Goal: Task Accomplishment & Management: Complete application form

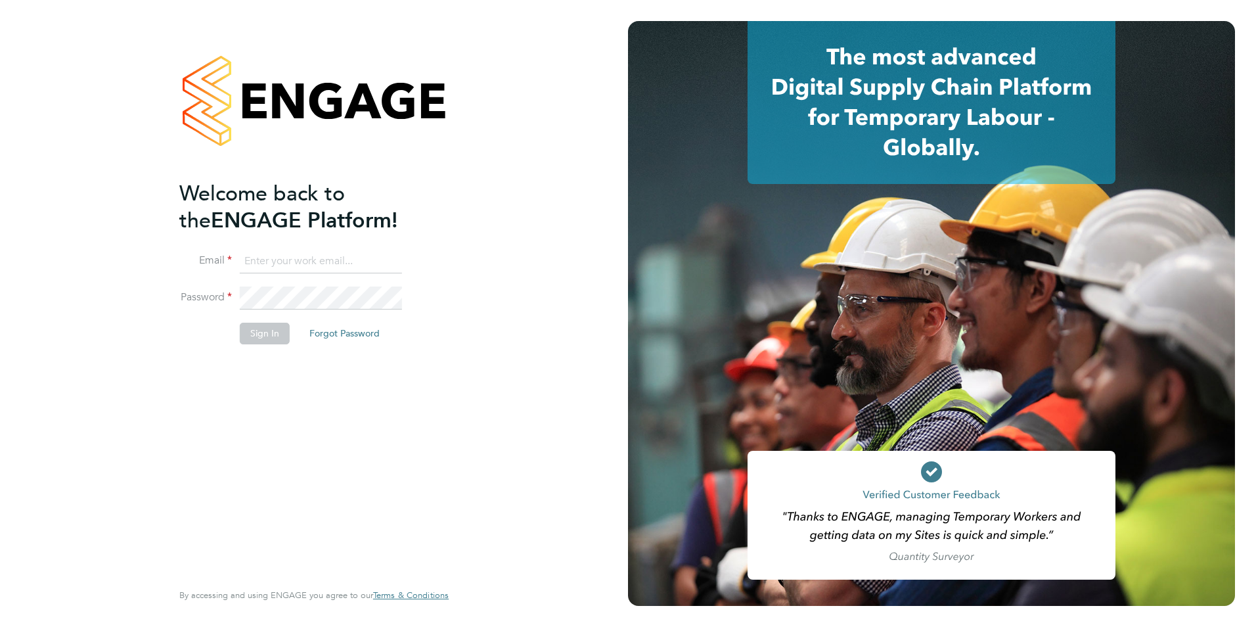
type input "[PERSON_NAME][EMAIL_ADDRESS][DOMAIN_NAME]"
click at [262, 337] on button "Sign In" at bounding box center [265, 333] width 50 height 21
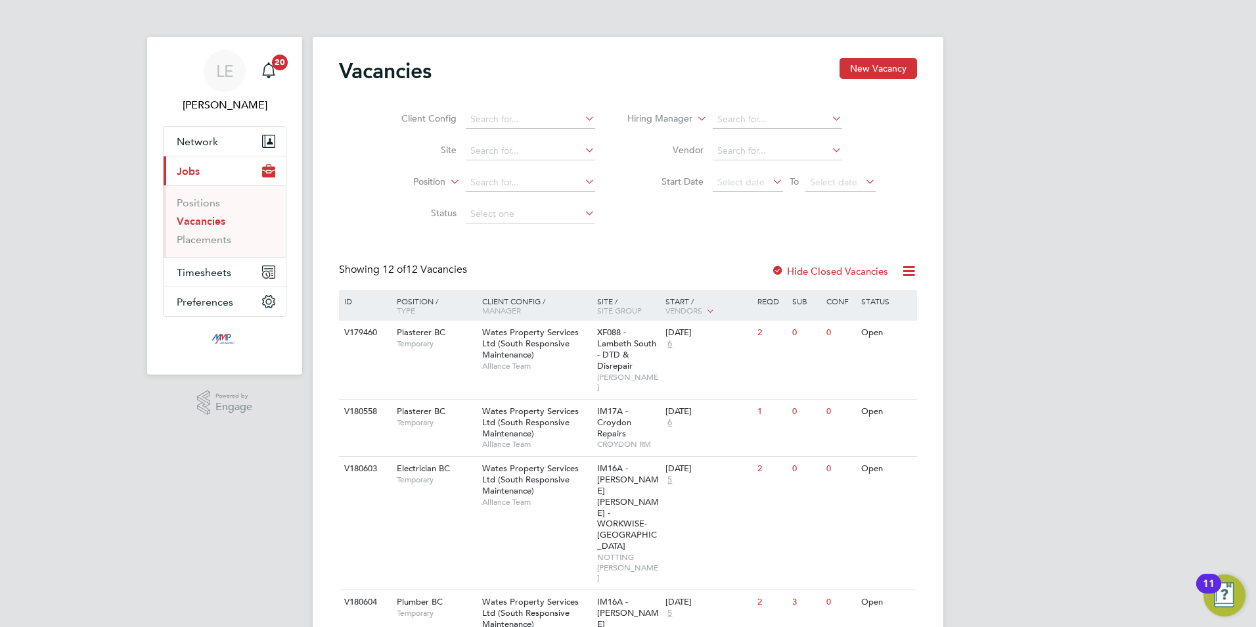
scroll to position [66, 0]
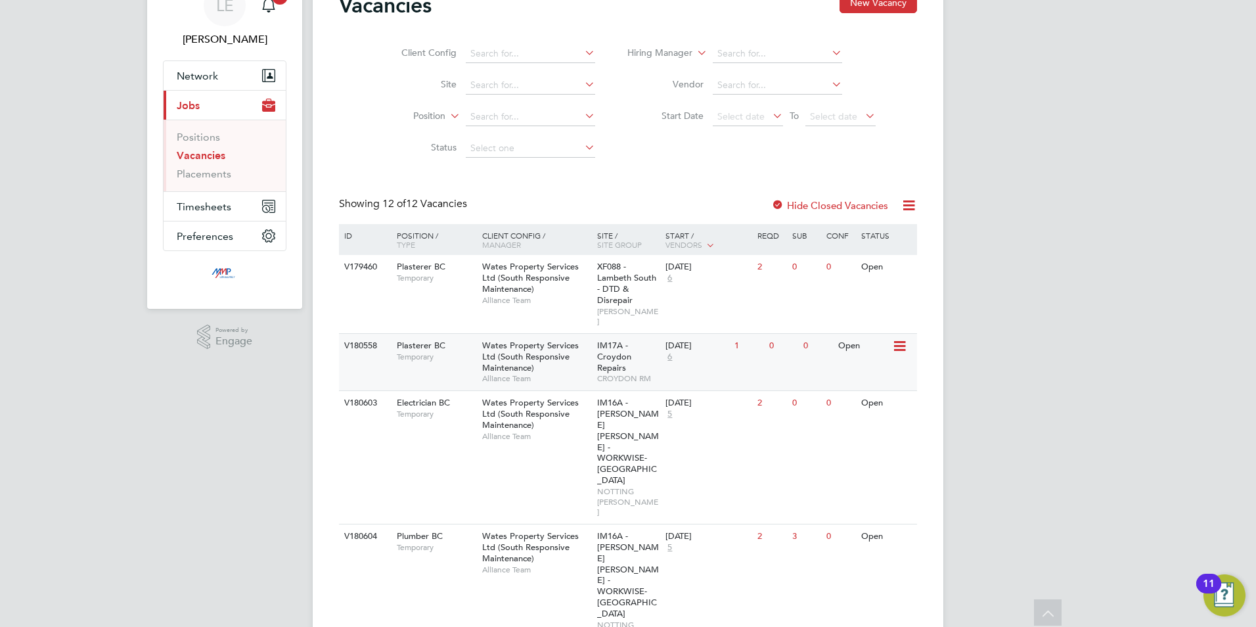
click at [447, 352] on div "Plasterer BC Temporary" at bounding box center [433, 351] width 92 height 34
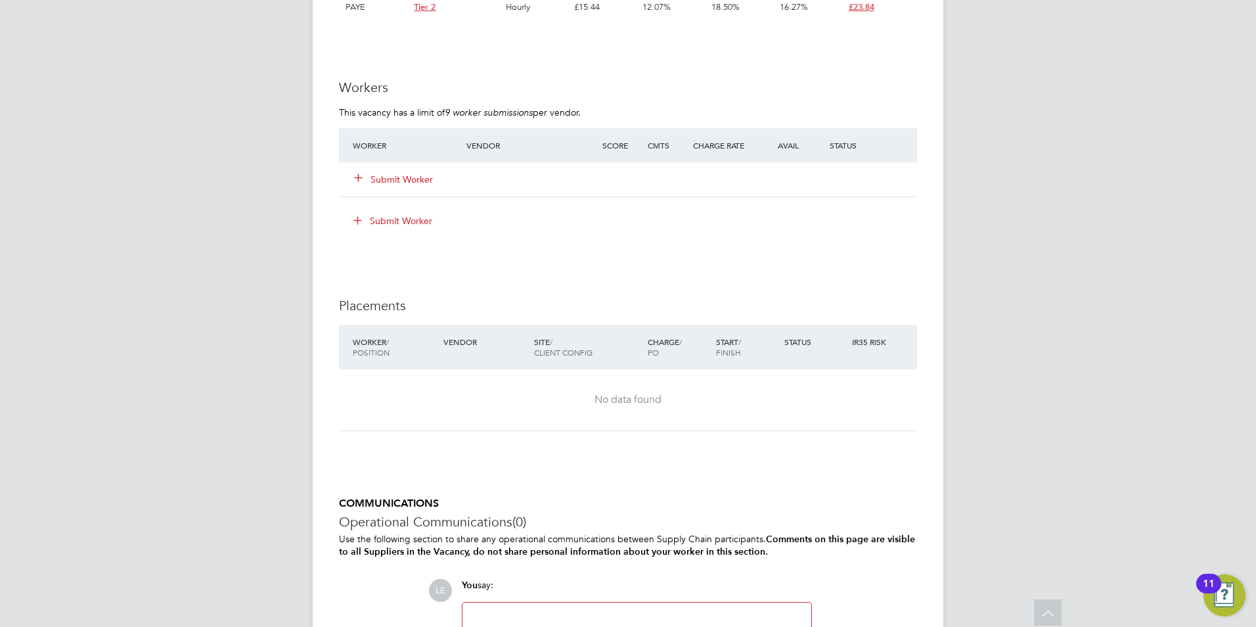
scroll to position [1051, 0]
click at [373, 175] on button "Submit Worker" at bounding box center [394, 177] width 79 height 13
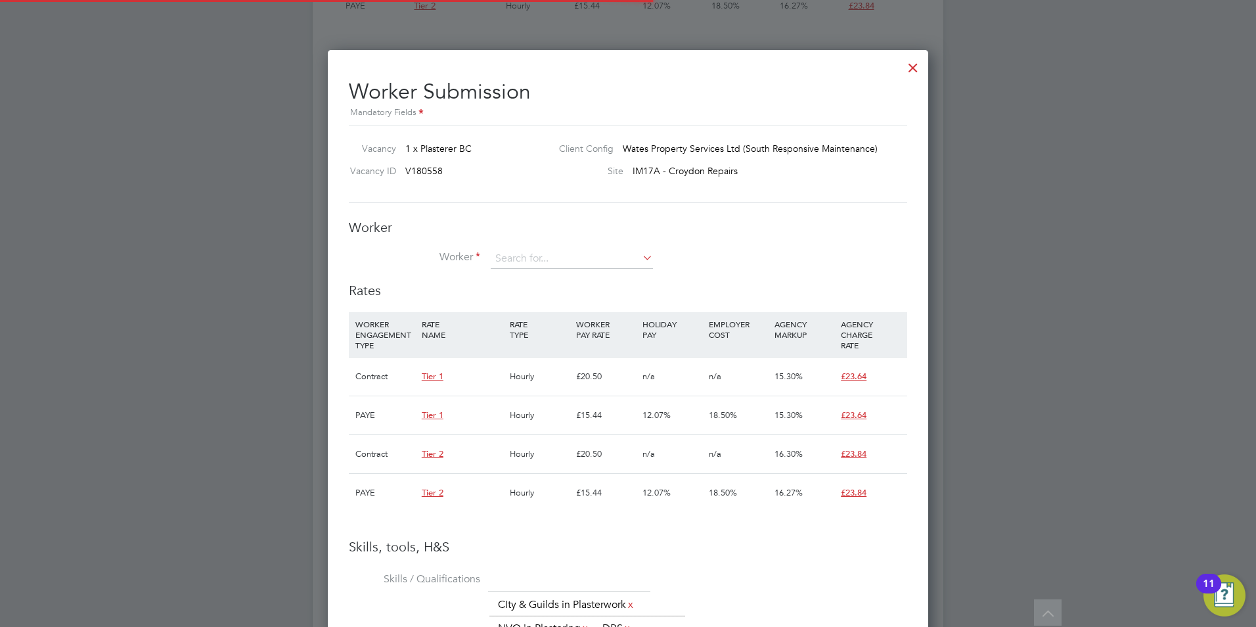
scroll to position [39, 89]
click at [545, 257] on input at bounding box center [572, 259] width 162 height 20
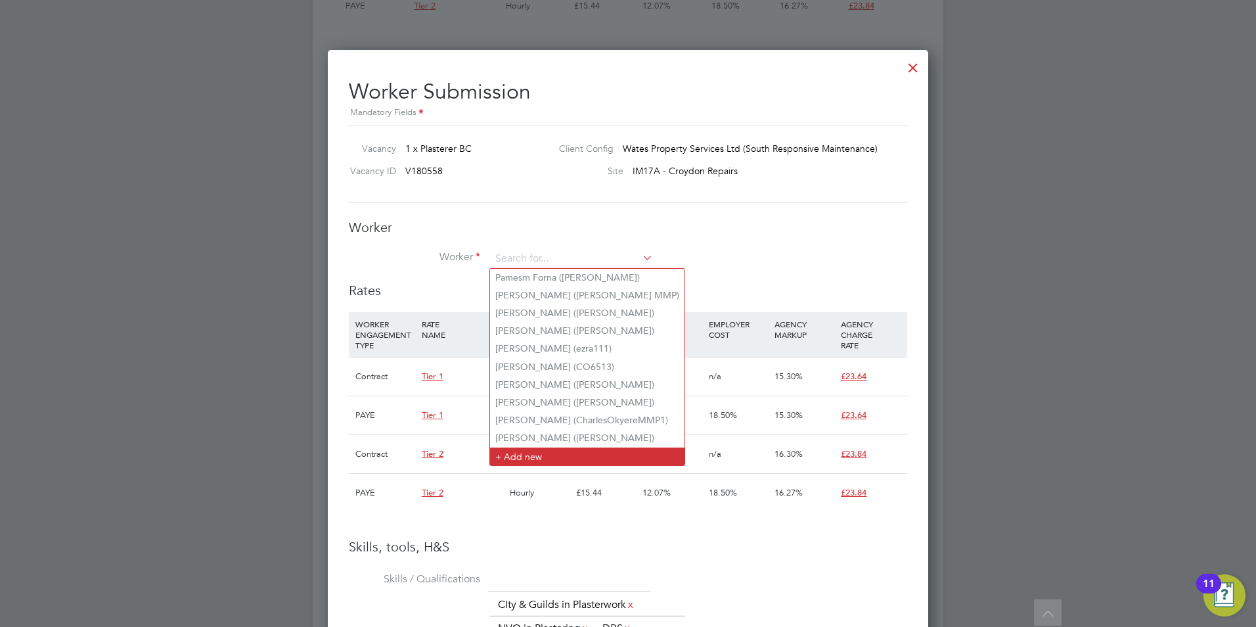
click at [527, 451] on li "+ Add new" at bounding box center [587, 456] width 194 height 18
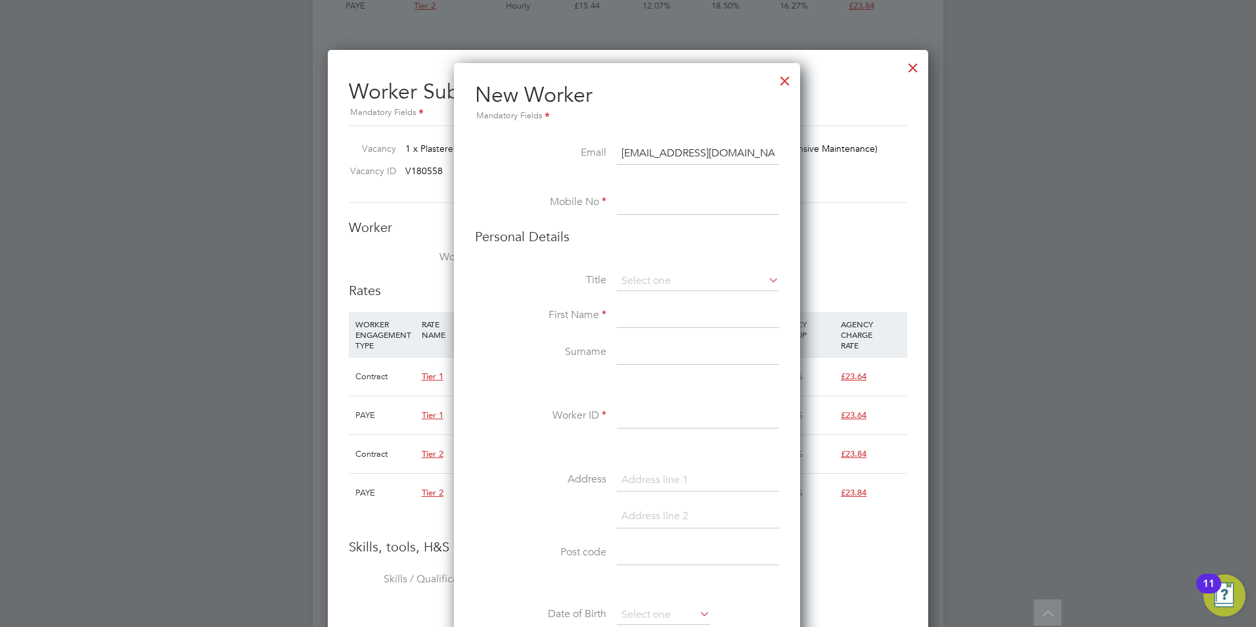
type input "leedean59@live.co.uk"
click at [639, 199] on input at bounding box center [698, 203] width 162 height 24
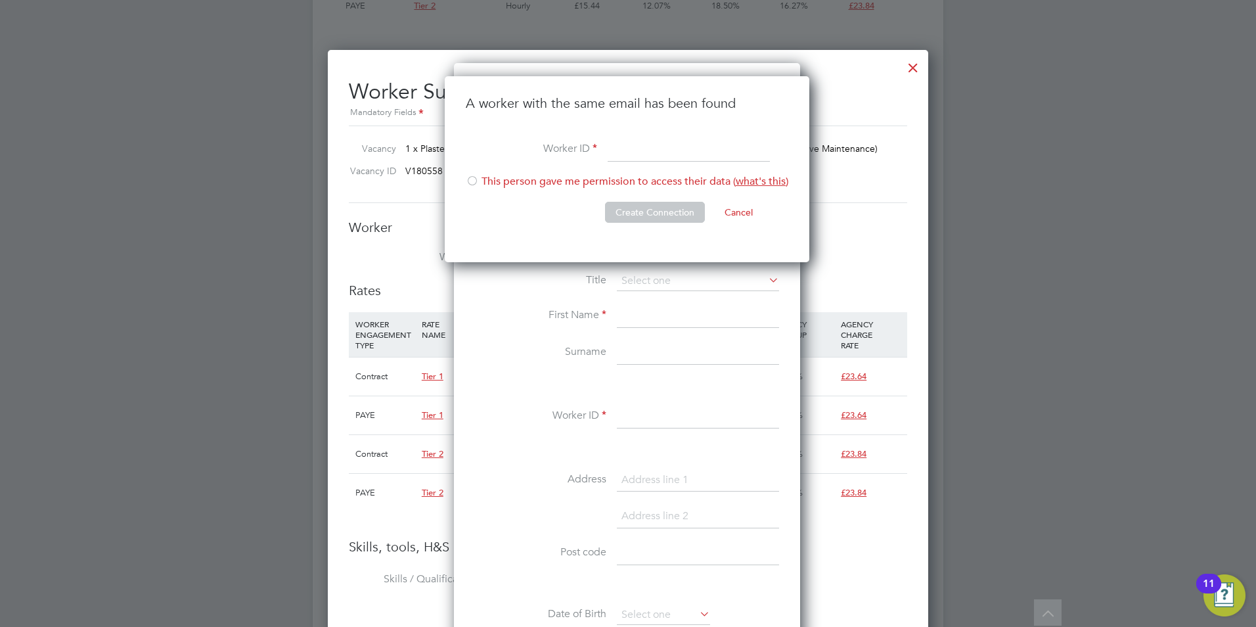
click at [635, 154] on input at bounding box center [689, 150] width 162 height 24
type input "Lee Dean"
click at [497, 183] on li "This person gave me permission to access their data ( what's this )" at bounding box center [627, 188] width 323 height 27
click at [669, 206] on button "Create Connection" at bounding box center [655, 212] width 100 height 21
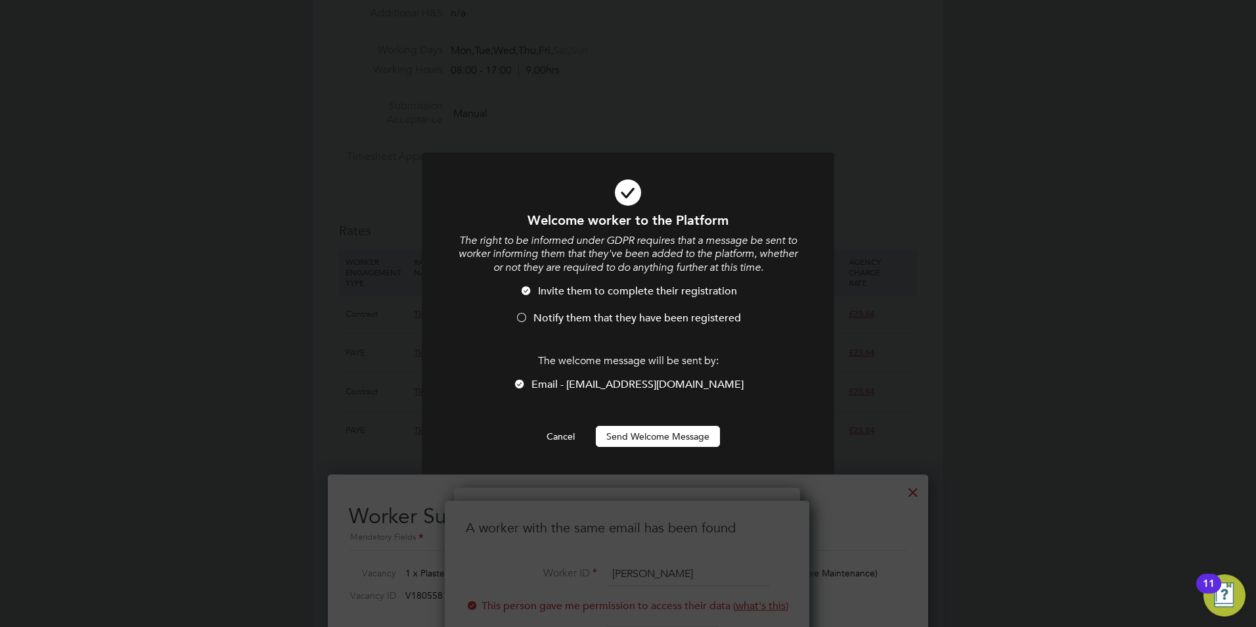
click at [558, 320] on span "Notify them that they have been registered" at bounding box center [637, 317] width 208 height 13
click at [655, 438] on button "Send Welcome Message" at bounding box center [658, 436] width 124 height 21
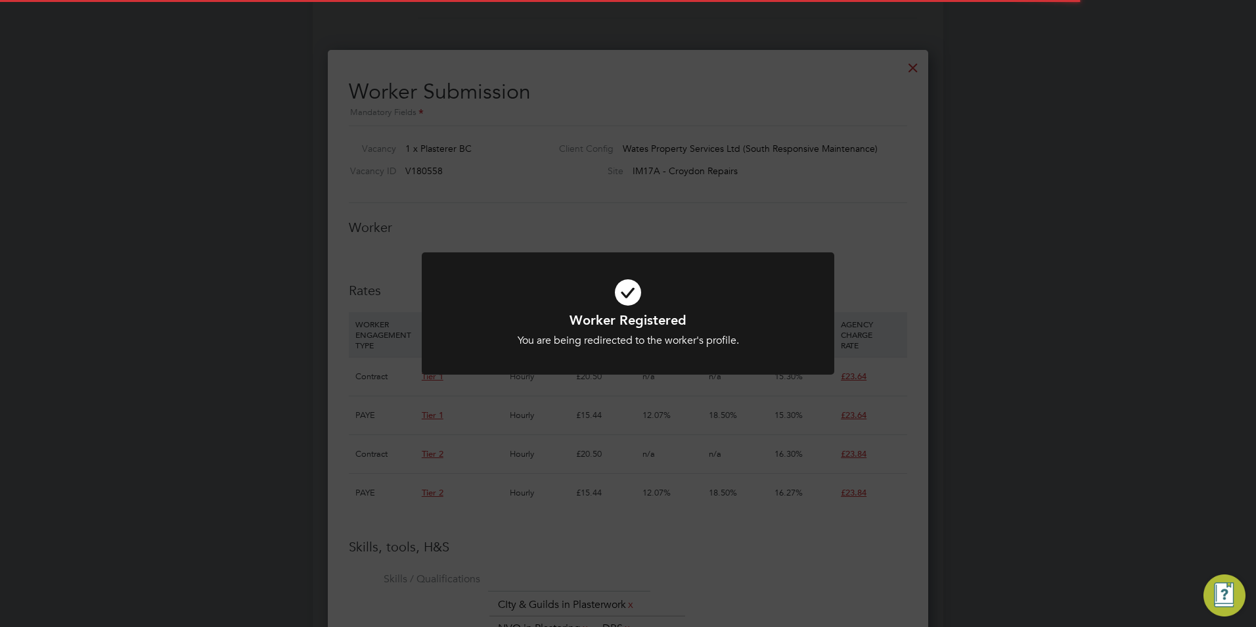
click at [572, 204] on div "Worker Registered You are being redirected to the worker's profile. Cancel Okay" at bounding box center [628, 313] width 1256 height 627
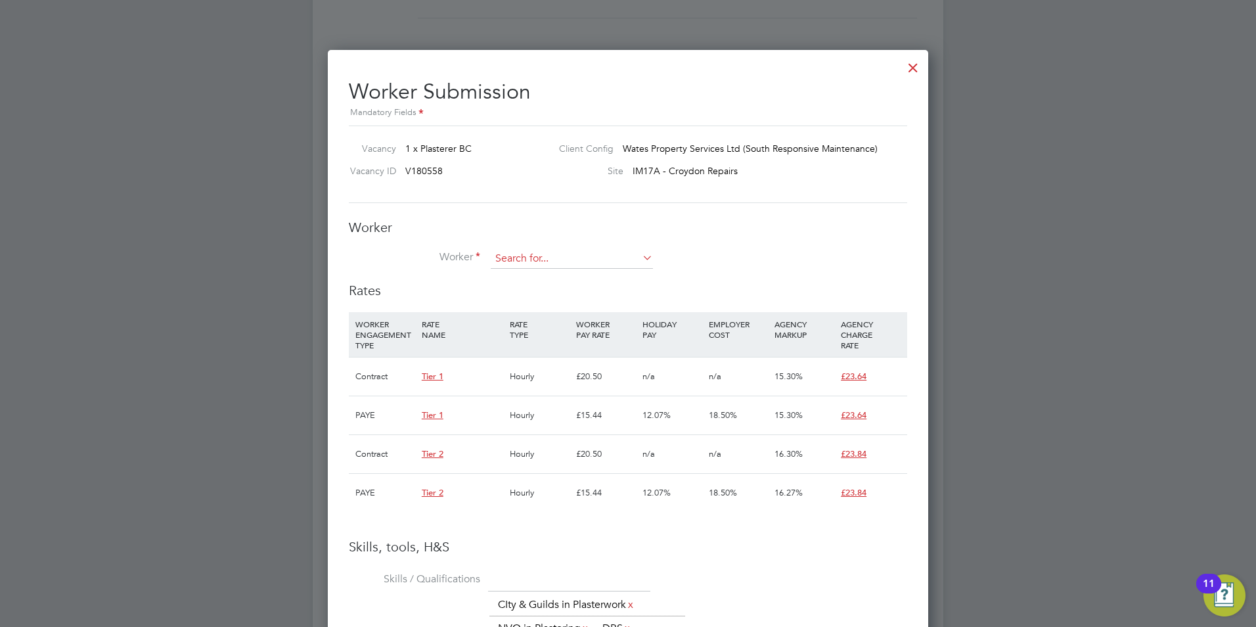
click at [525, 251] on input at bounding box center [572, 259] width 162 height 20
click at [537, 280] on li "Lee Dea n (Lee Dean)" at bounding box center [588, 278] width 196 height 18
type input "Lee Dean (Lee Dean)"
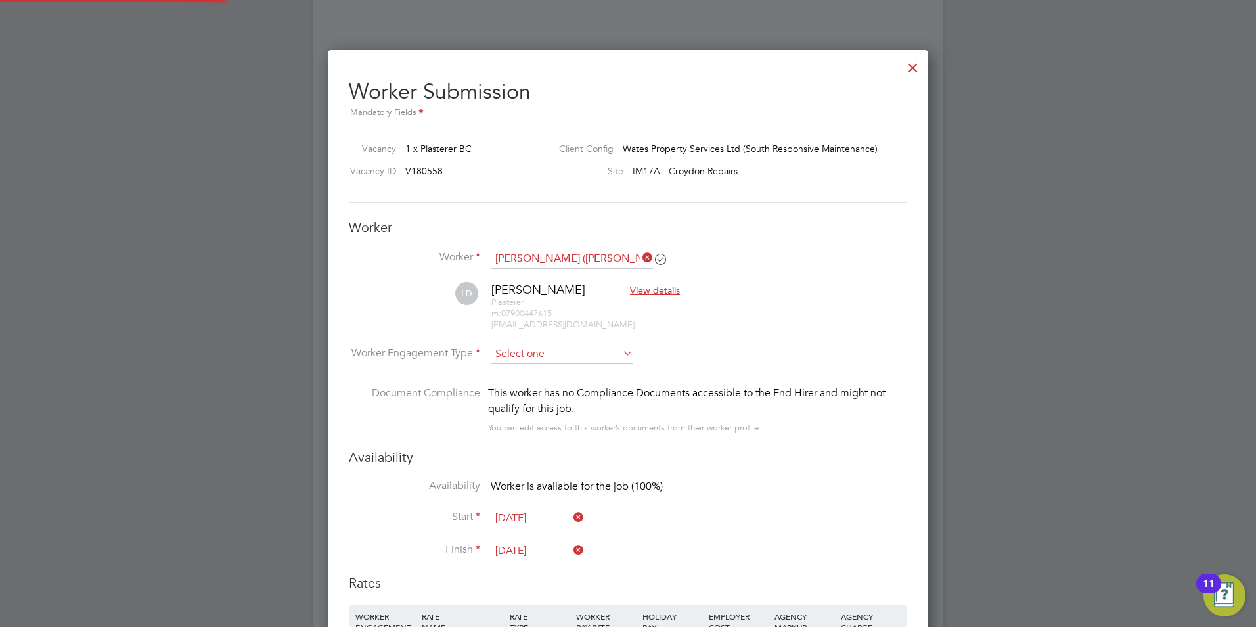
click at [542, 350] on input at bounding box center [562, 354] width 143 height 20
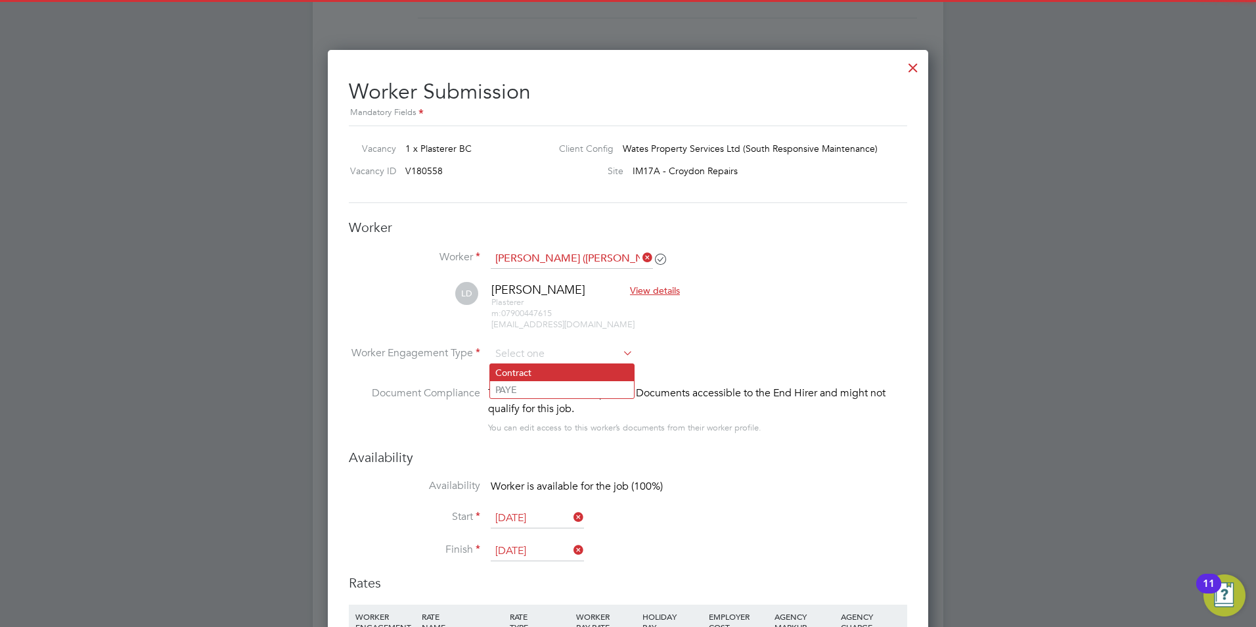
click at [548, 371] on li "Contract" at bounding box center [562, 372] width 144 height 17
type input "Contract"
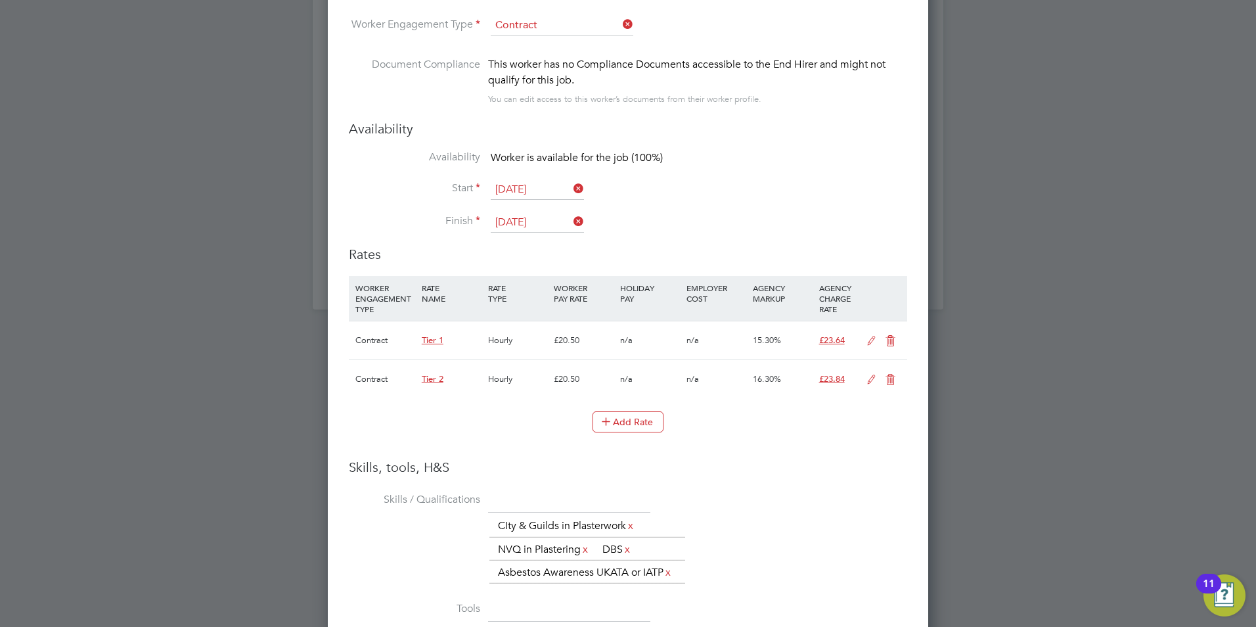
click at [892, 340] on icon at bounding box center [890, 341] width 16 height 11
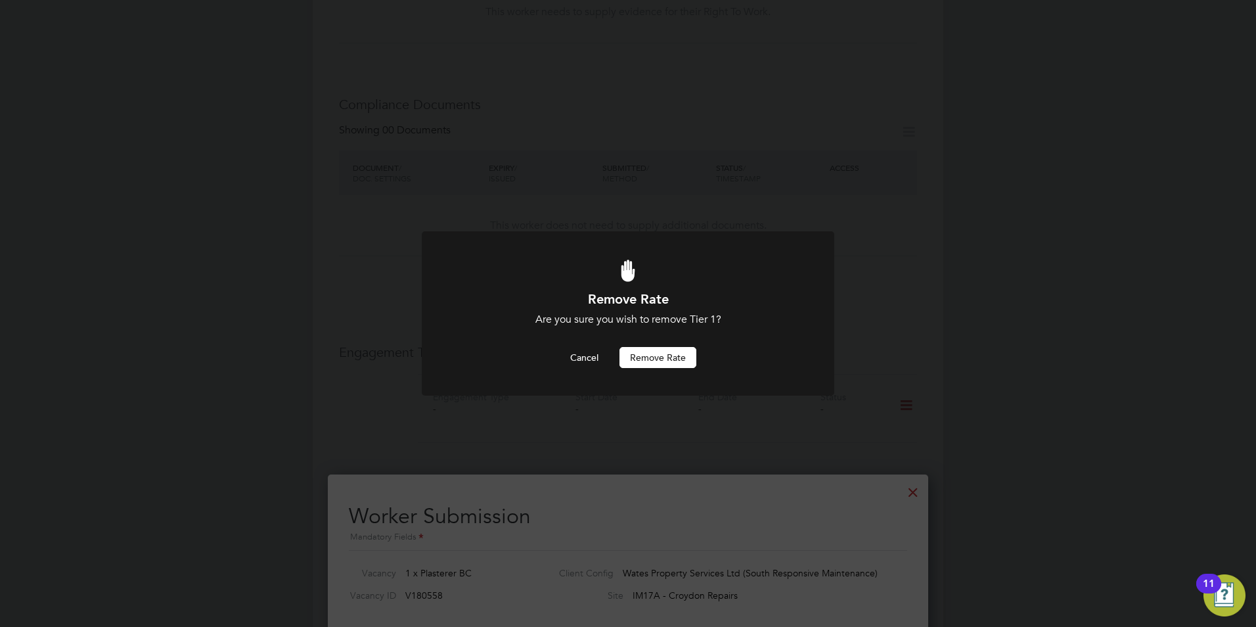
click at [698, 348] on div "Cancel Remove rate" at bounding box center [628, 357] width 342 height 21
click at [663, 352] on button "Remove rate" at bounding box center [657, 357] width 77 height 21
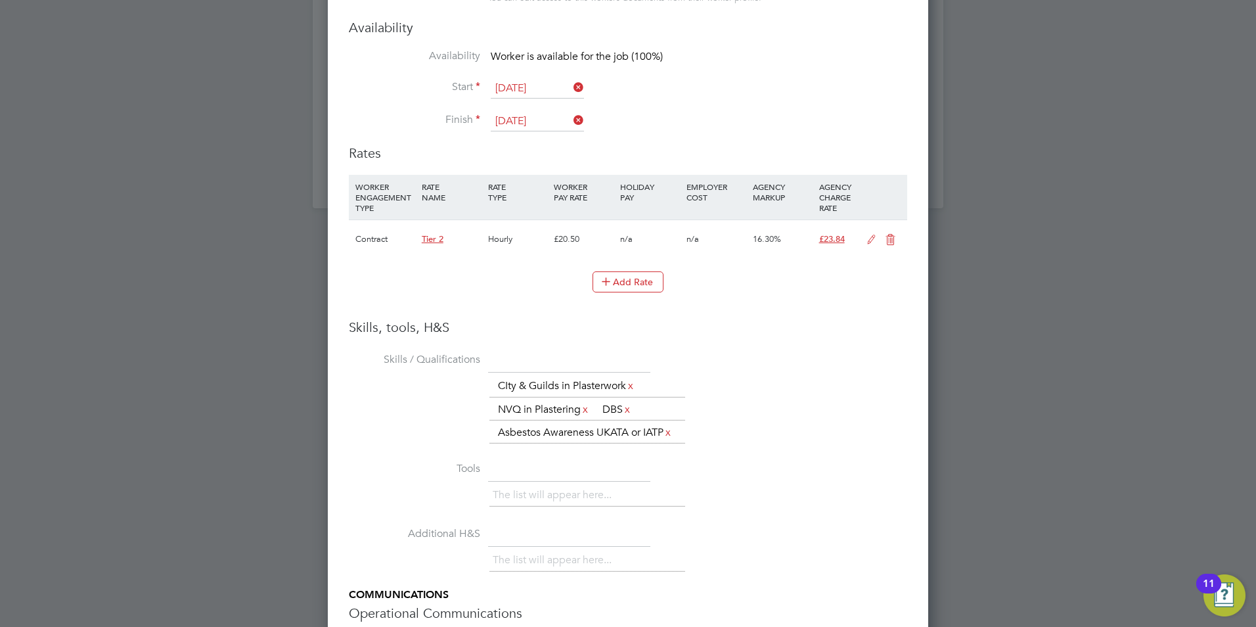
click at [864, 244] on icon at bounding box center [871, 240] width 16 height 11
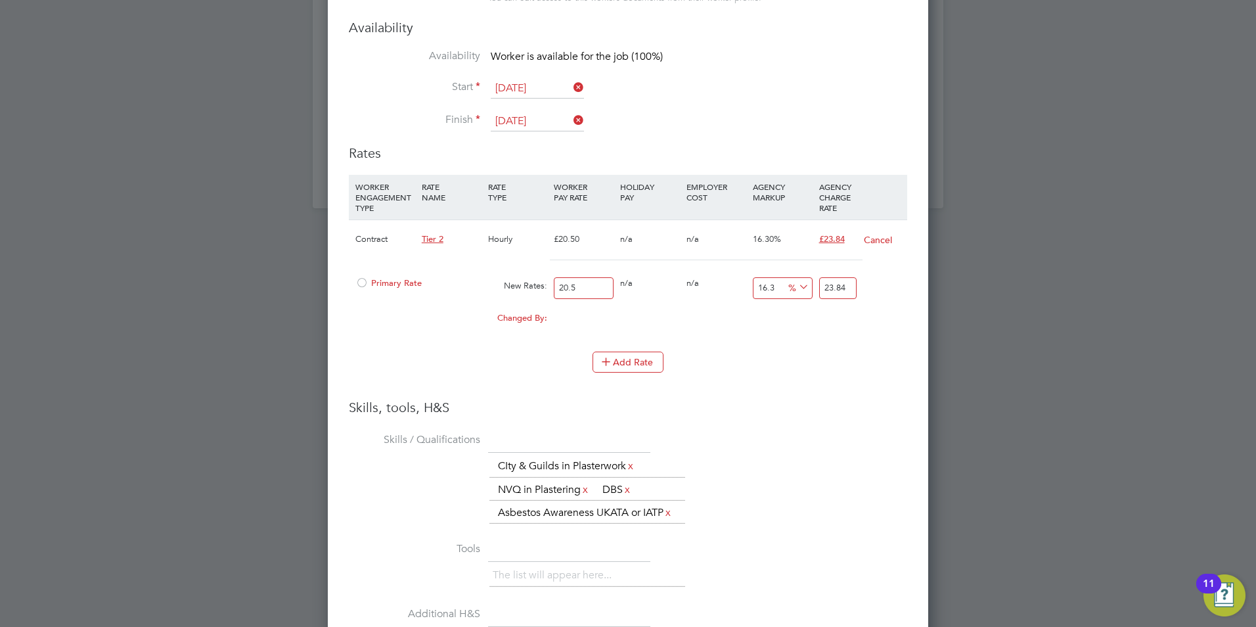
click at [370, 282] on span "Primary Rate" at bounding box center [388, 282] width 66 height 11
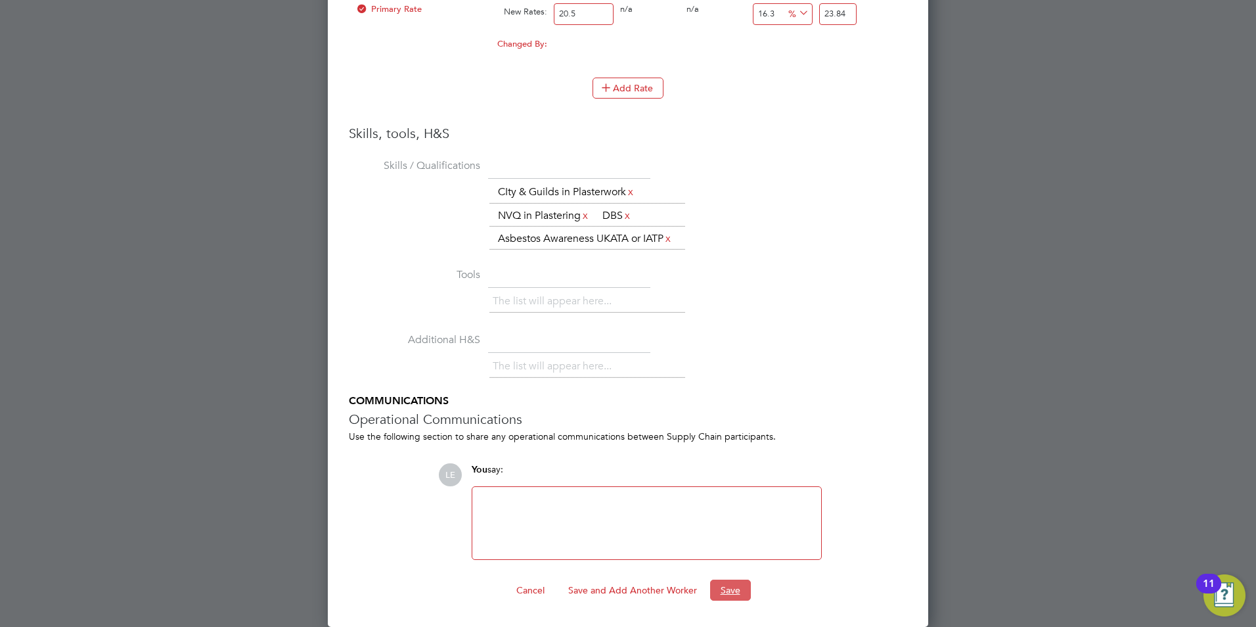
click at [727, 598] on button "Save" at bounding box center [730, 589] width 41 height 21
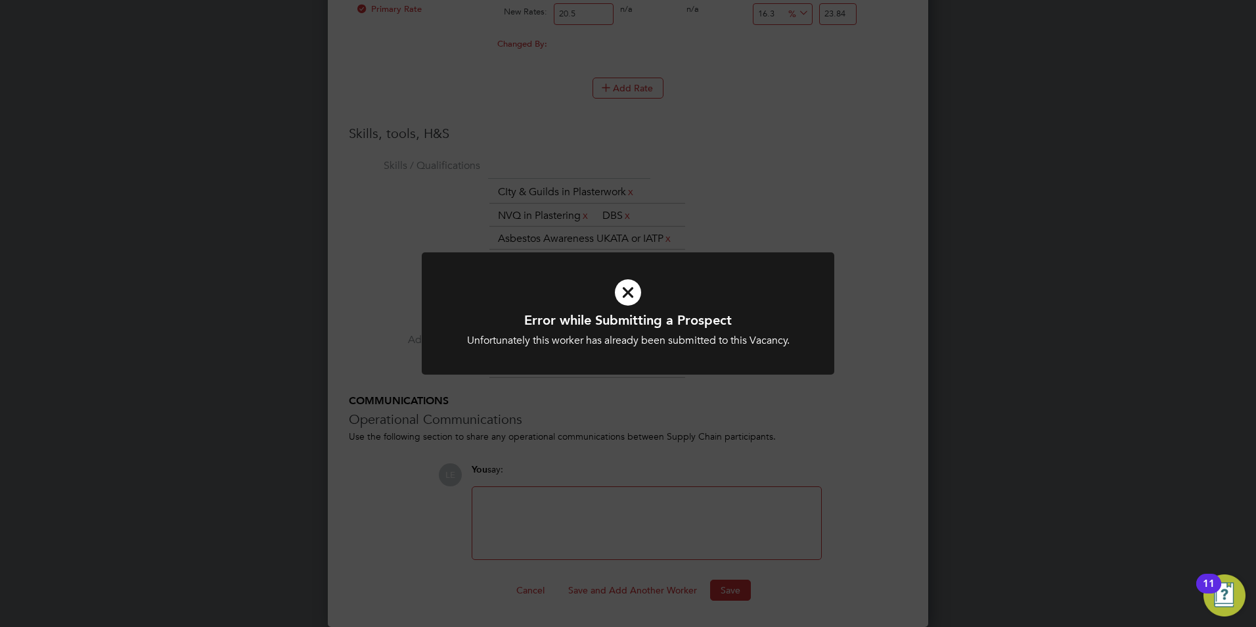
click at [350, 273] on div "Error while Submitting a Prospect Unfortunately this worker has already been su…" at bounding box center [628, 313] width 1256 height 627
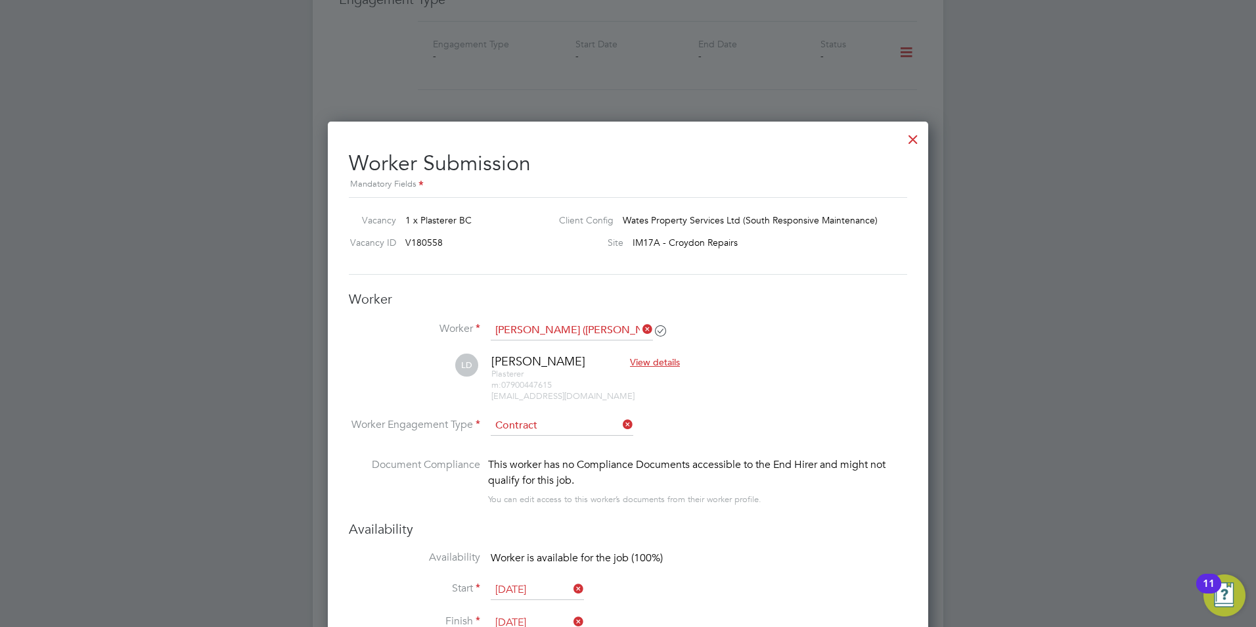
click at [912, 137] on div at bounding box center [913, 136] width 24 height 24
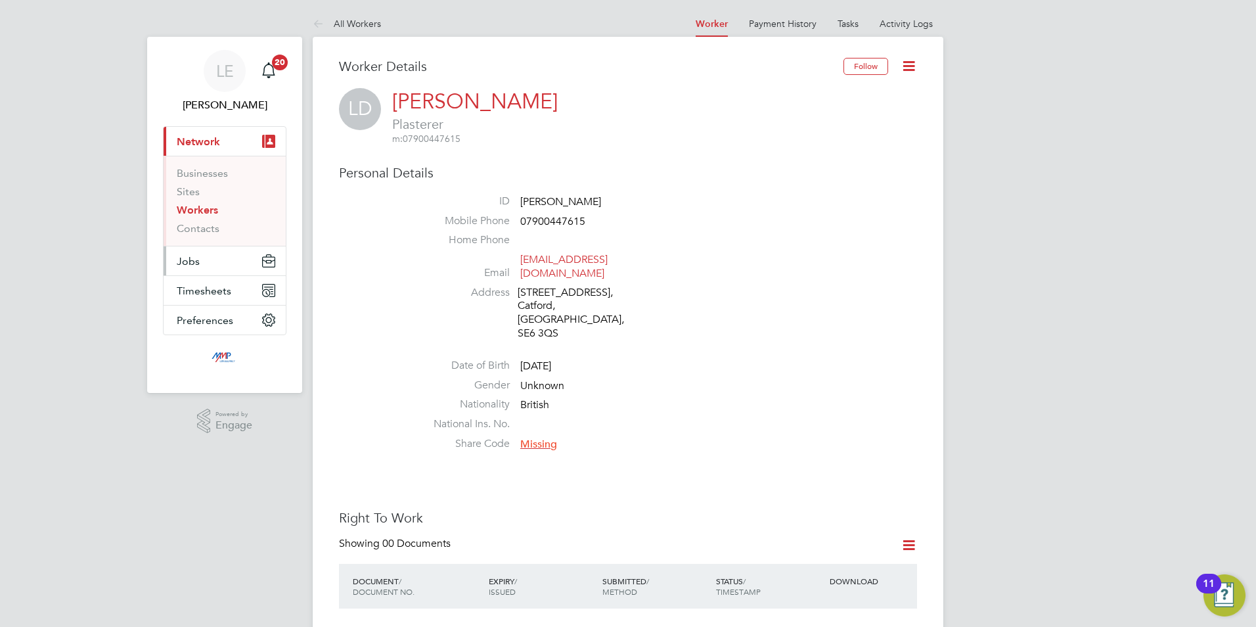
click at [196, 259] on span "Jobs" at bounding box center [188, 261] width 23 height 12
click at [212, 259] on button "Jobs" at bounding box center [225, 260] width 122 height 29
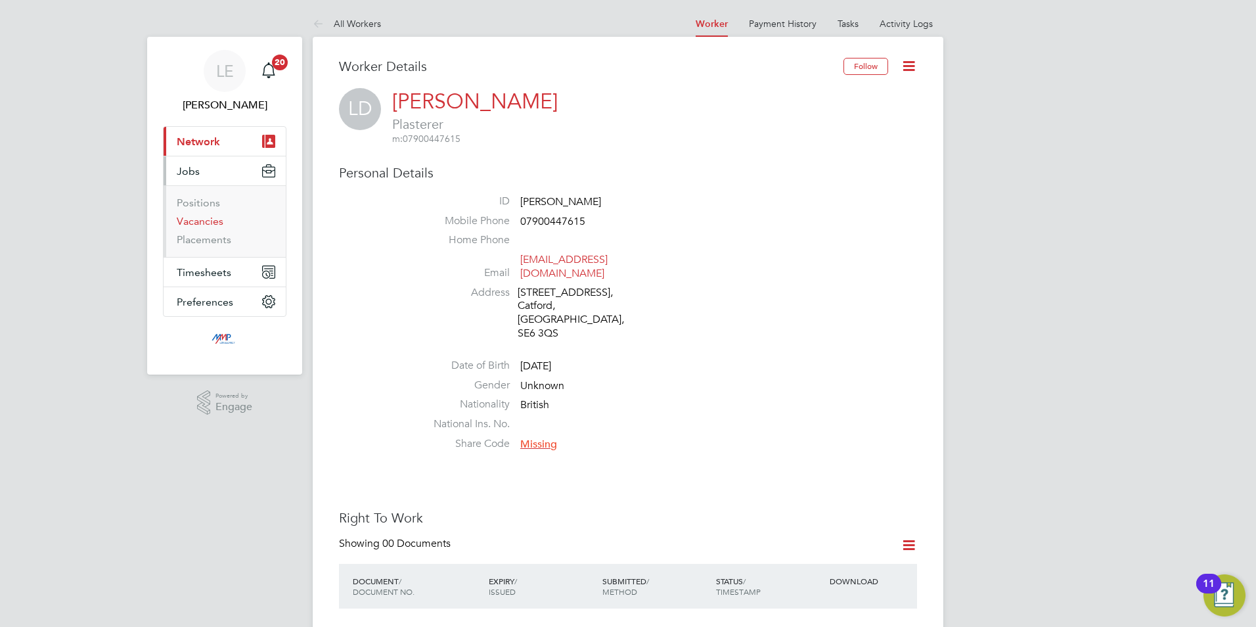
click at [183, 221] on link "Vacancies" at bounding box center [200, 221] width 47 height 12
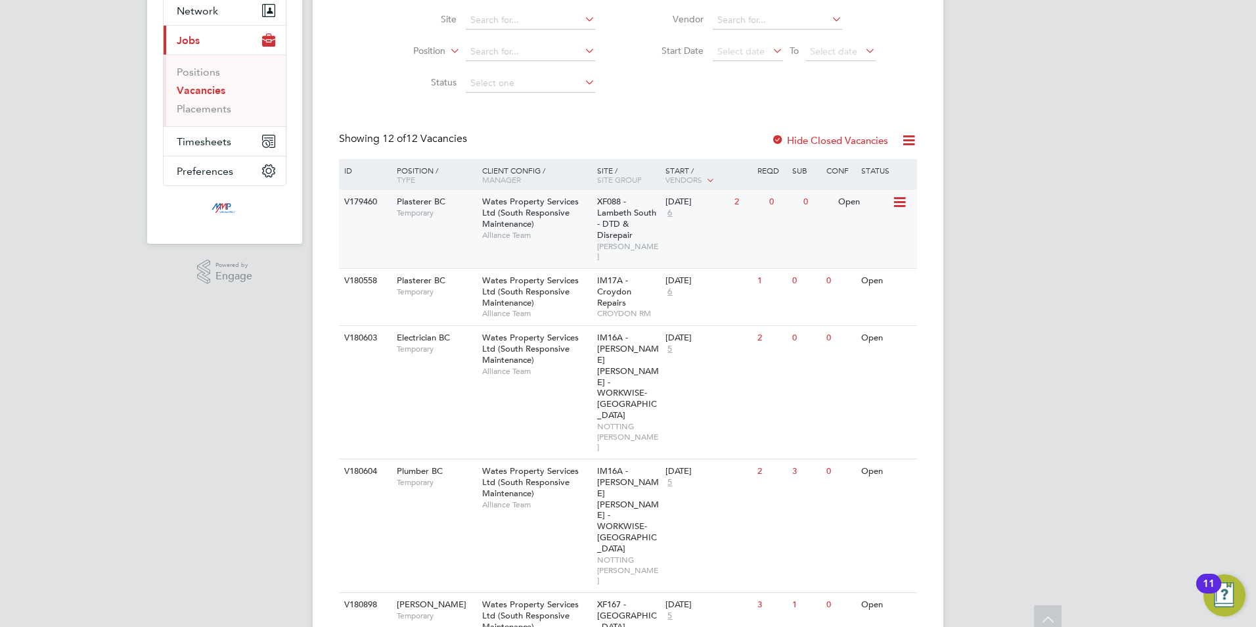
scroll to position [131, 0]
click at [518, 226] on span "Wates Property Services Ltd (South Responsive Maintenance)" at bounding box center [530, 212] width 97 height 34
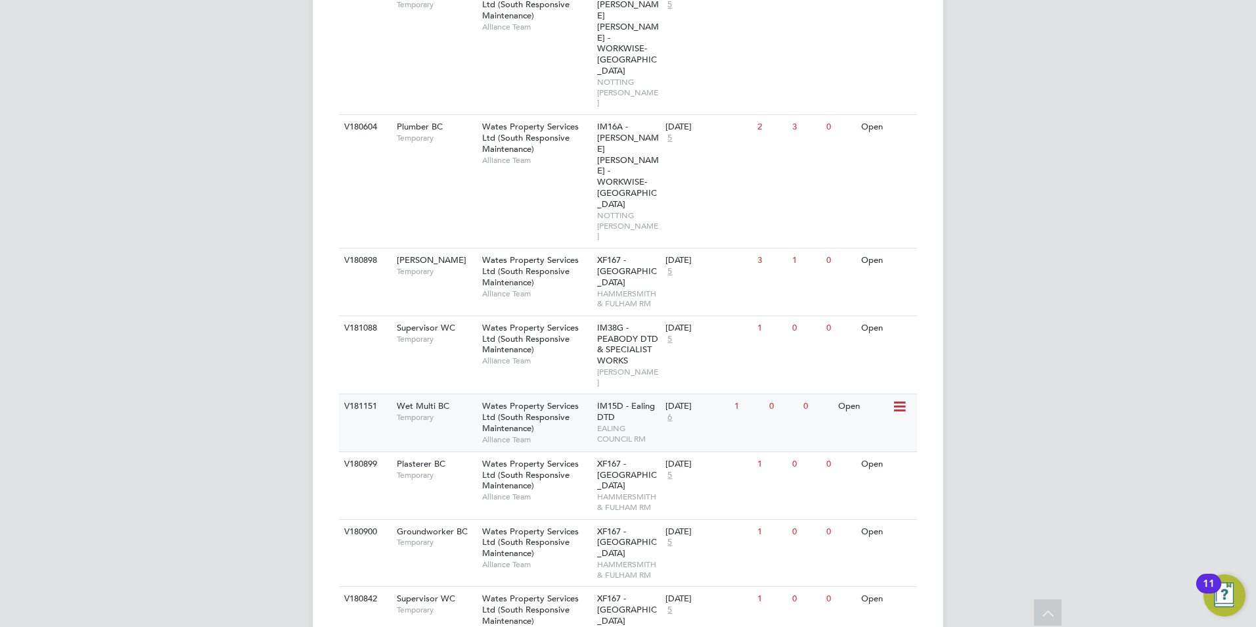
scroll to position [545, 0]
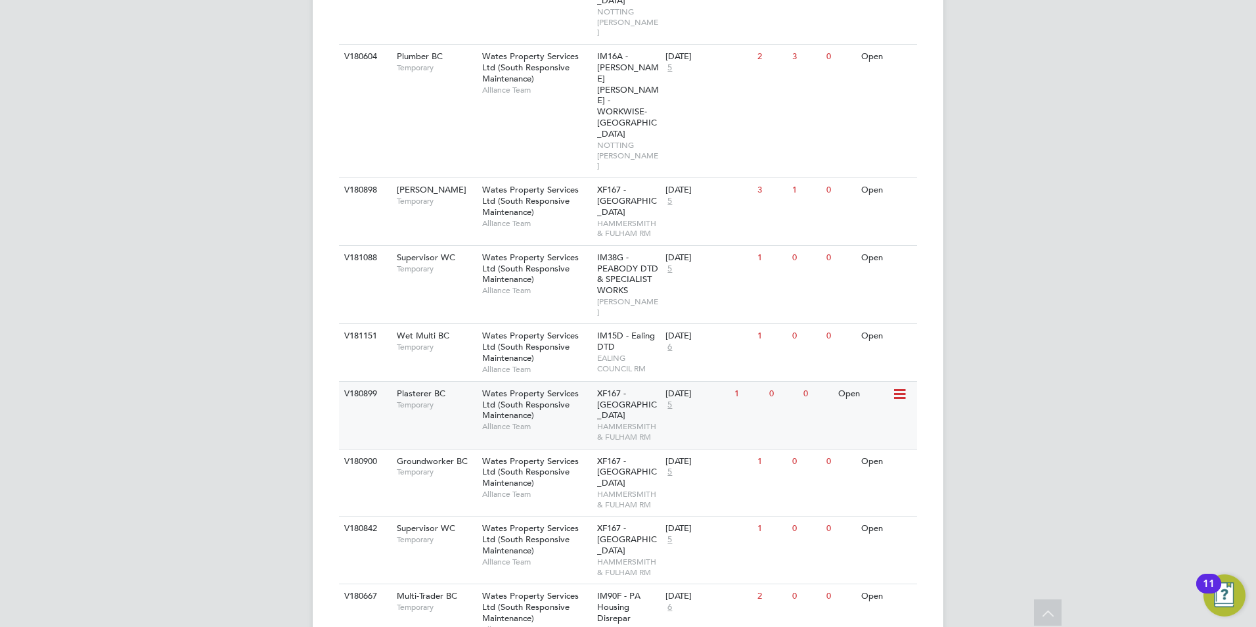
click at [446, 382] on div "Plasterer BC Temporary" at bounding box center [433, 399] width 92 height 34
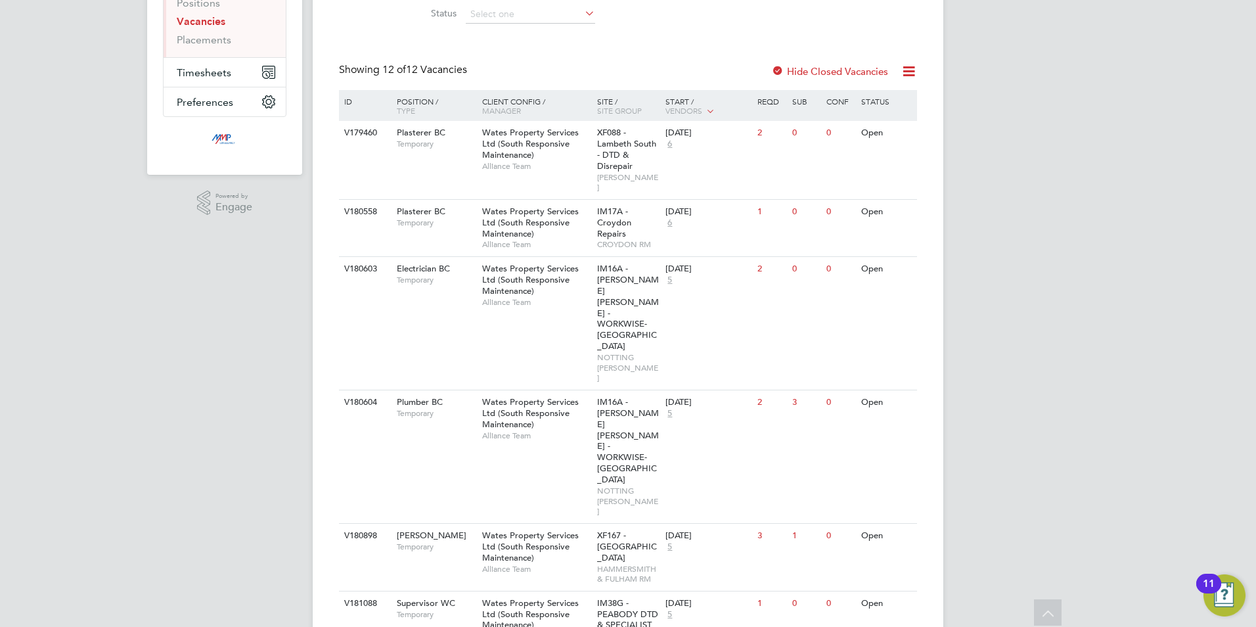
scroll to position [282, 0]
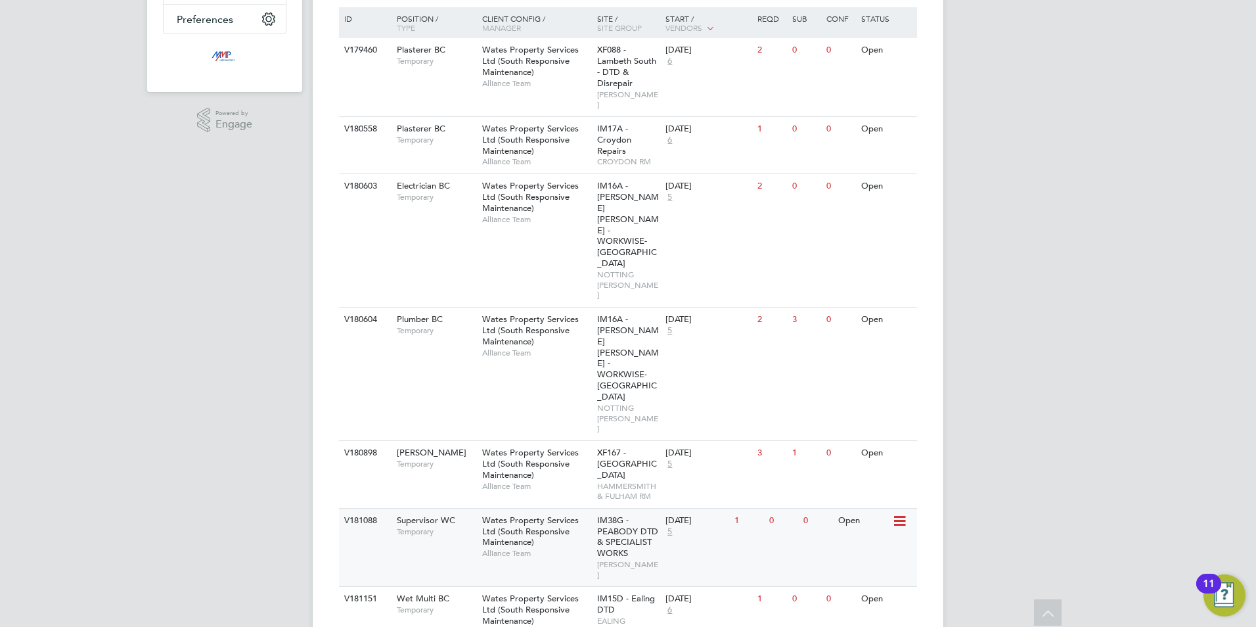
click at [415, 526] on span "Temporary" at bounding box center [436, 531] width 79 height 11
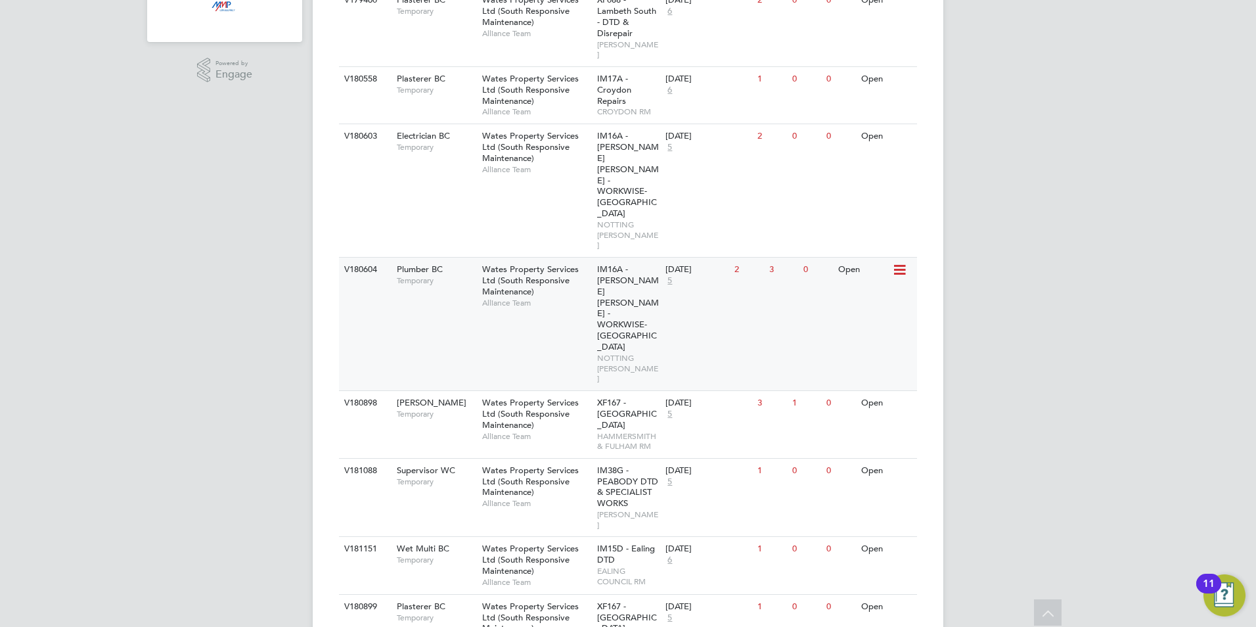
scroll to position [348, 0]
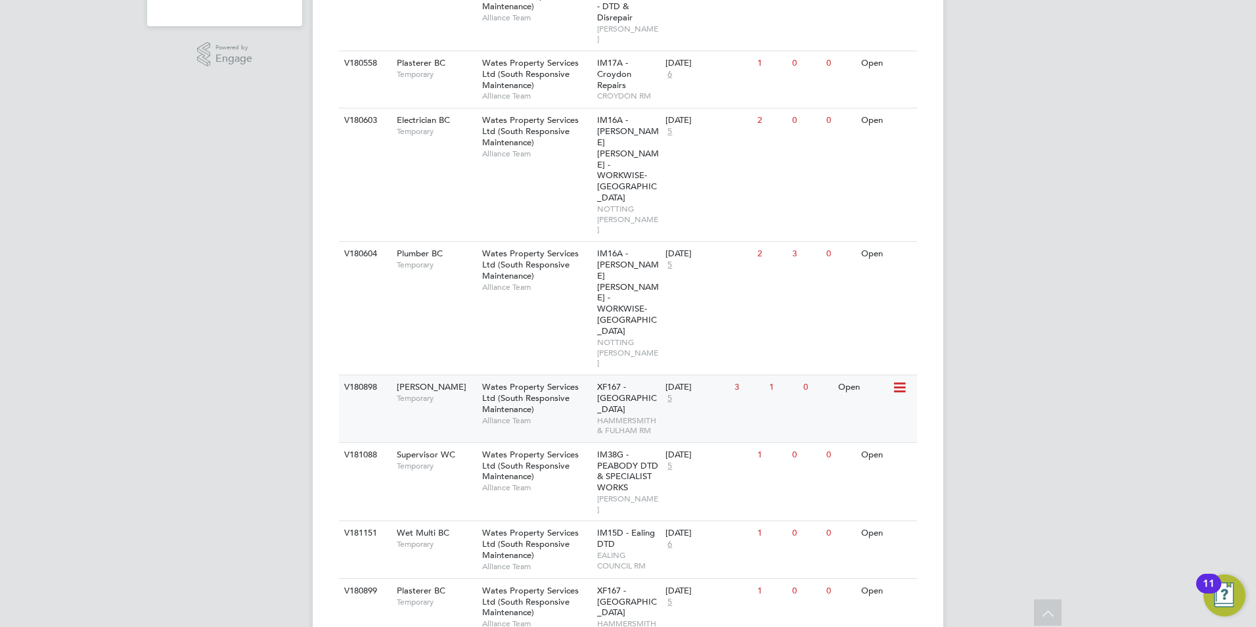
click at [459, 374] on div "V180898 Carpenter BC Temporary Wates Property Services Ltd (South Responsive Ma…" at bounding box center [628, 408] width 578 height 68
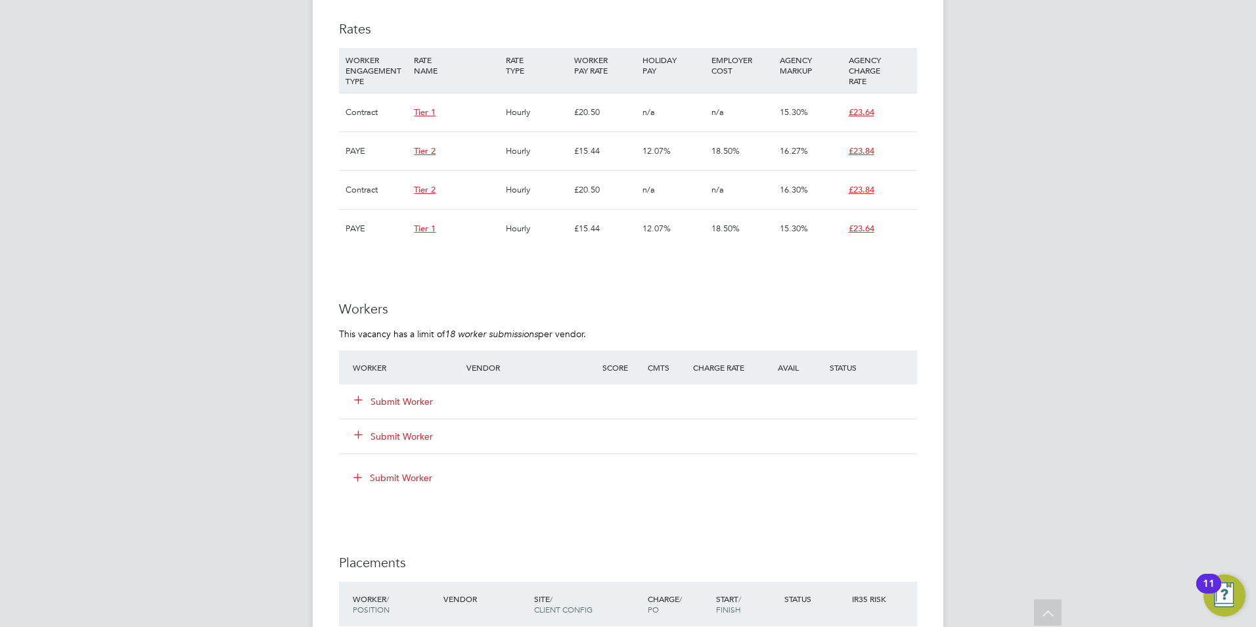
scroll to position [854, 0]
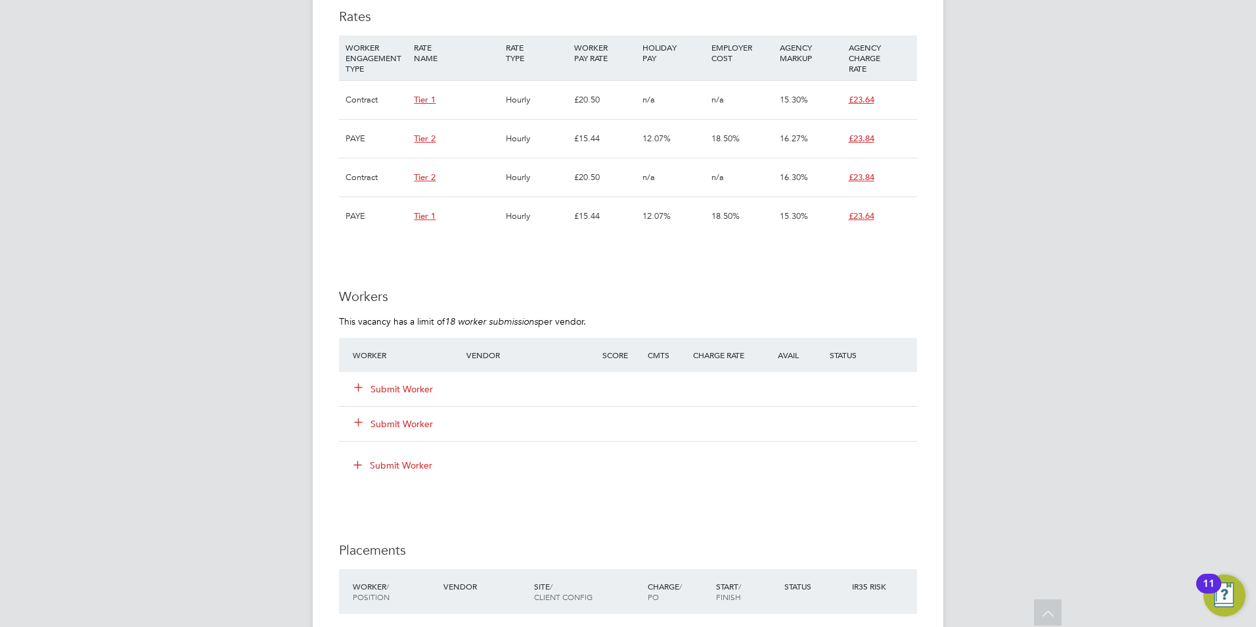
click at [409, 386] on button "Submit Worker" at bounding box center [394, 388] width 79 height 13
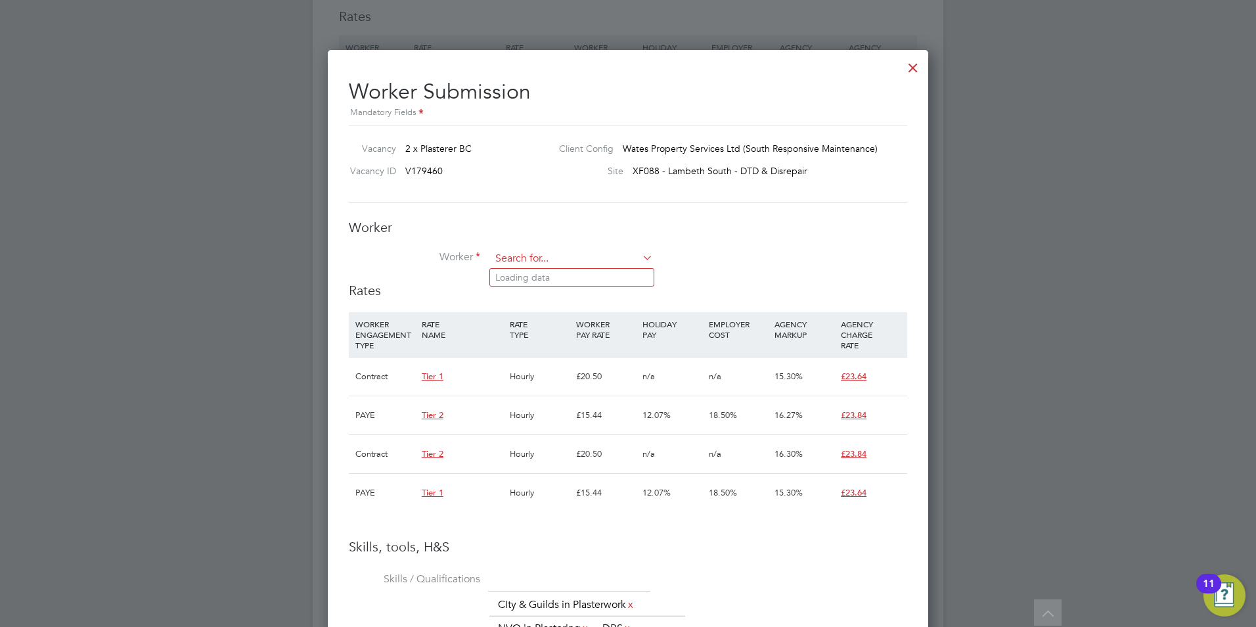
click at [524, 249] on input at bounding box center [572, 259] width 162 height 20
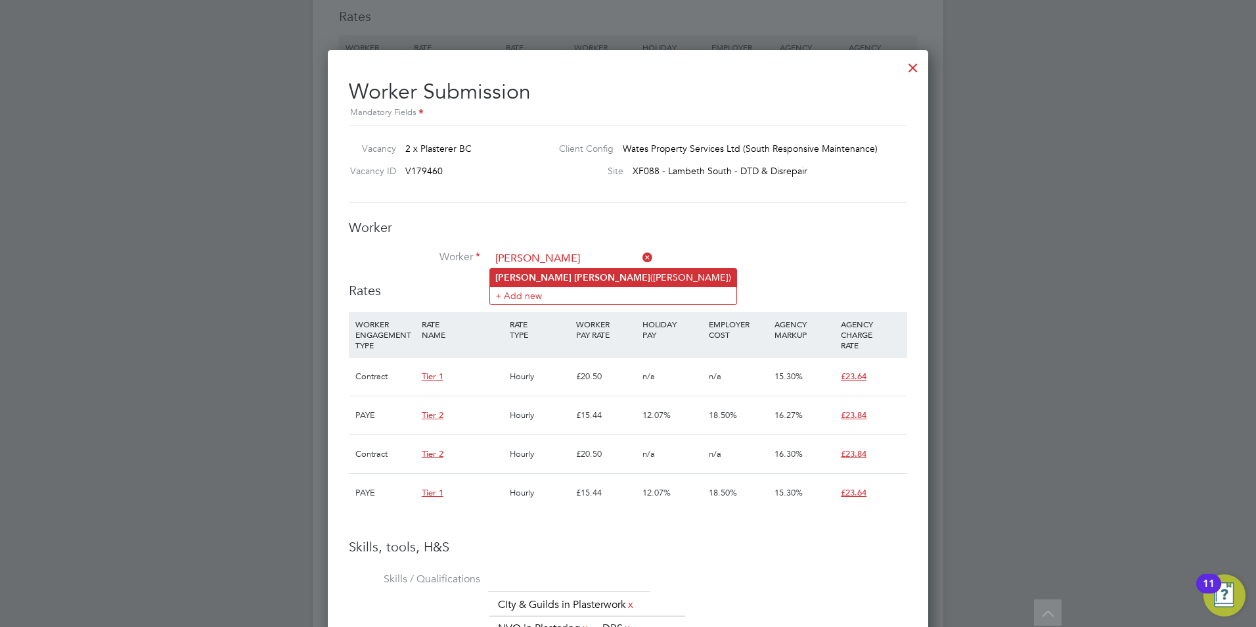
click at [537, 269] on li "Lee Dean (Lee Dean)" at bounding box center [613, 278] width 246 height 18
type input "Lee Dean (Lee Dean)"
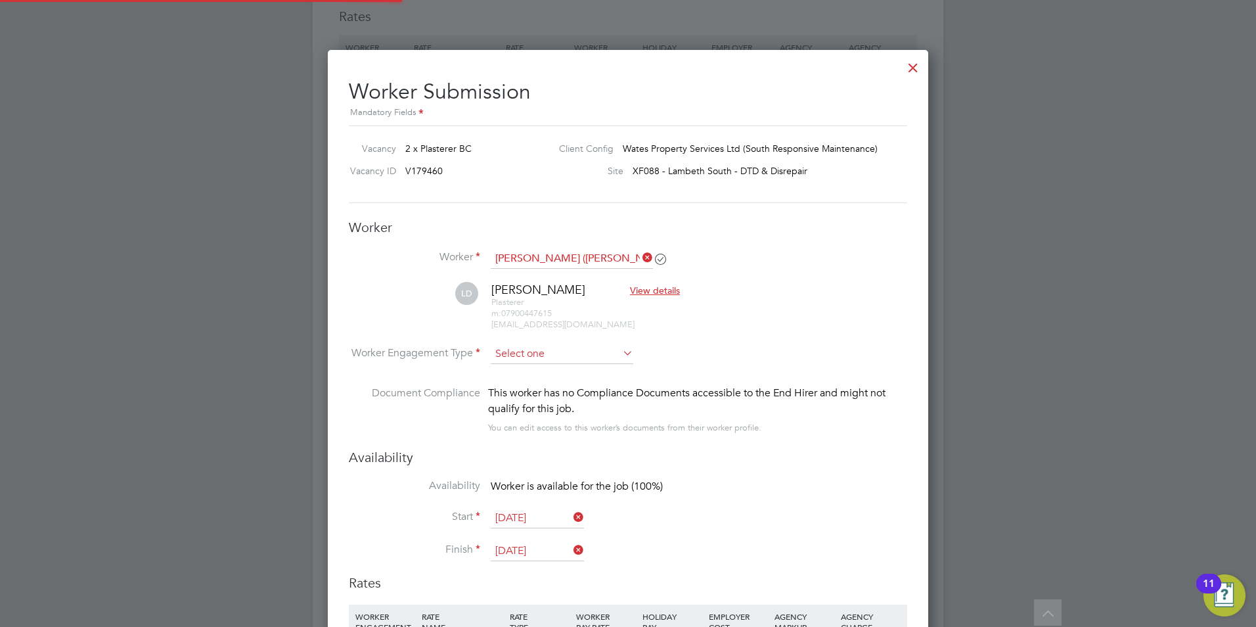
click at [535, 348] on input at bounding box center [562, 354] width 143 height 20
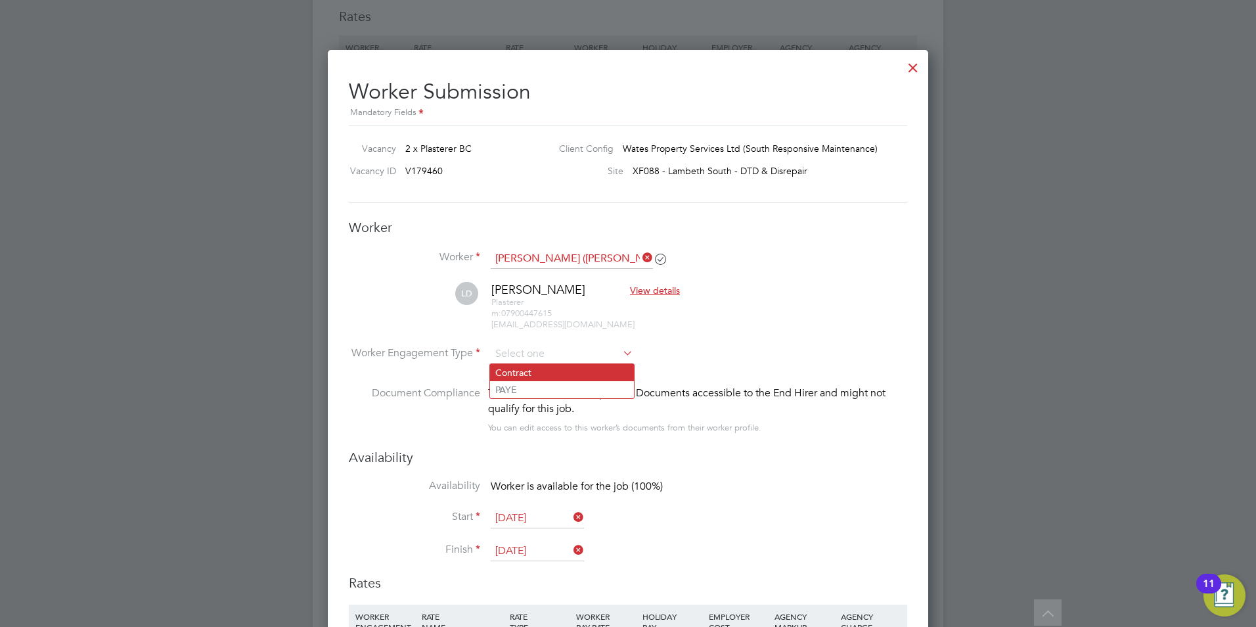
click at [537, 369] on li "Contract" at bounding box center [562, 372] width 144 height 17
type input "Contract"
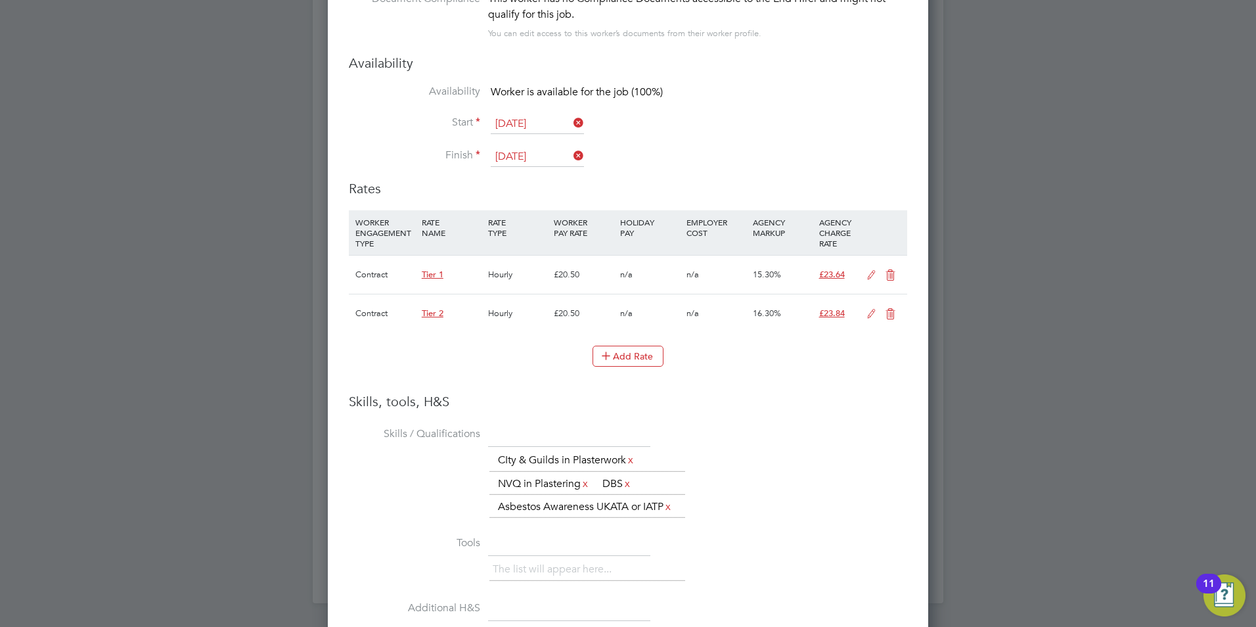
click at [889, 271] on icon at bounding box center [890, 275] width 16 height 11
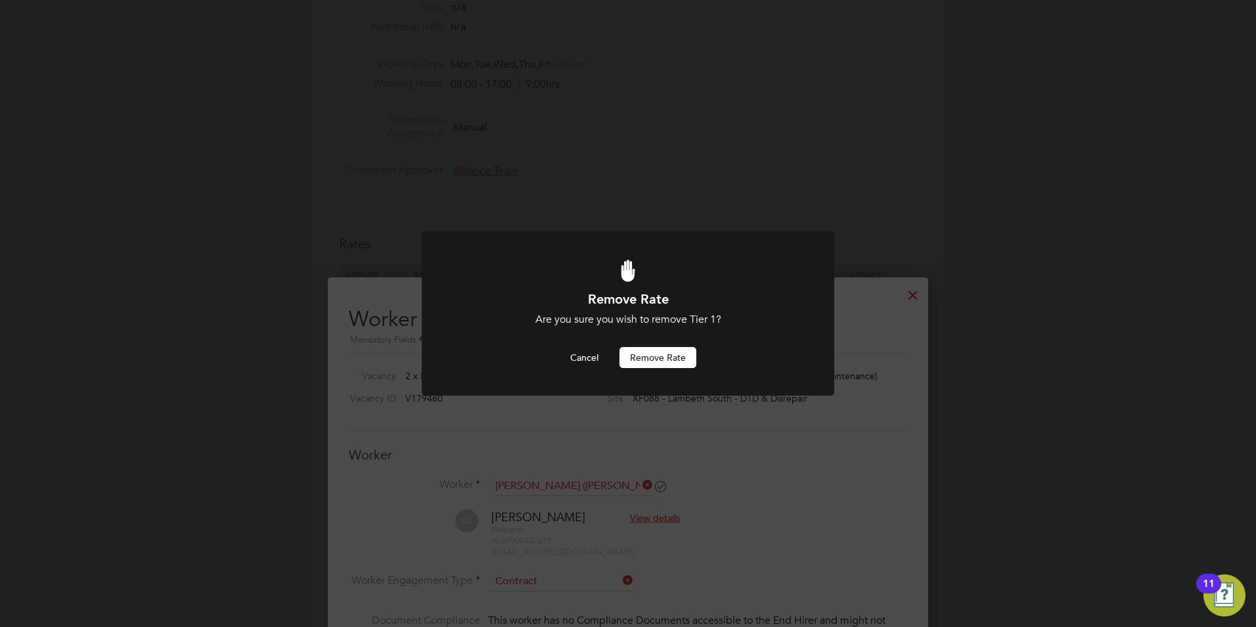
click at [660, 357] on button "Remove rate" at bounding box center [657, 357] width 77 height 21
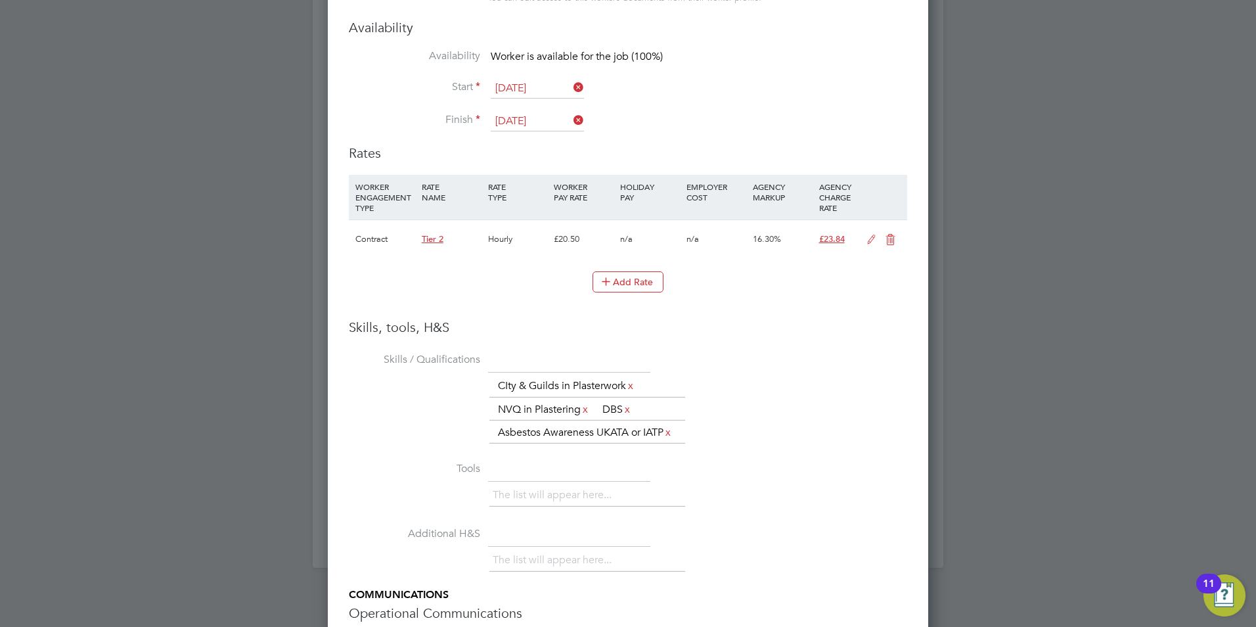
click at [869, 237] on icon at bounding box center [871, 240] width 16 height 11
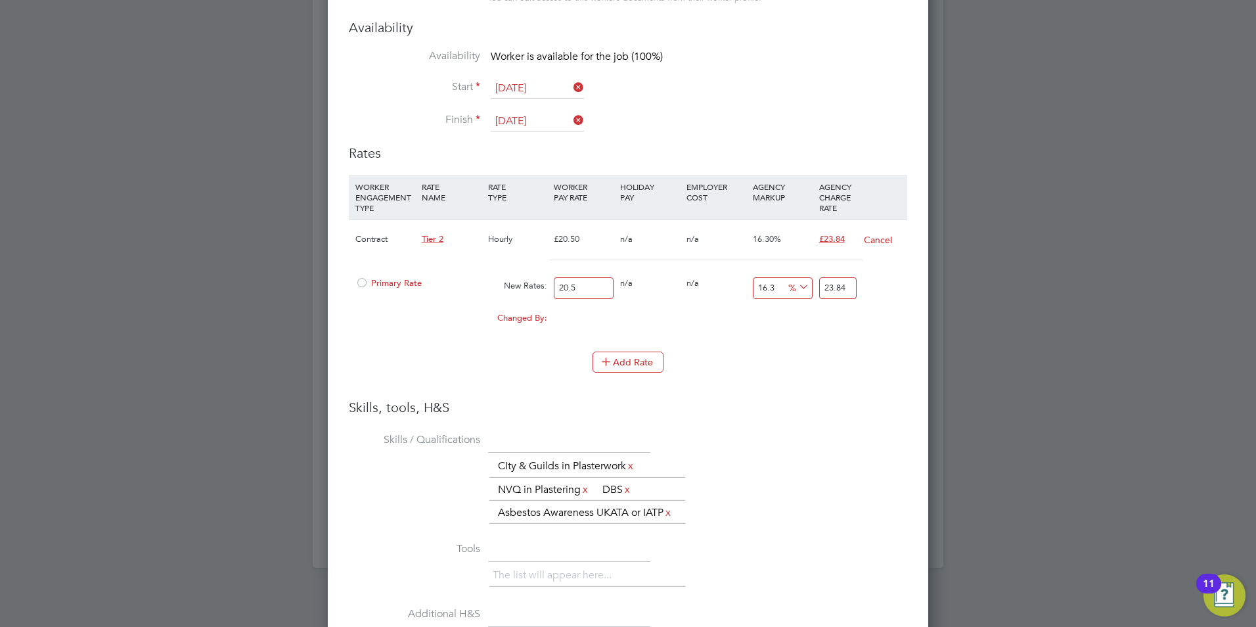
click at [389, 282] on span "Primary Rate" at bounding box center [388, 282] width 66 height 11
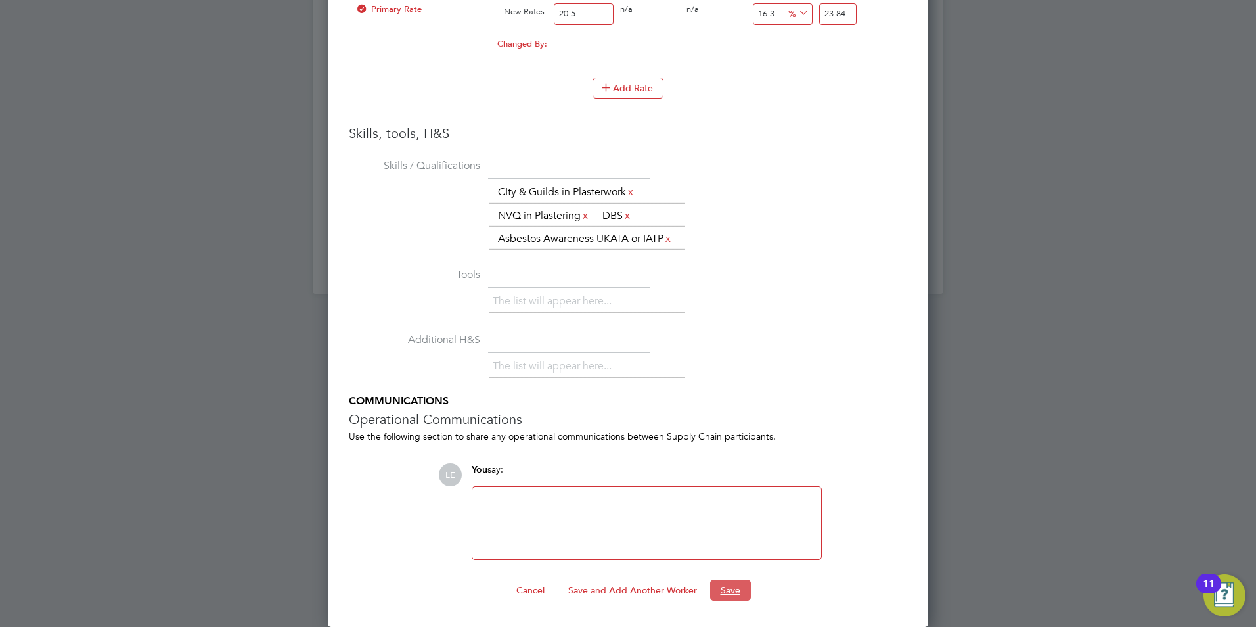
click at [724, 595] on button "Save" at bounding box center [730, 589] width 41 height 21
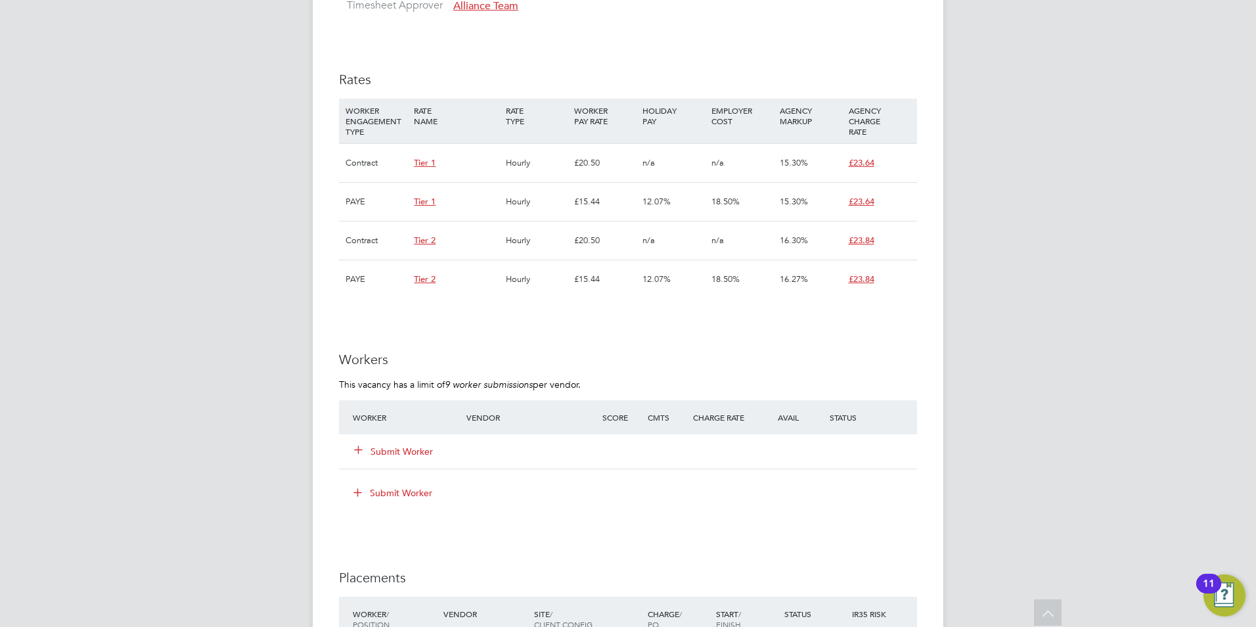
scroll to position [920, 0]
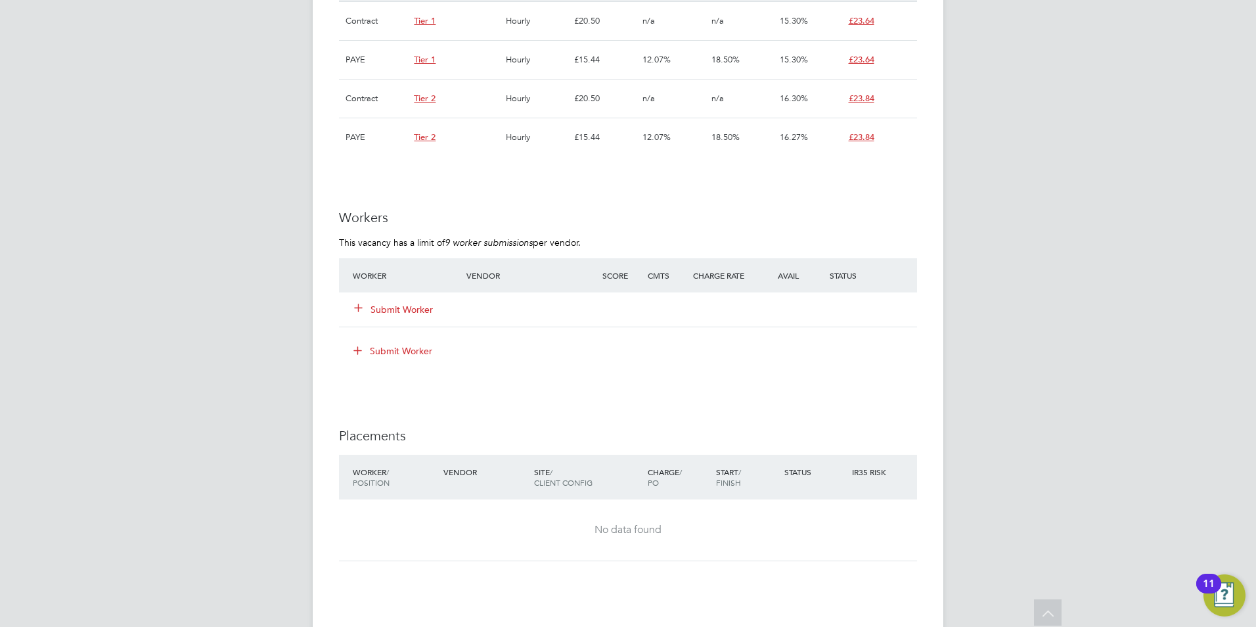
click at [401, 305] on button "Submit Worker" at bounding box center [394, 309] width 79 height 13
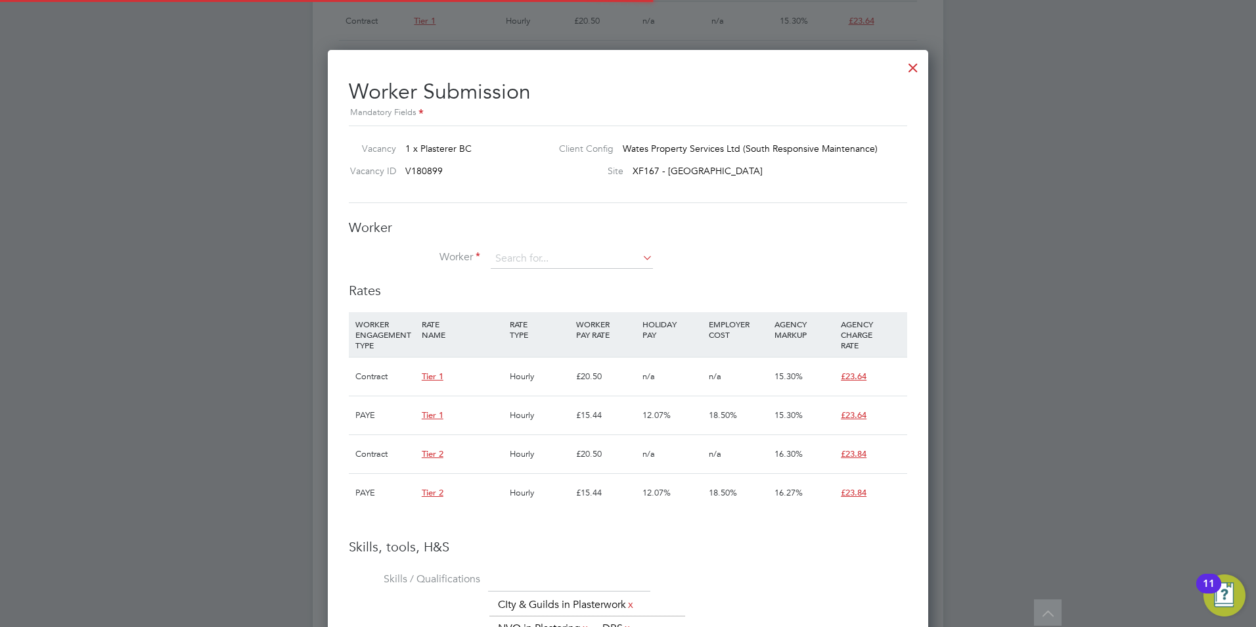
scroll to position [39, 89]
click at [517, 263] on input at bounding box center [572, 259] width 162 height 20
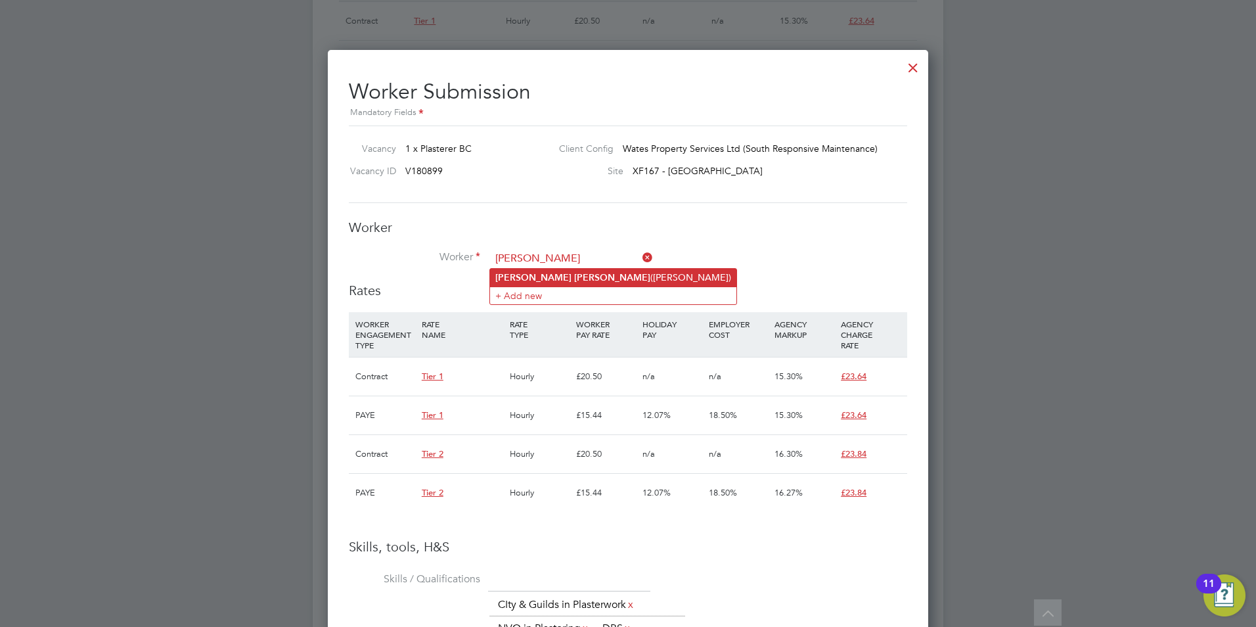
click at [574, 272] on b "Dean" at bounding box center [612, 277] width 76 height 11
type input "Lee Dean (Lee Dean)"
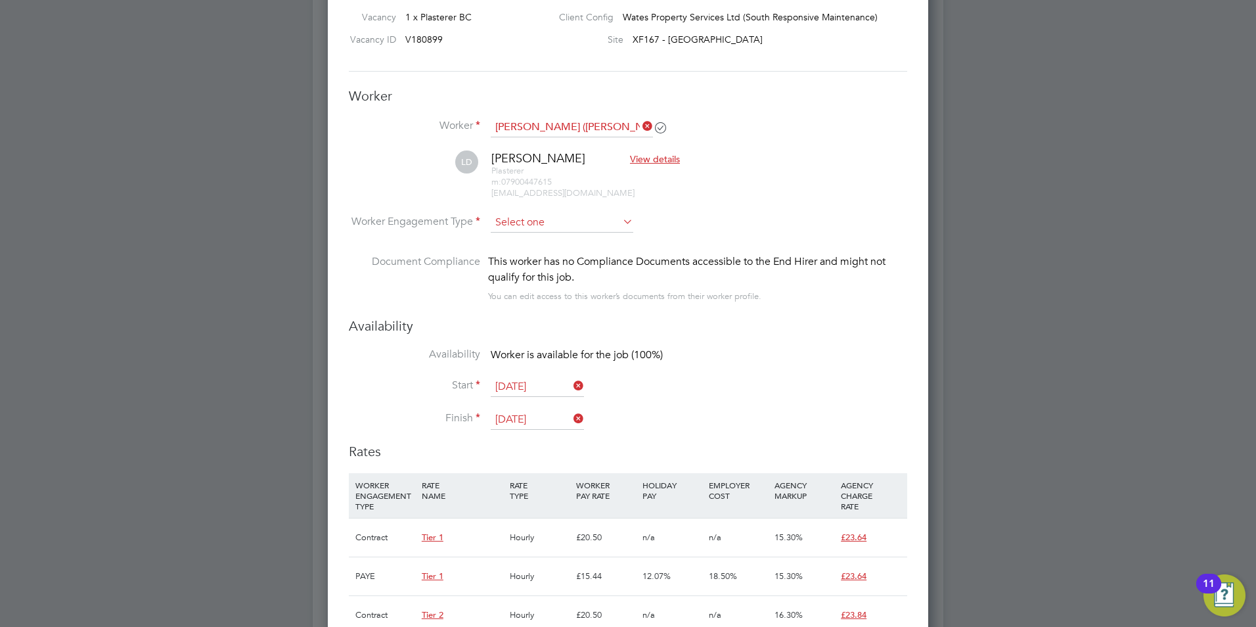
click at [533, 213] on input at bounding box center [562, 223] width 143 height 20
click at [529, 243] on li "Contract" at bounding box center [562, 241] width 144 height 17
type input "Contract"
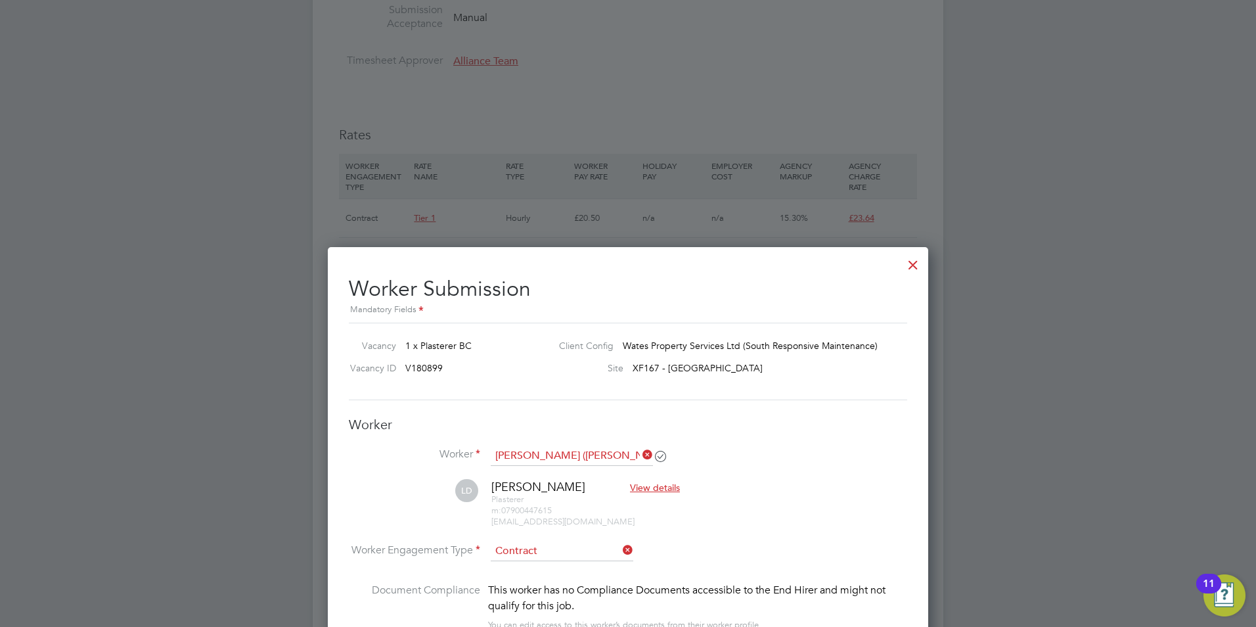
click at [912, 264] on div at bounding box center [913, 262] width 24 height 24
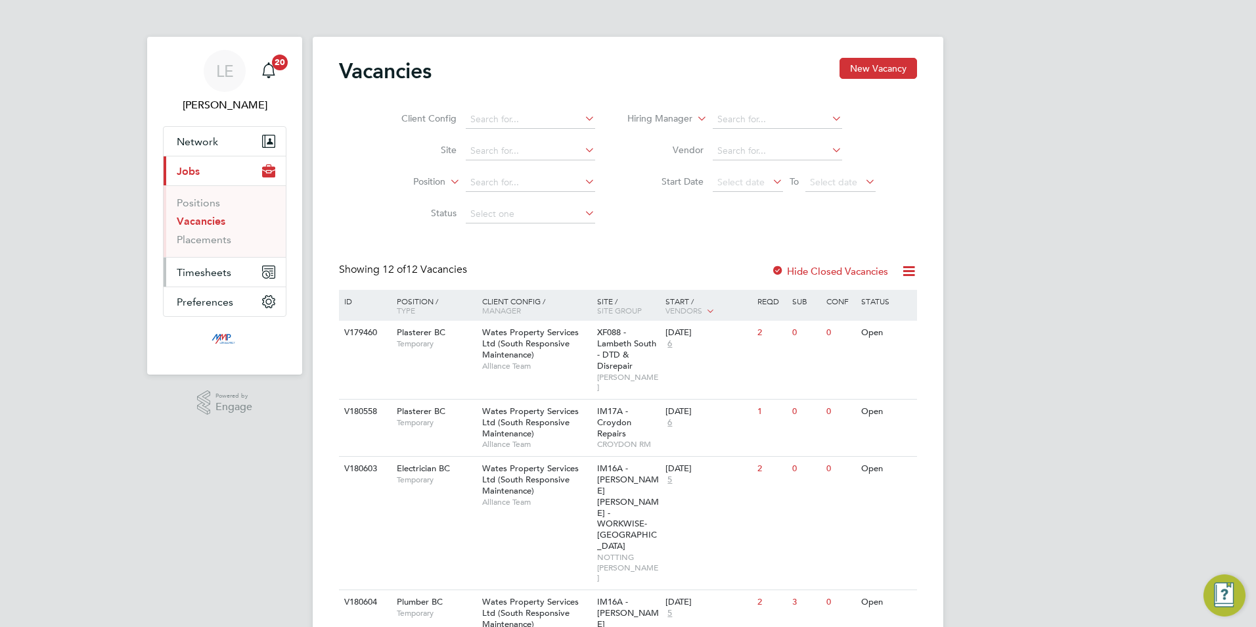
click at [203, 271] on span "Timesheets" at bounding box center [204, 272] width 55 height 12
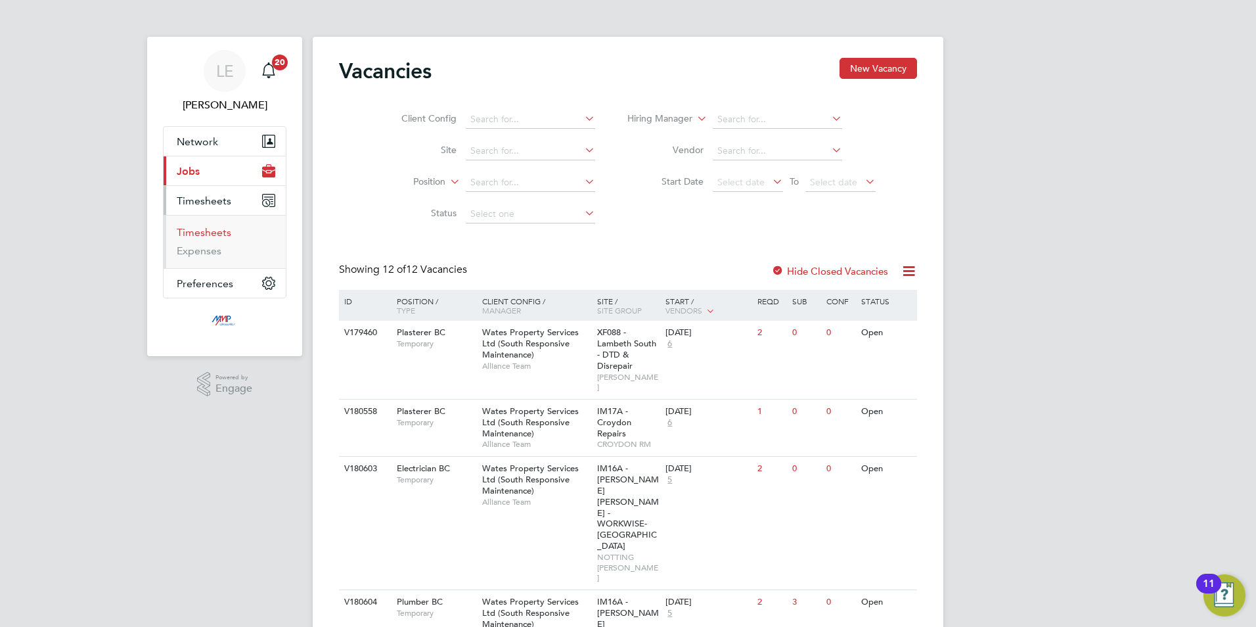
click at [208, 231] on link "Timesheets" at bounding box center [204, 232] width 55 height 12
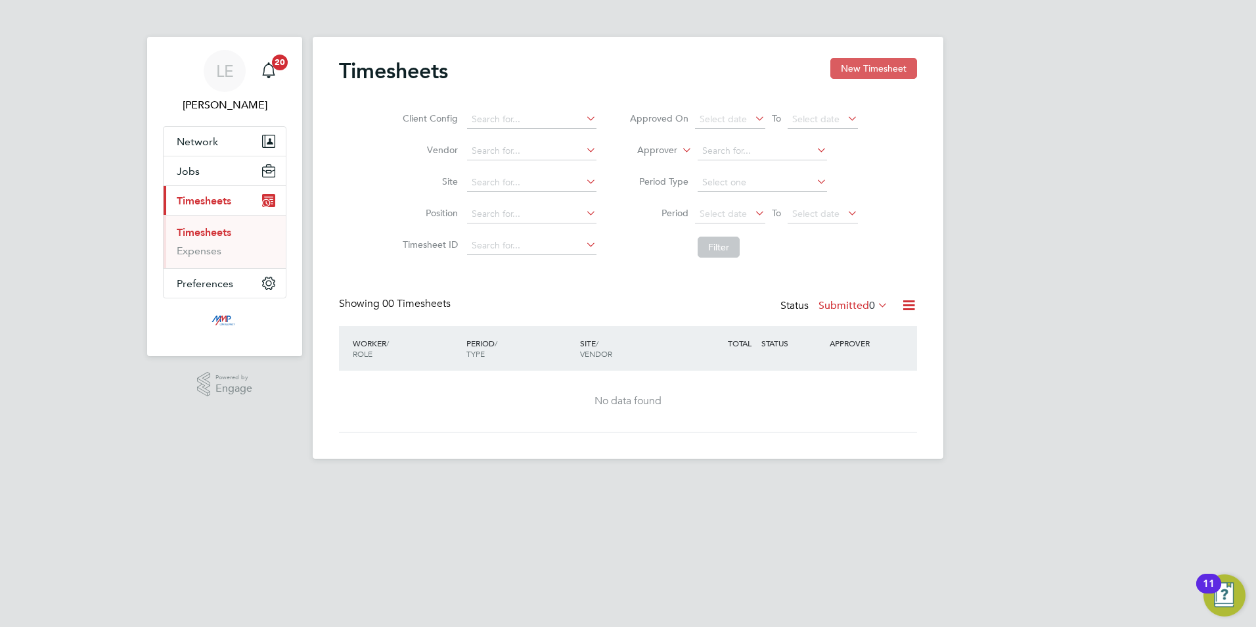
click at [873, 58] on button "New Timesheet" at bounding box center [873, 68] width 87 height 21
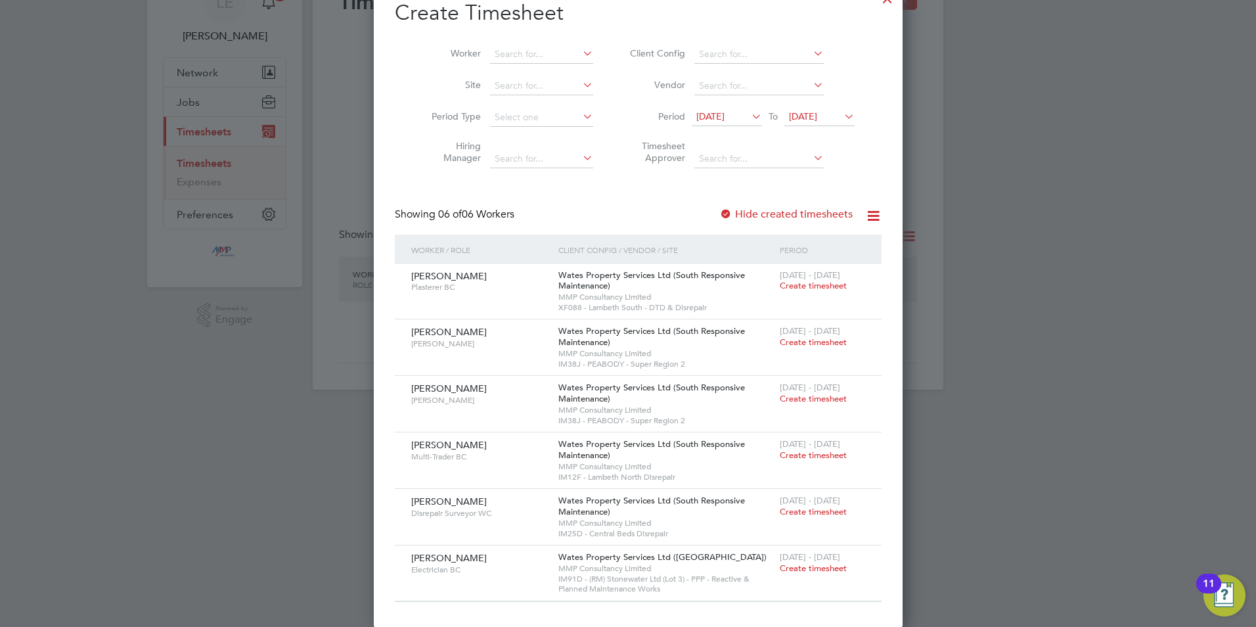
scroll to position [70, 0]
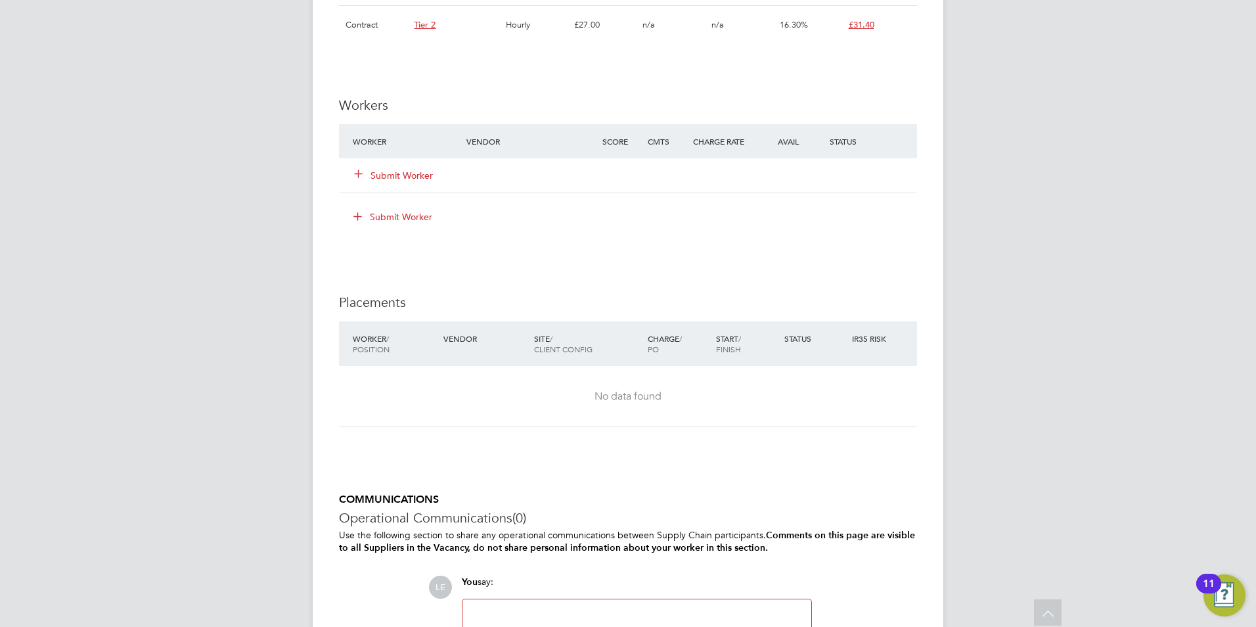
scroll to position [920, 0]
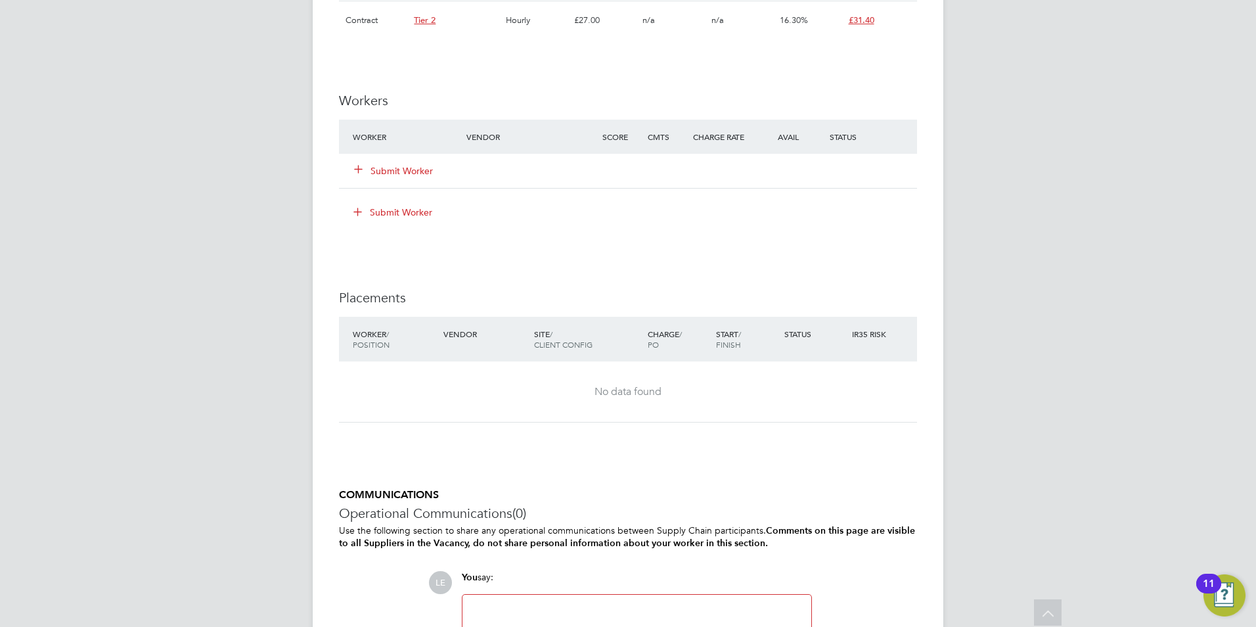
click at [384, 164] on button "Submit Worker" at bounding box center [394, 170] width 79 height 13
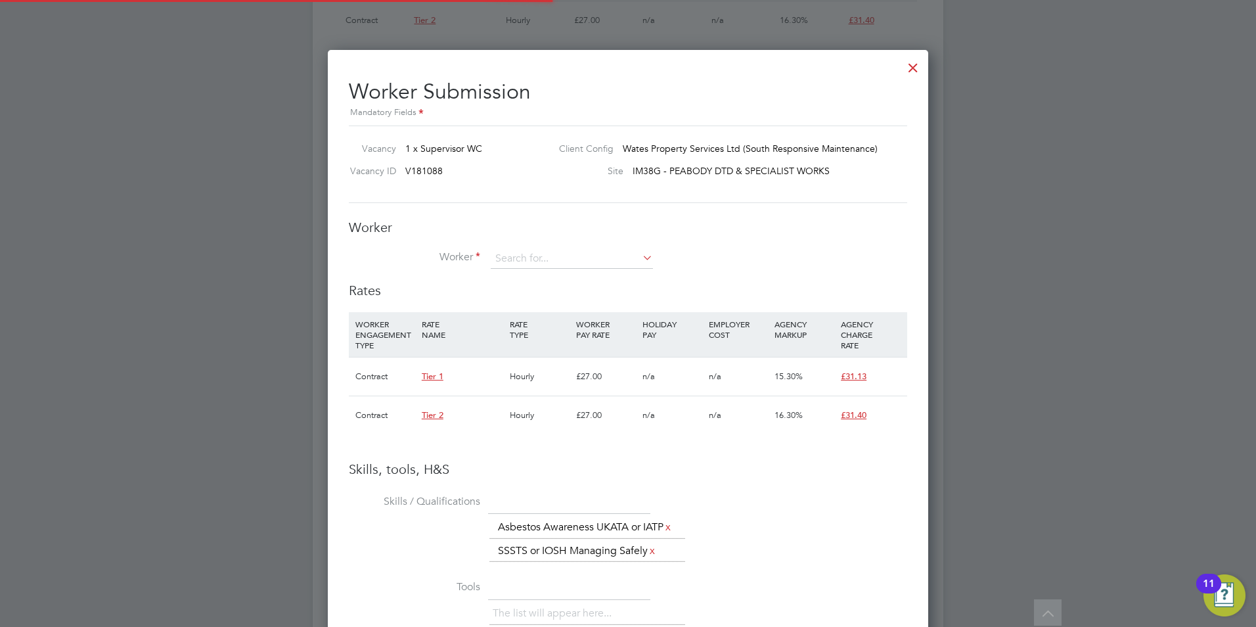
scroll to position [7, 7]
click at [519, 258] on input at bounding box center [572, 259] width 162 height 20
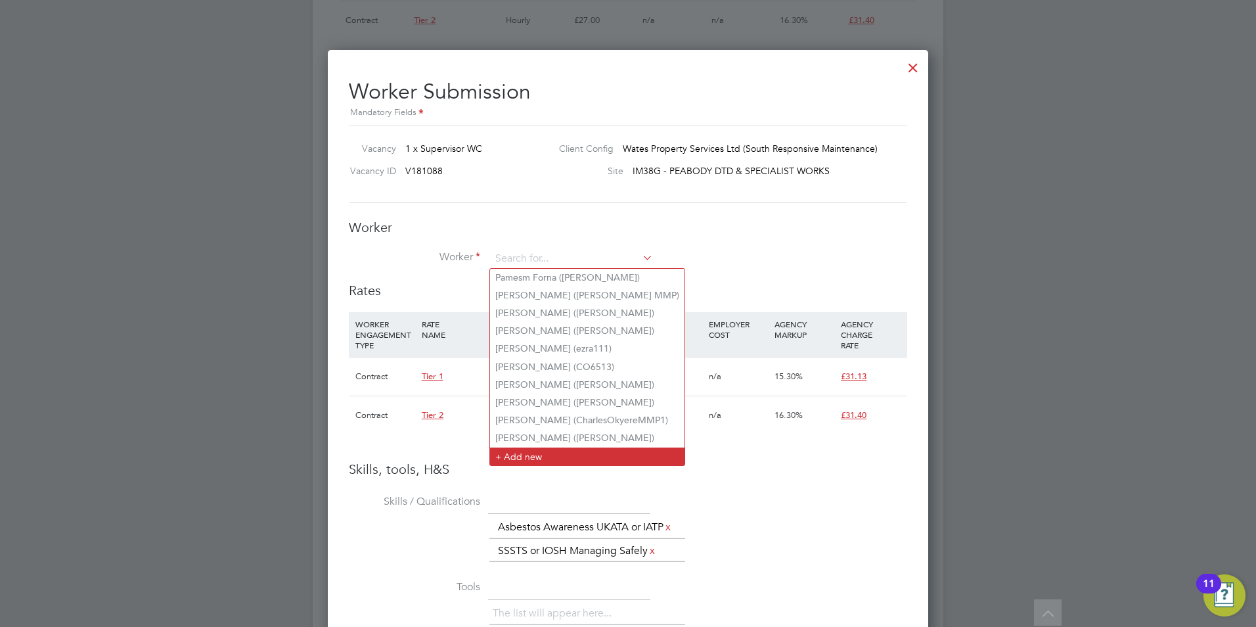
click at [546, 448] on li "+ Add new" at bounding box center [587, 456] width 194 height 18
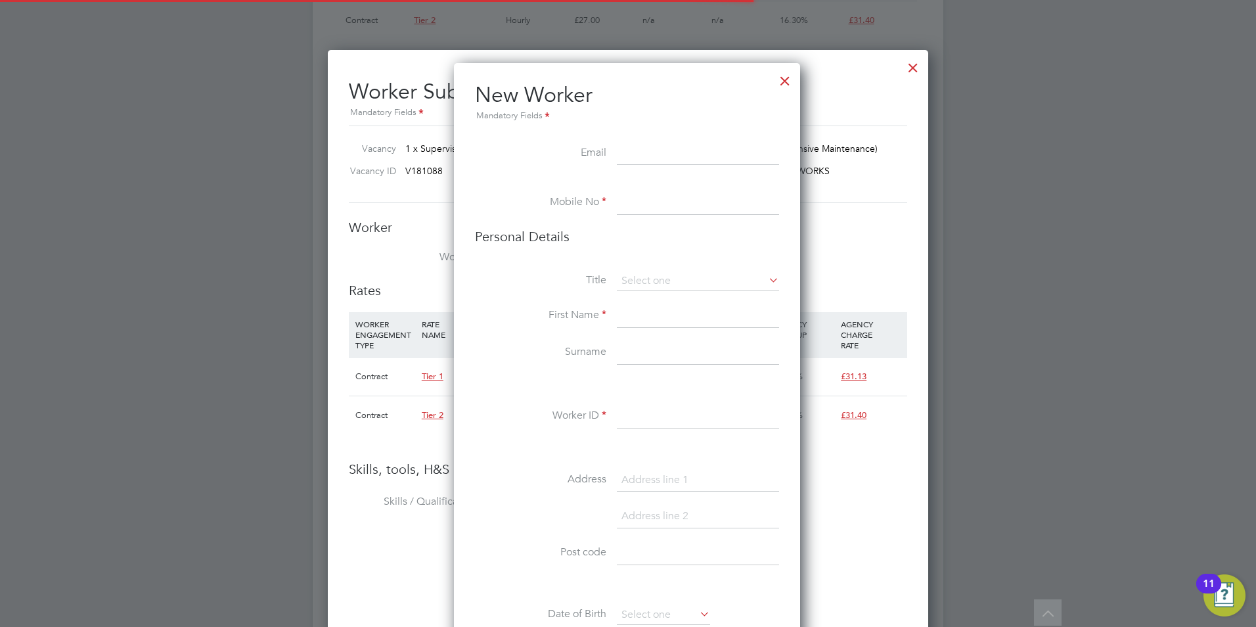
scroll to position [1111, 348]
paste input "alincirstean2504@gmail.com"
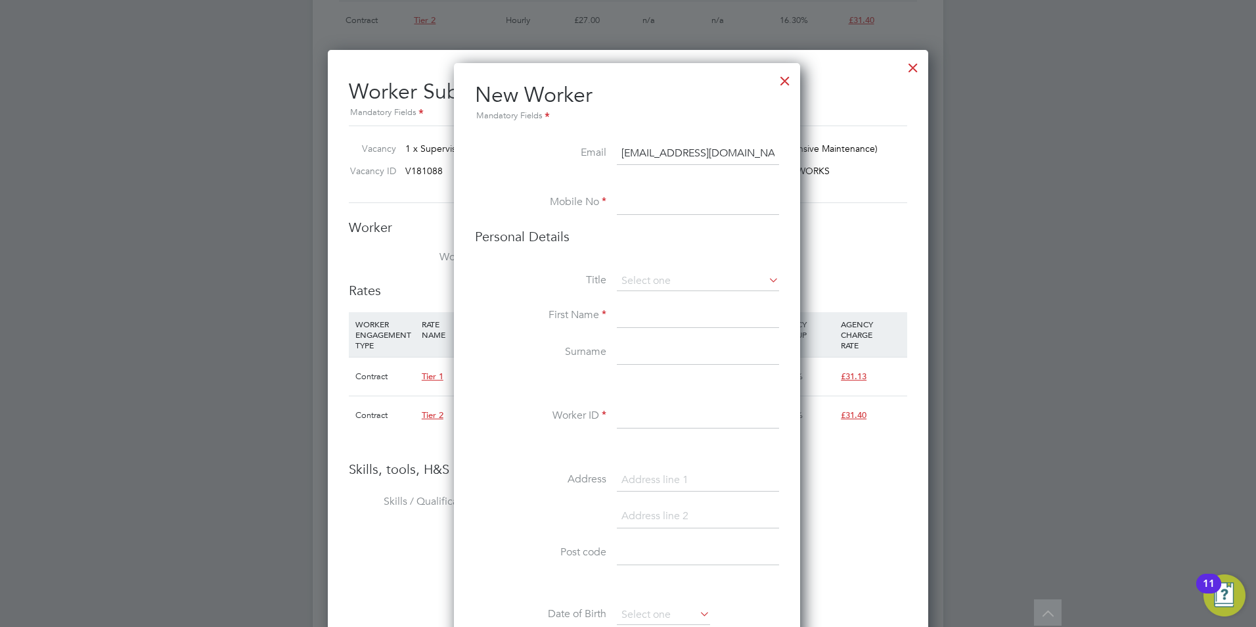
type input "alincirstean2504@gmail.com"
click at [663, 200] on input at bounding box center [698, 203] width 162 height 24
paste input "07388900898"
type input "07388900898"
click at [650, 272] on input at bounding box center [698, 281] width 162 height 20
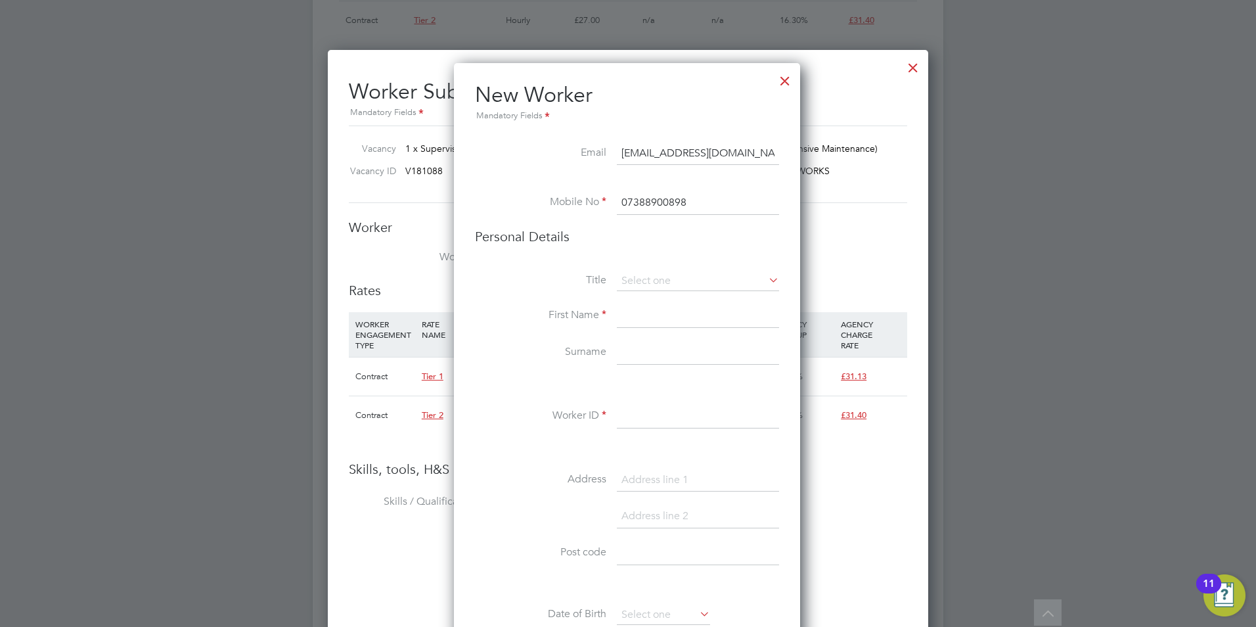
drag, startPoint x: 633, startPoint y: 294, endPoint x: 636, endPoint y: 328, distance: 35.0
click at [633, 294] on li "Mr" at bounding box center [698, 299] width 164 height 17
type input "Mr"
click at [636, 319] on input at bounding box center [698, 316] width 162 height 24
type input "Alin"
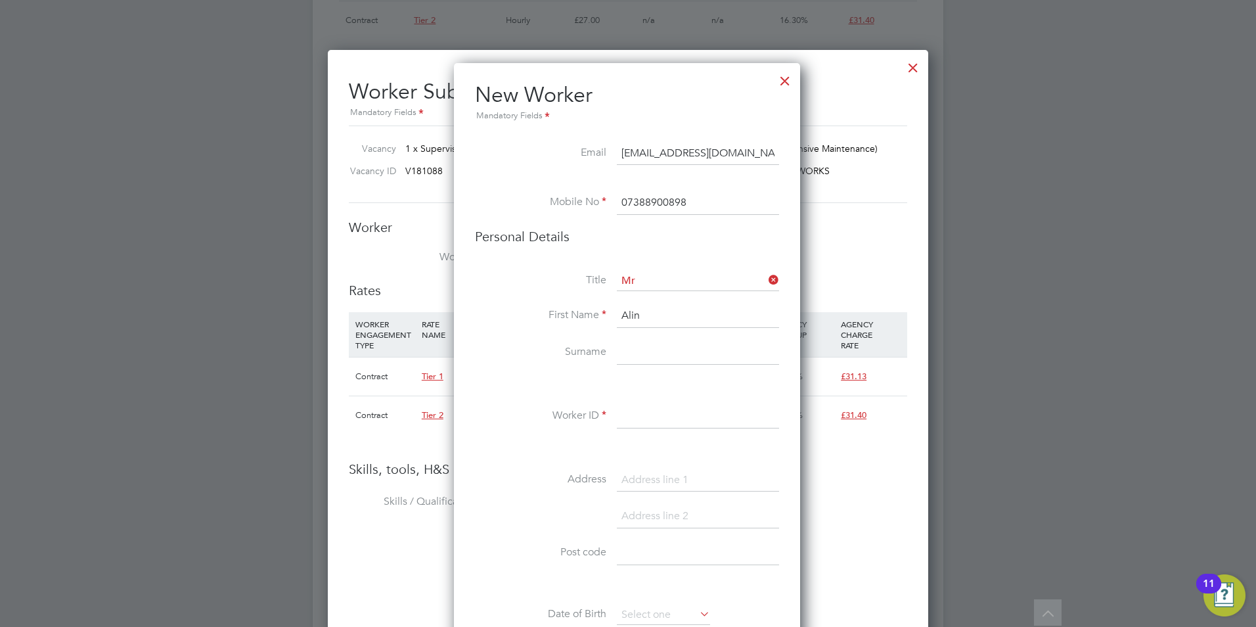
click at [642, 358] on input at bounding box center [698, 353] width 162 height 24
type input "Cirstean"
click at [646, 415] on input at bounding box center [698, 417] width 162 height 24
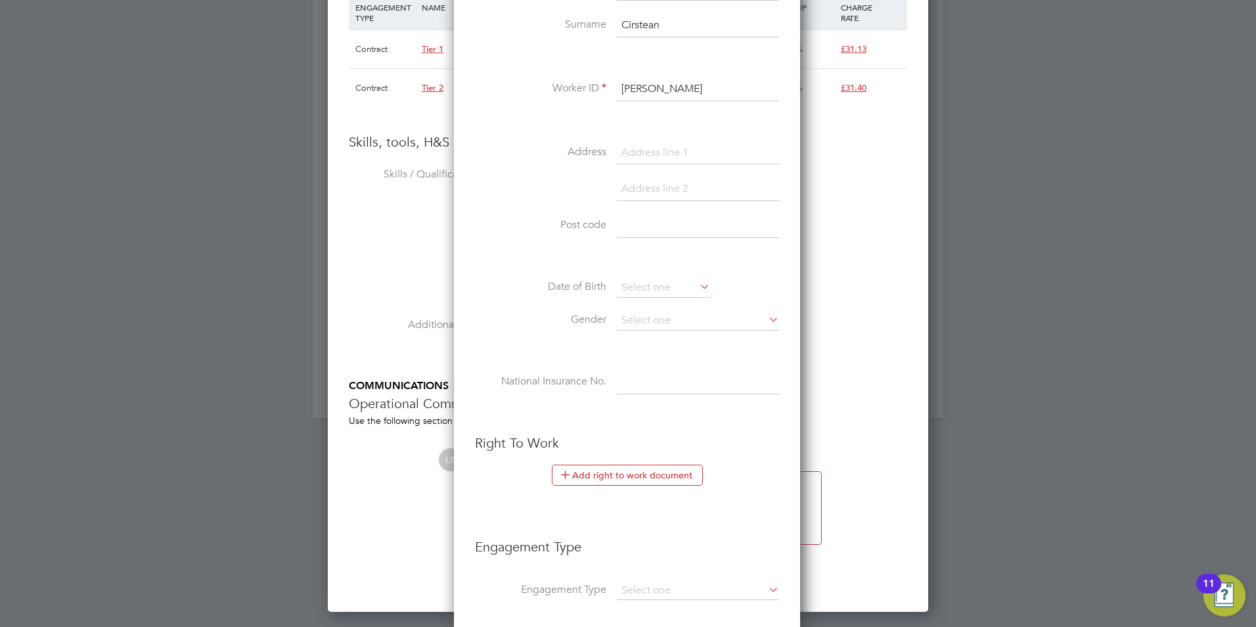
scroll to position [1248, 0]
type input "Alin Cirstean"
click at [661, 323] on input at bounding box center [698, 319] width 162 height 20
click at [650, 340] on li "Male" at bounding box center [698, 337] width 164 height 17
type input "Male"
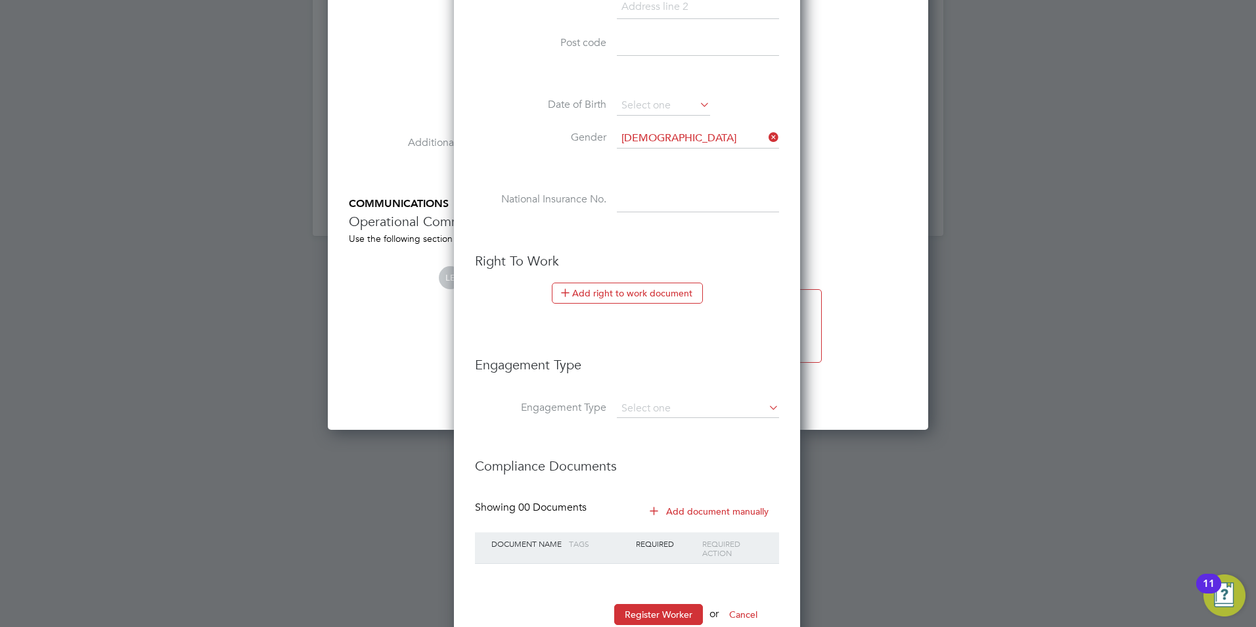
scroll to position [1466, 0]
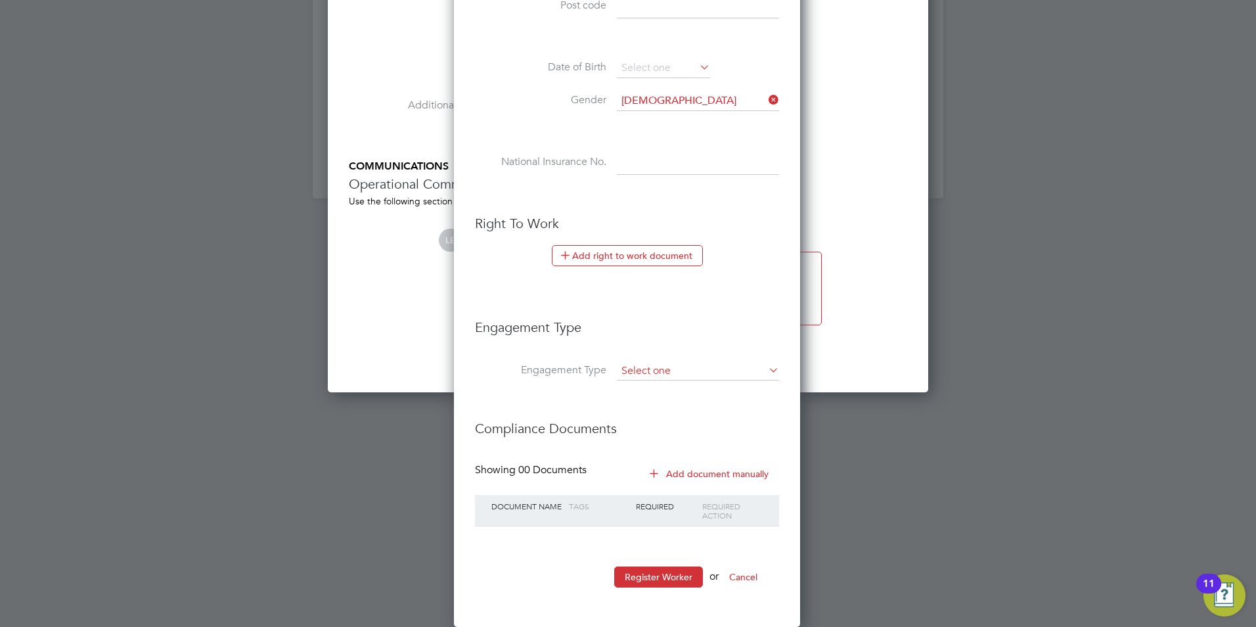
click at [642, 372] on input at bounding box center [698, 371] width 162 height 18
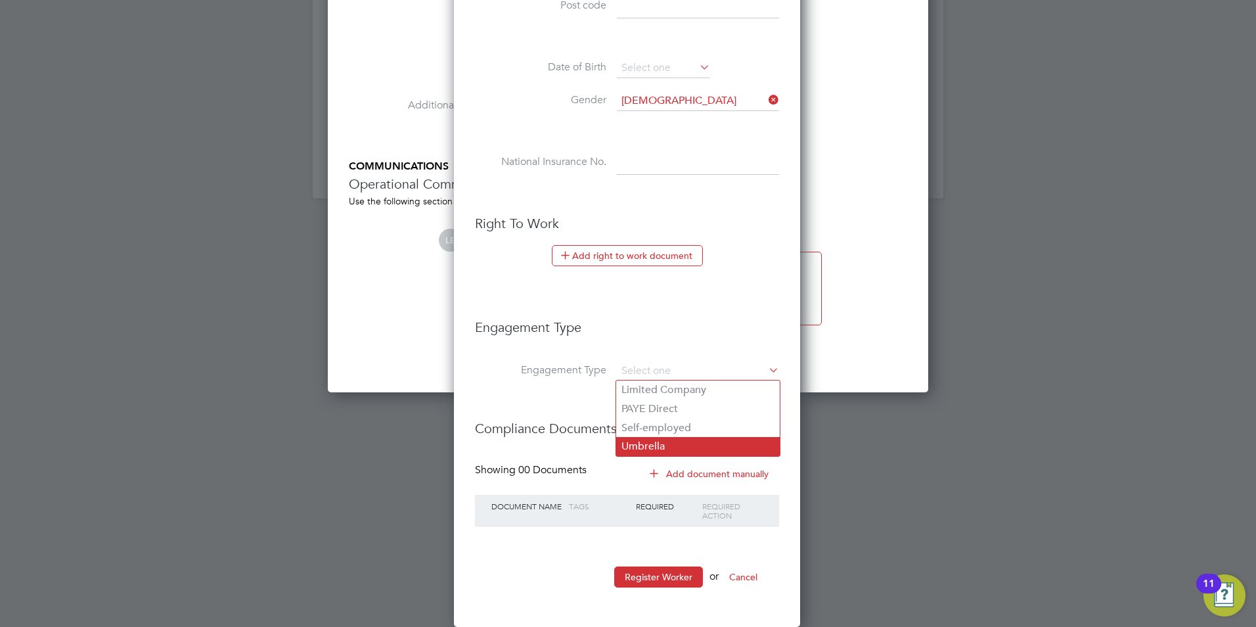
click at [646, 447] on li "Umbrella" at bounding box center [698, 446] width 164 height 19
type input "Umbrella"
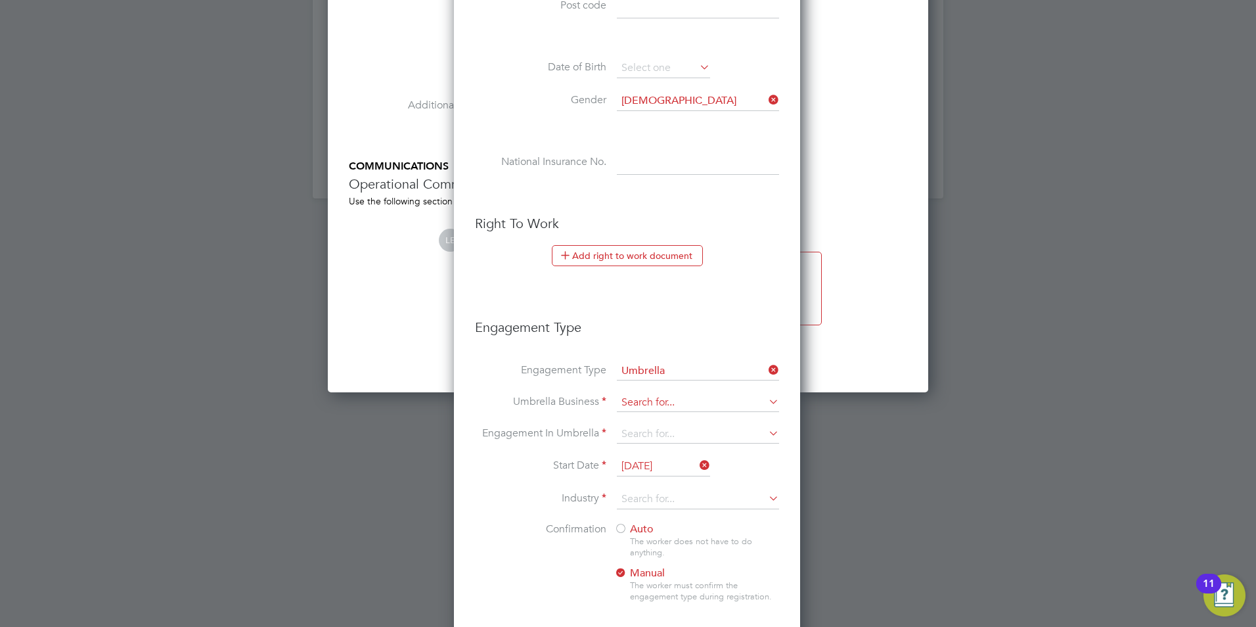
scroll to position [1355, 348]
click at [639, 401] on input at bounding box center [698, 402] width 162 height 18
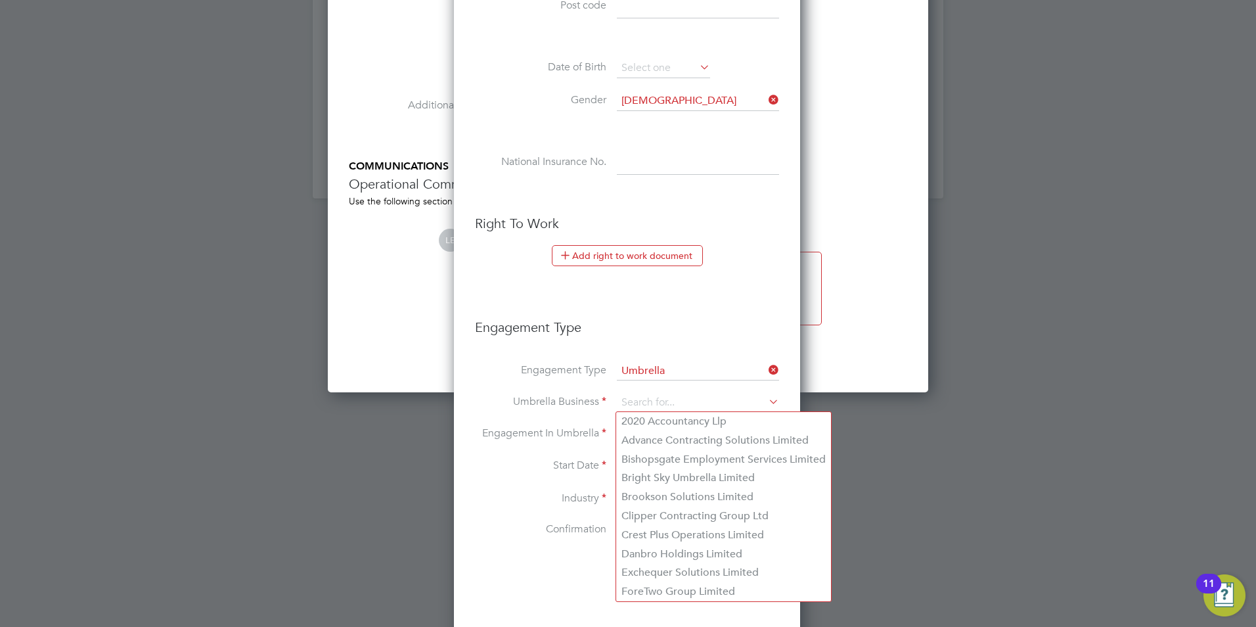
drag, startPoint x: 631, startPoint y: 528, endPoint x: 608, endPoint y: 484, distance: 50.0
click at [631, 528] on li "Crest Plus Operations Limited" at bounding box center [723, 535] width 215 height 19
type input "Crest Plus Operations Limited"
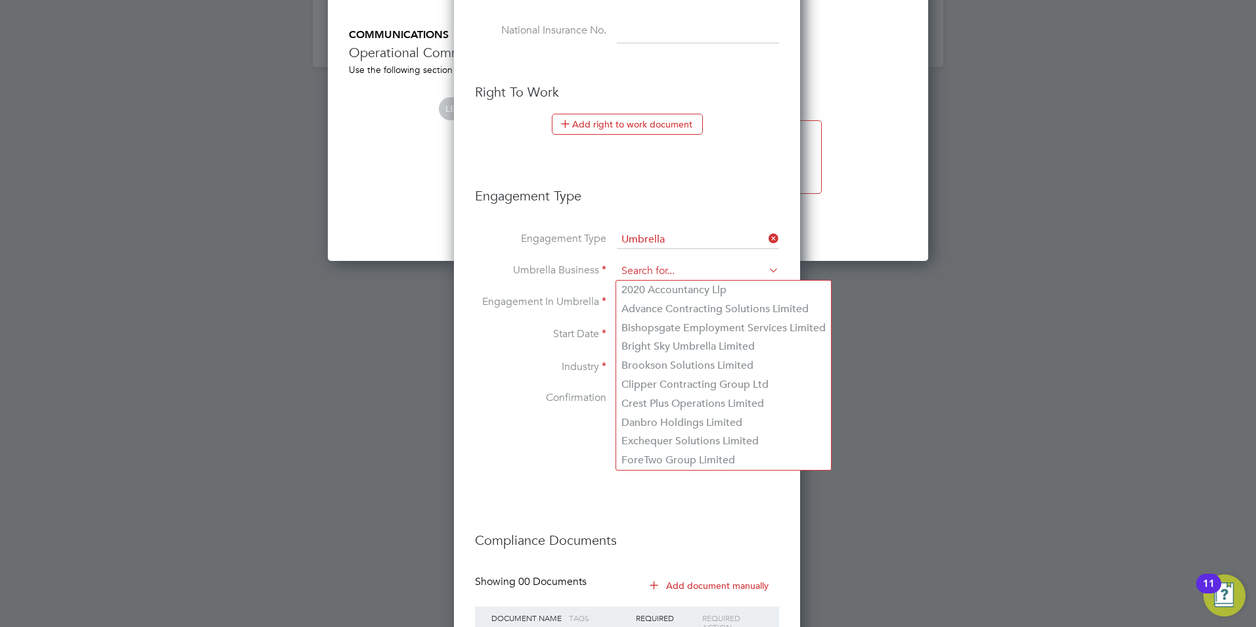
click at [633, 272] on input at bounding box center [698, 271] width 162 height 18
drag, startPoint x: 652, startPoint y: 417, endPoint x: 654, endPoint y: 405, distance: 12.6
click at [652, 417] on li "Danbro Holdings Limited" at bounding box center [723, 422] width 215 height 19
type input "Danbro Holdings Limited"
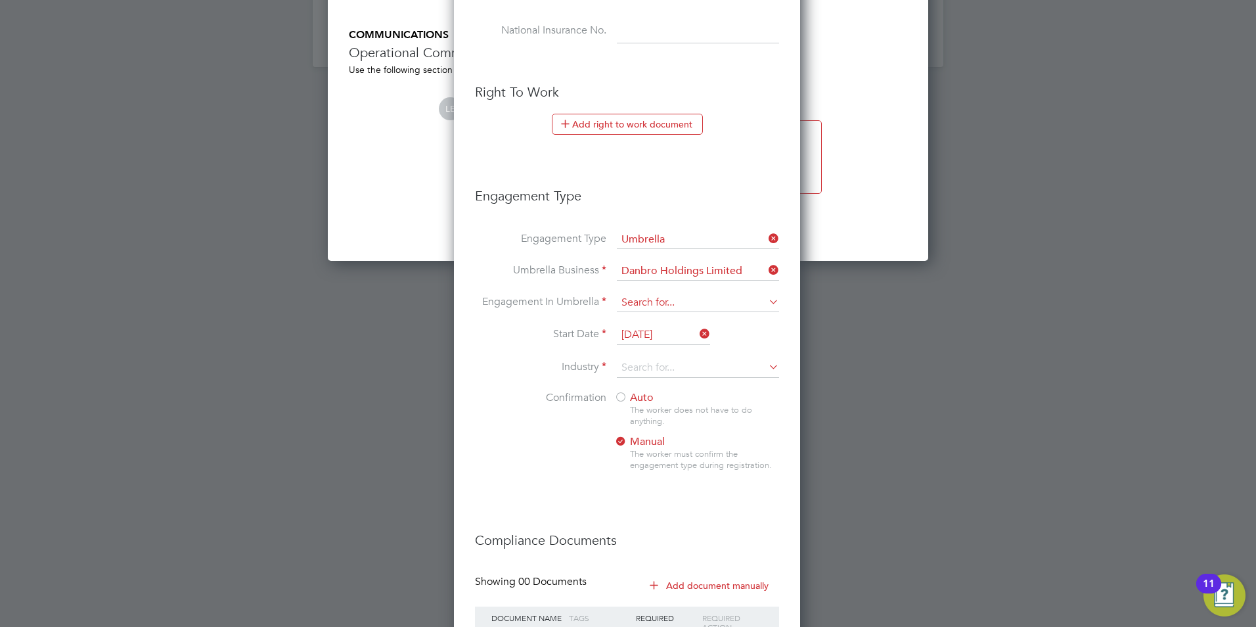
click at [641, 298] on input at bounding box center [698, 303] width 162 height 18
click at [660, 338] on li "CIS Self-employed" at bounding box center [698, 340] width 164 height 19
type input "CIS Self-employed"
click at [644, 364] on input at bounding box center [698, 368] width 162 height 20
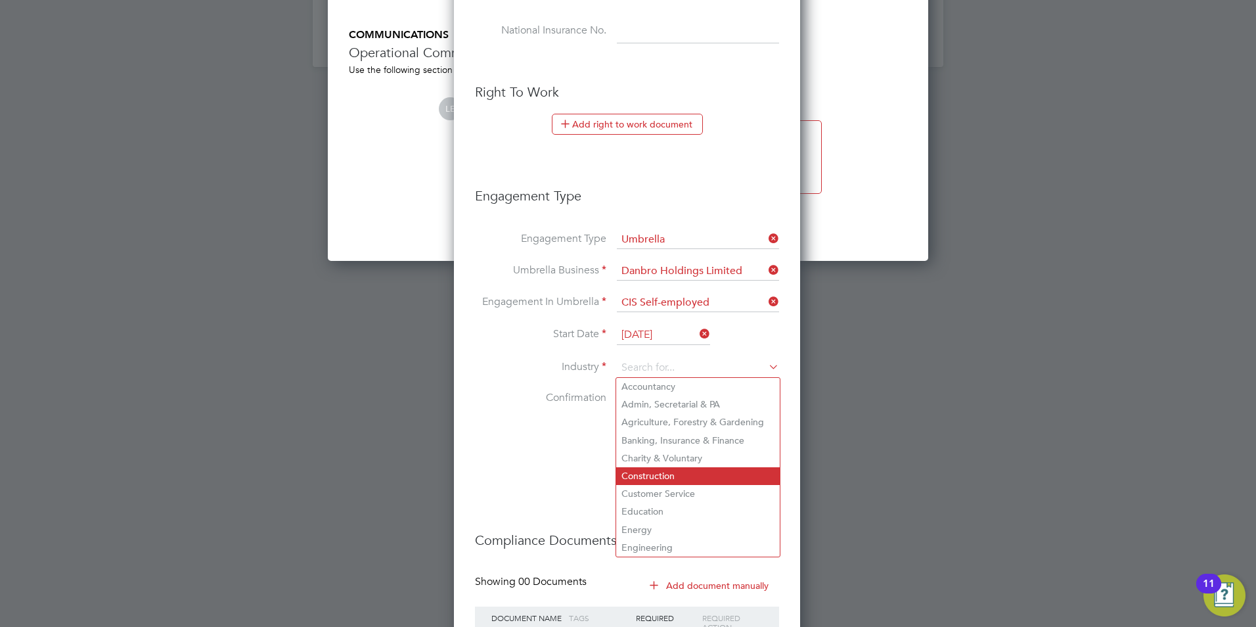
click at [652, 467] on li "Construction" at bounding box center [698, 476] width 164 height 18
type input "Construction"
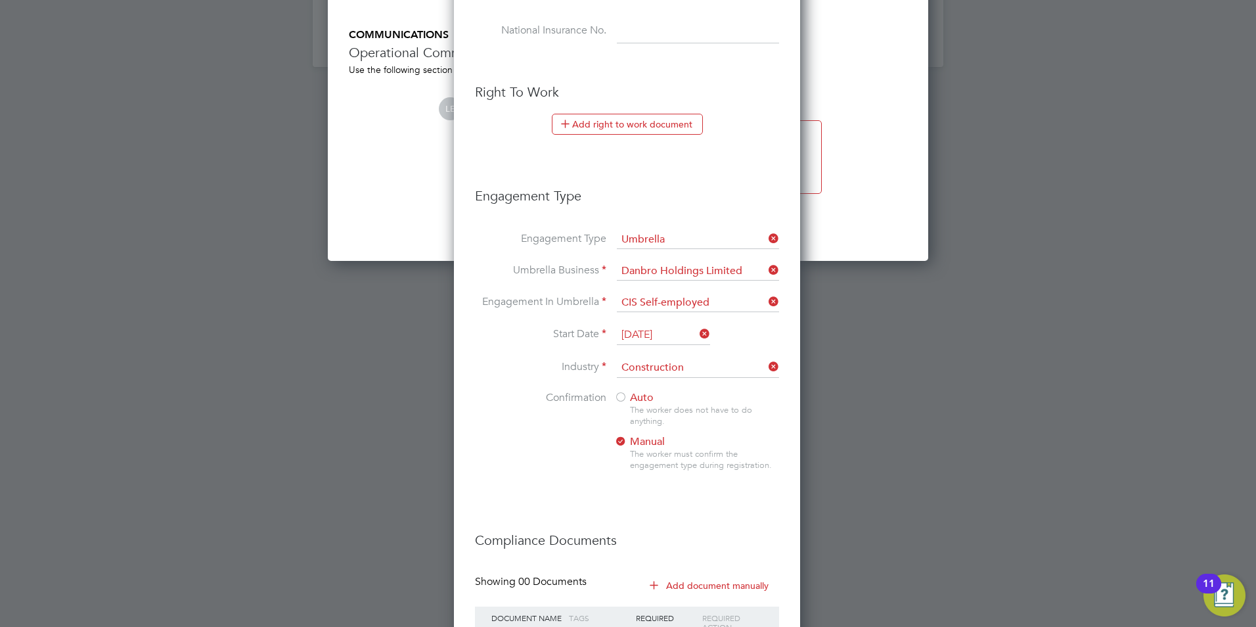
click at [621, 398] on div at bounding box center [620, 398] width 13 height 13
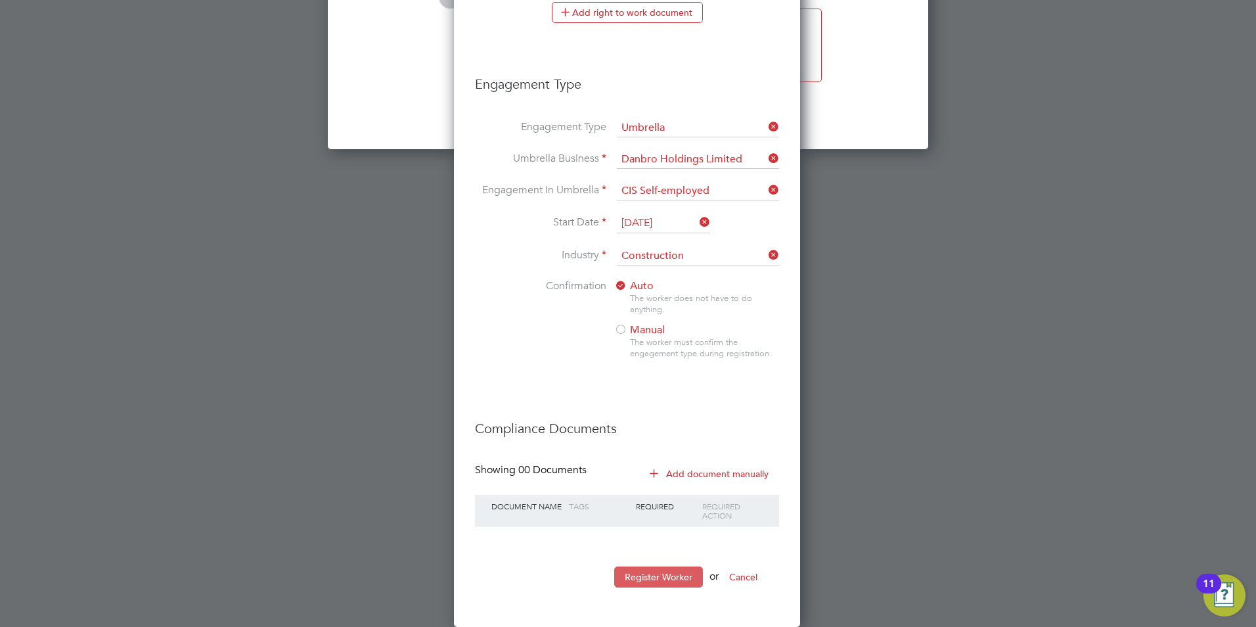
click at [642, 574] on button "Register Worker" at bounding box center [658, 576] width 89 height 21
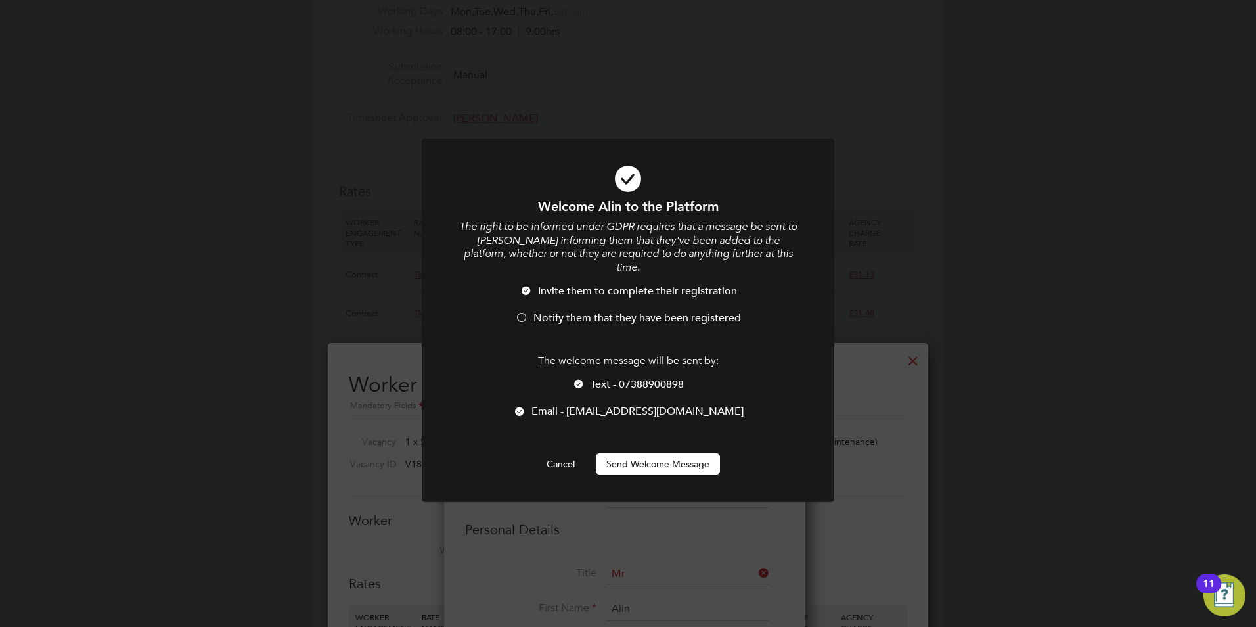
click at [515, 312] on div at bounding box center [521, 318] width 13 height 13
click at [595, 378] on span "Text - 07388900898" at bounding box center [637, 384] width 93 height 13
click at [634, 453] on button "Send Welcome Message" at bounding box center [658, 463] width 124 height 21
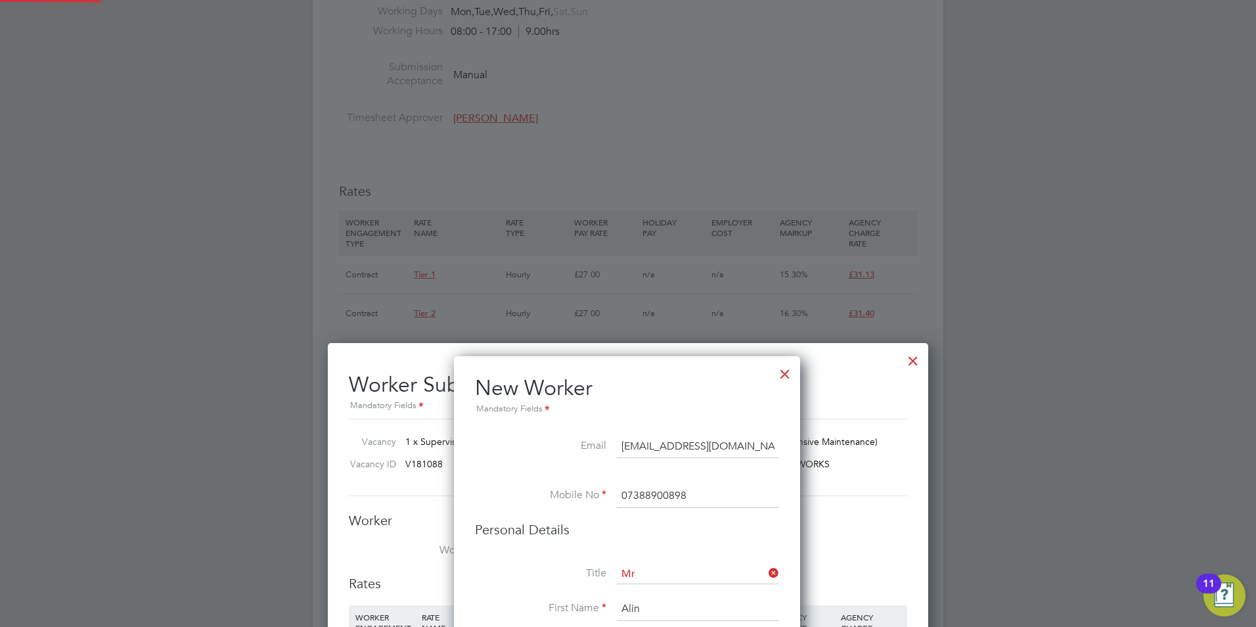
type input "Alin Cirstean (Alin Cirstean)"
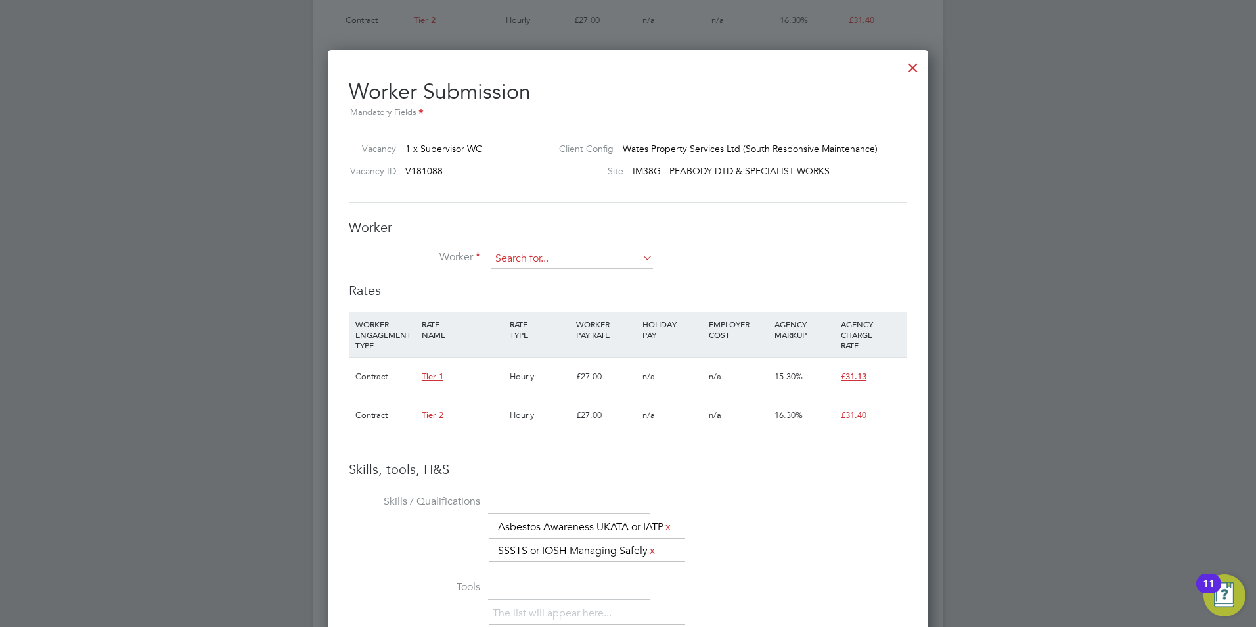
click at [535, 264] on input at bounding box center [572, 259] width 162 height 20
click at [537, 272] on li "Alin Cir stean (Alin Cirstean)" at bounding box center [572, 278] width 164 height 18
type input "Alin Cirstean (Alin Cirstean)"
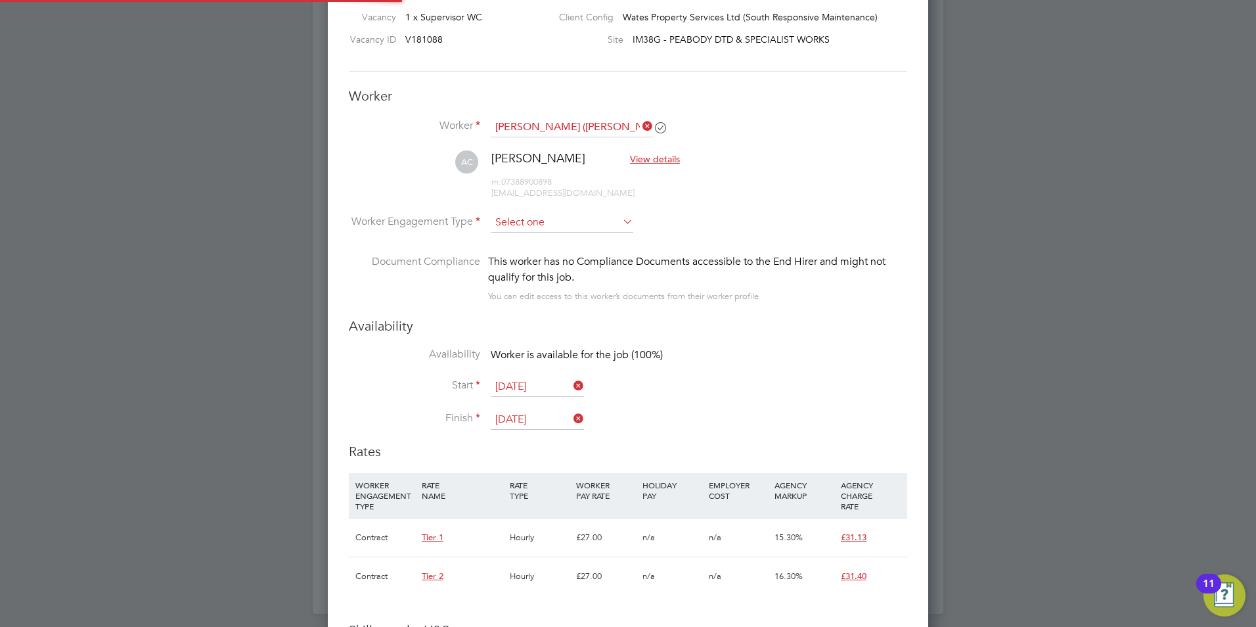
click at [581, 223] on input at bounding box center [562, 223] width 143 height 20
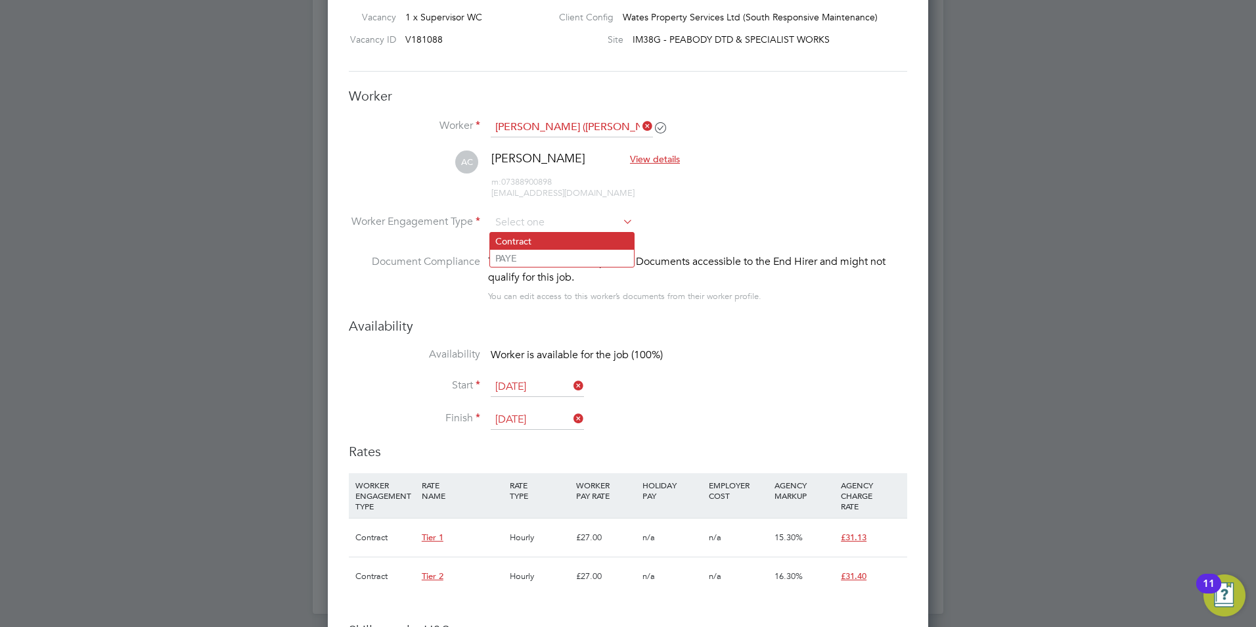
click at [575, 236] on li "Contract" at bounding box center [562, 241] width 144 height 17
type input "Contract"
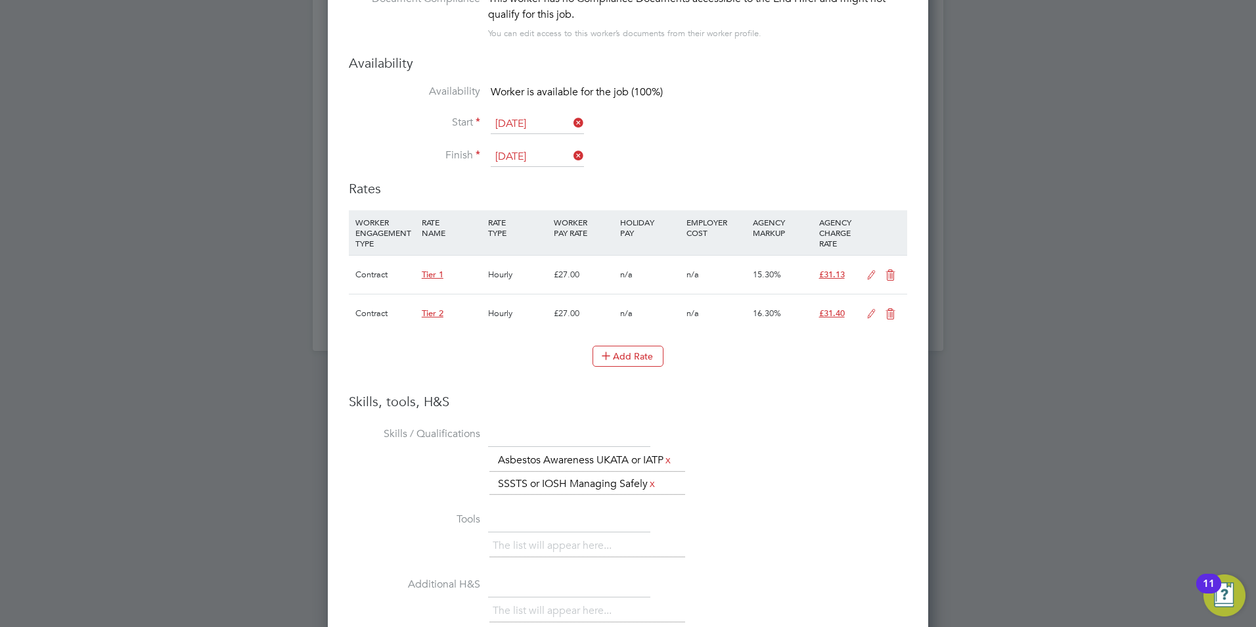
click at [891, 270] on icon at bounding box center [890, 275] width 16 height 11
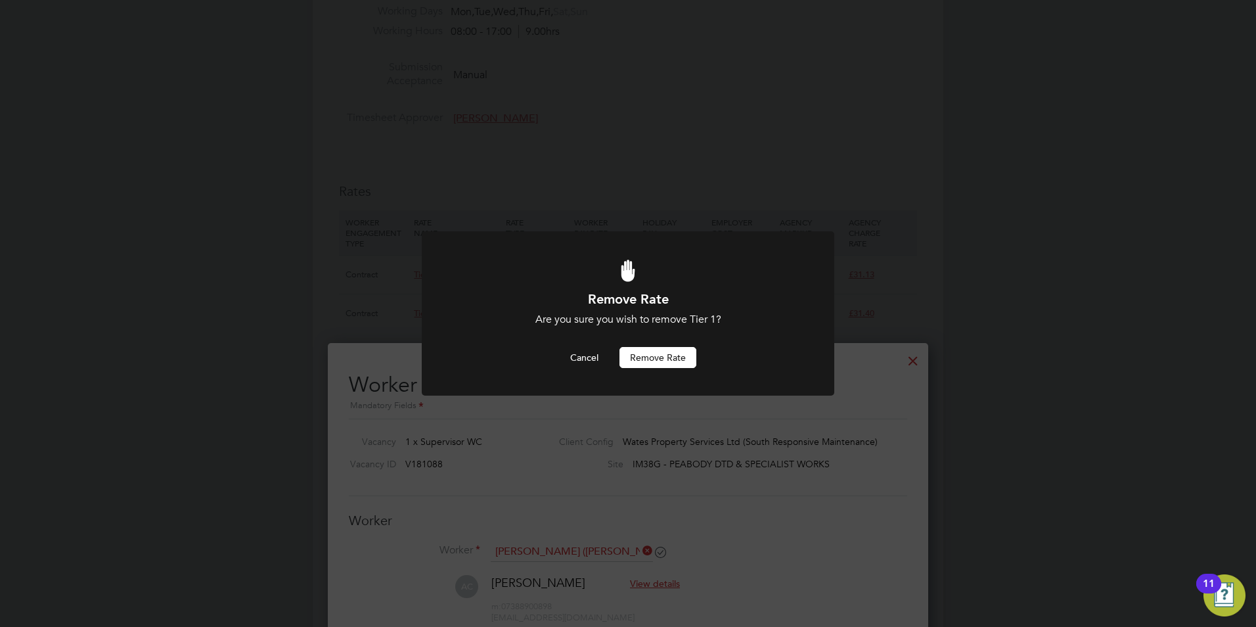
click at [666, 357] on button "Remove rate" at bounding box center [657, 357] width 77 height 21
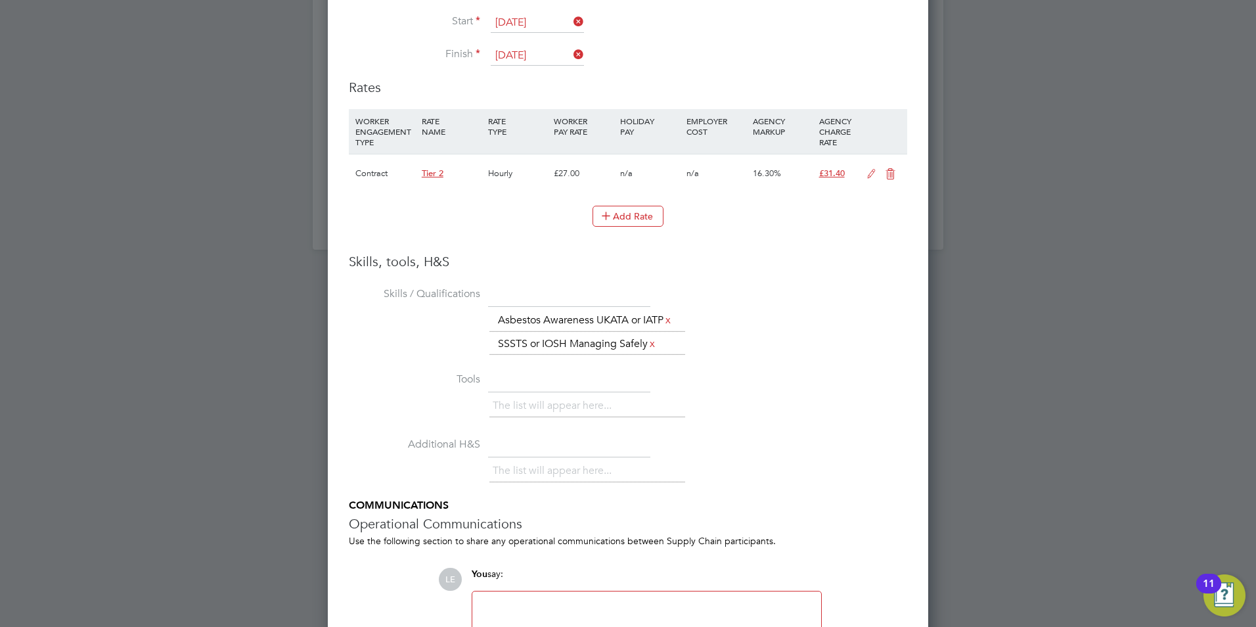
click at [869, 171] on icon at bounding box center [871, 174] width 16 height 11
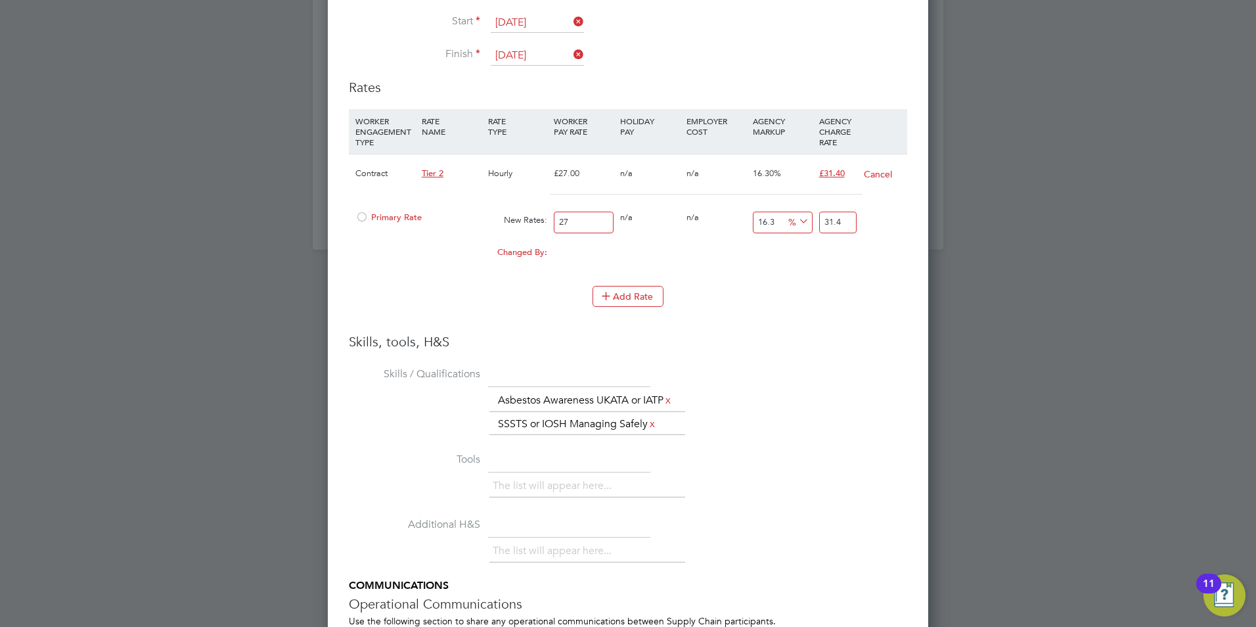
click at [372, 213] on span "Primary Rate" at bounding box center [388, 217] width 66 height 11
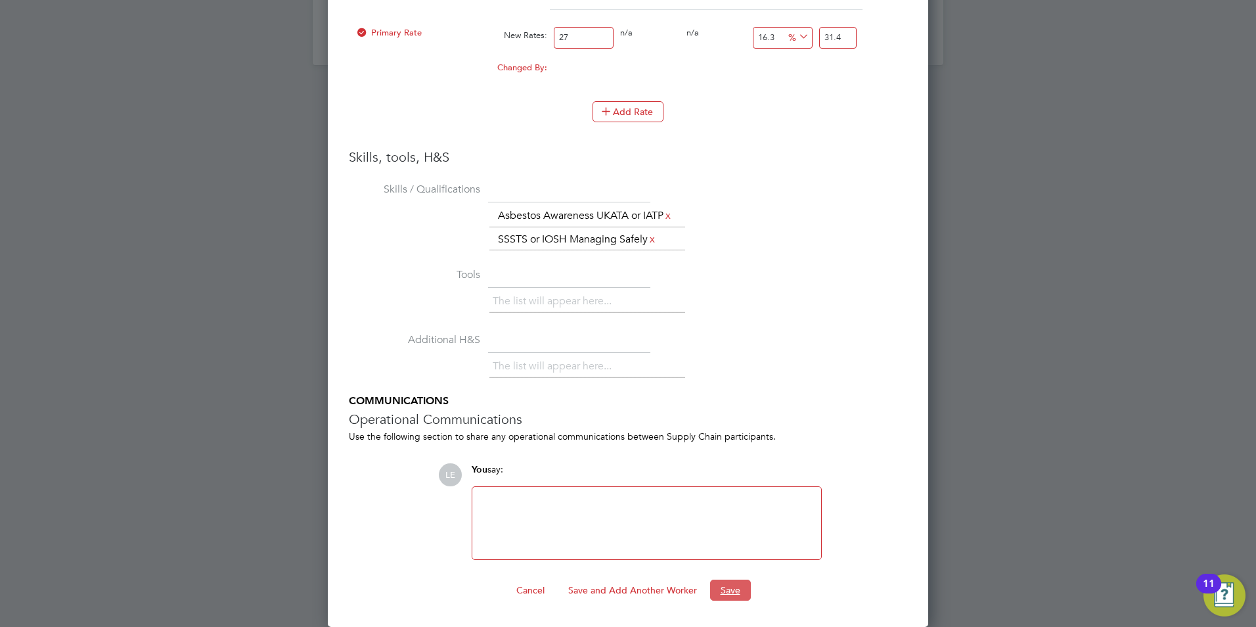
click at [720, 585] on button "Save" at bounding box center [730, 589] width 41 height 21
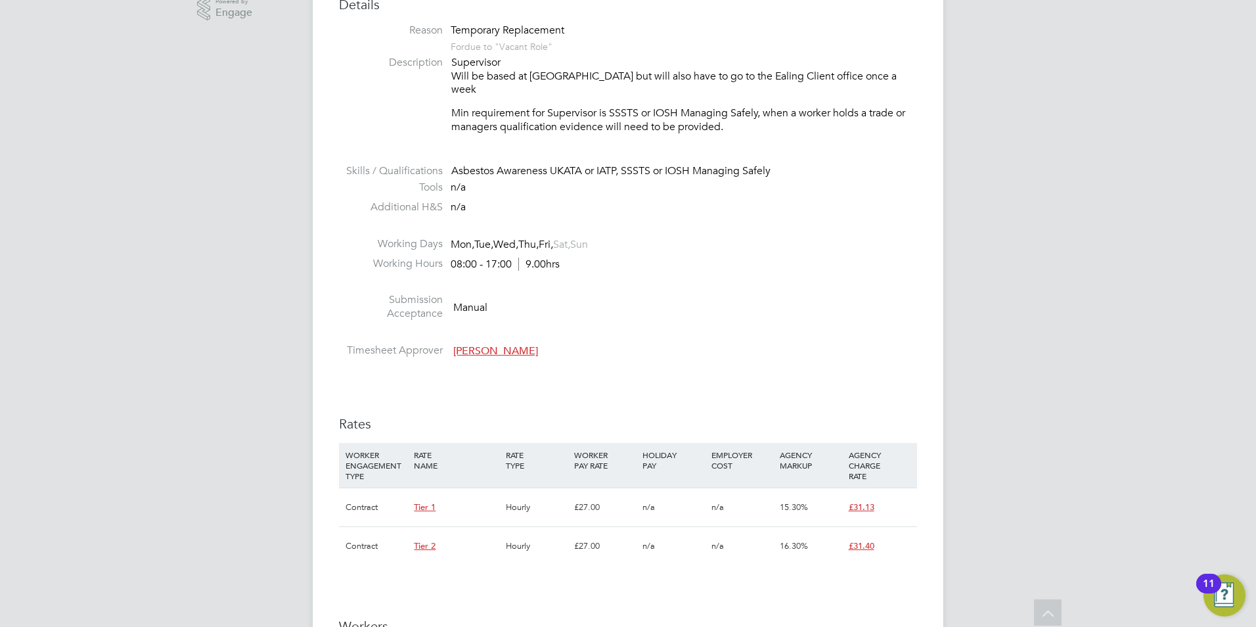
scroll to position [0, 0]
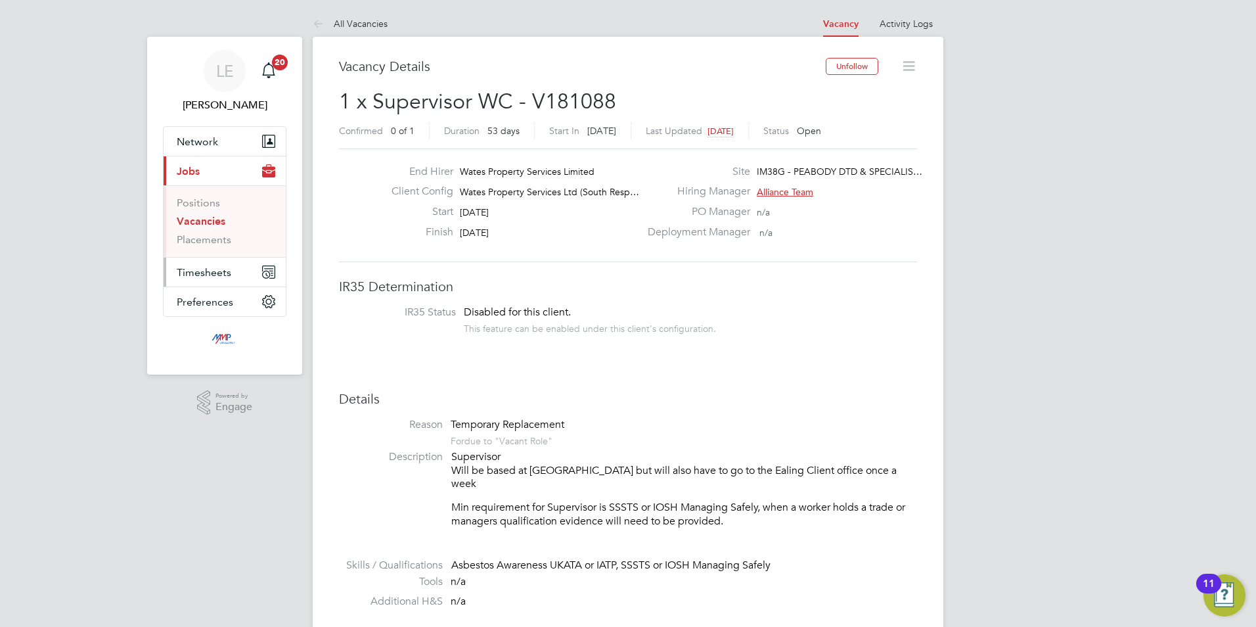
click at [227, 263] on button "Timesheets" at bounding box center [225, 272] width 122 height 29
click at [196, 231] on link "Timesheets" at bounding box center [204, 232] width 55 height 12
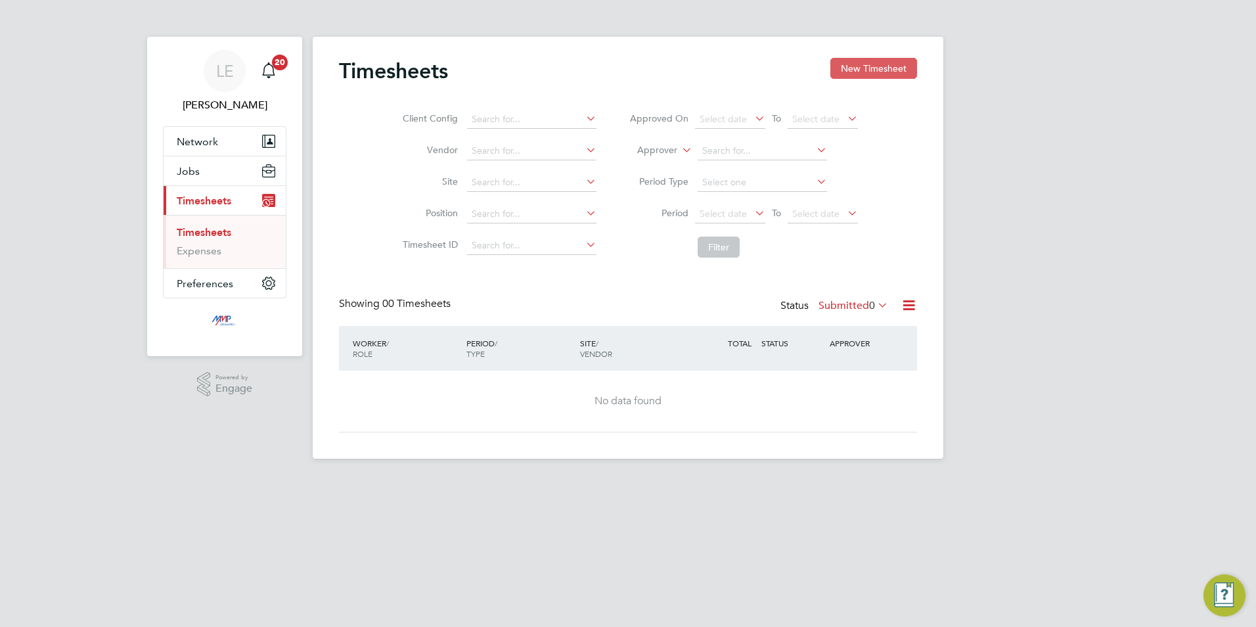
click at [860, 62] on button "New Timesheet" at bounding box center [873, 68] width 87 height 21
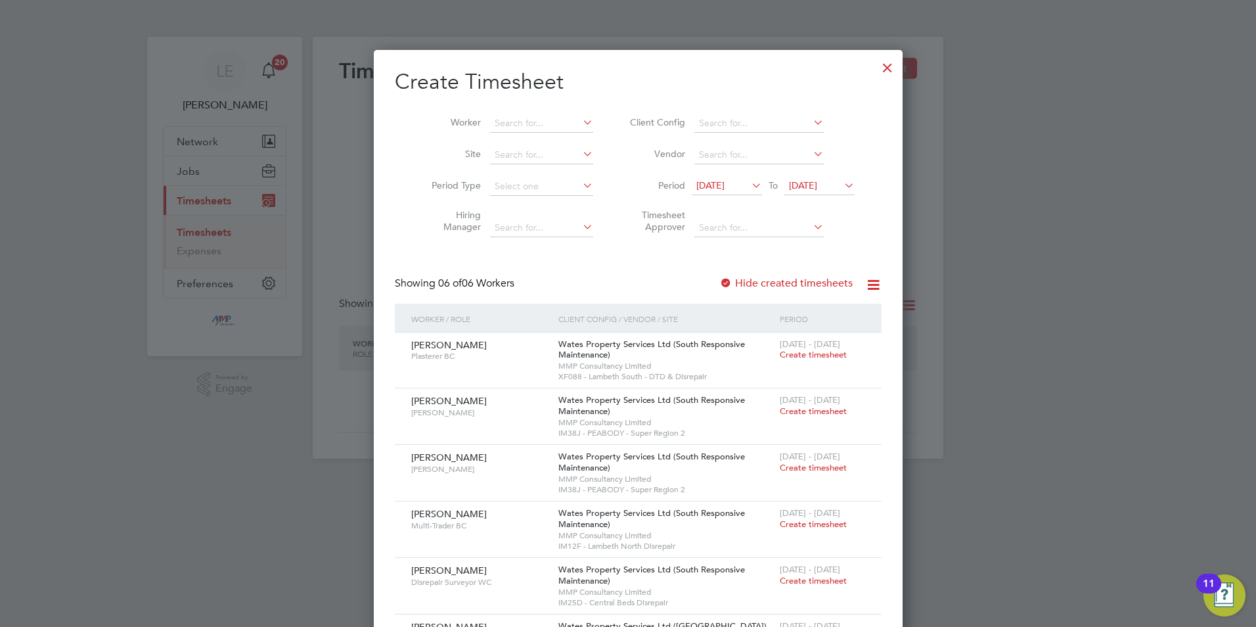
scroll to position [66, 0]
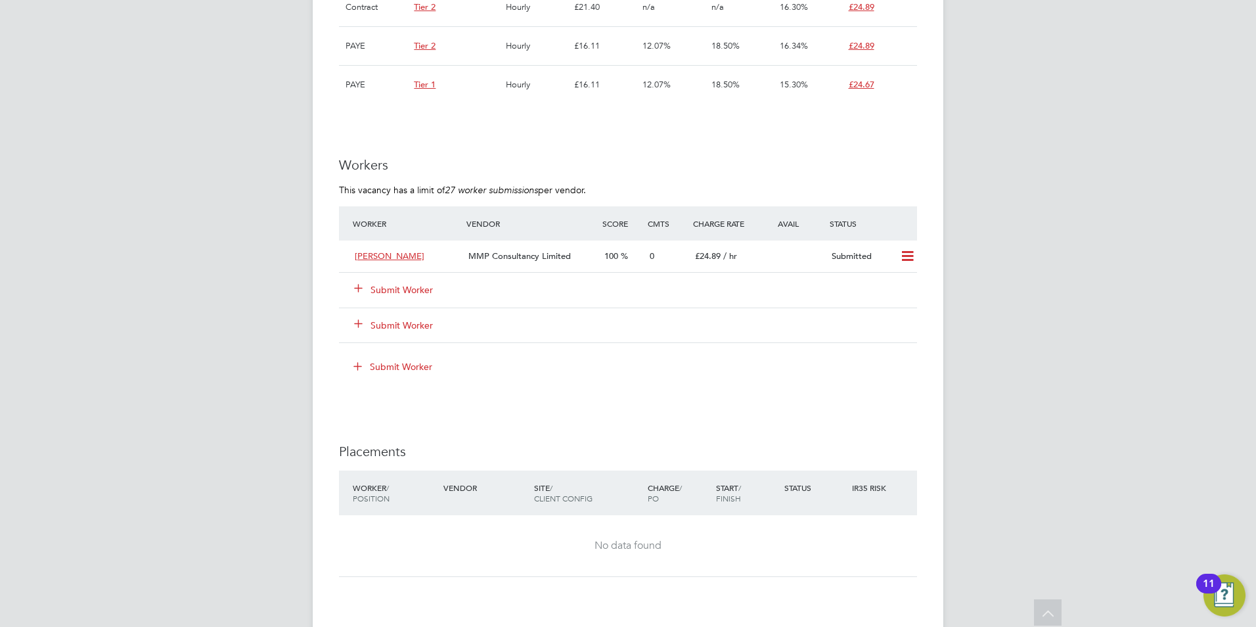
click at [405, 287] on button "Submit Worker" at bounding box center [394, 289] width 79 height 13
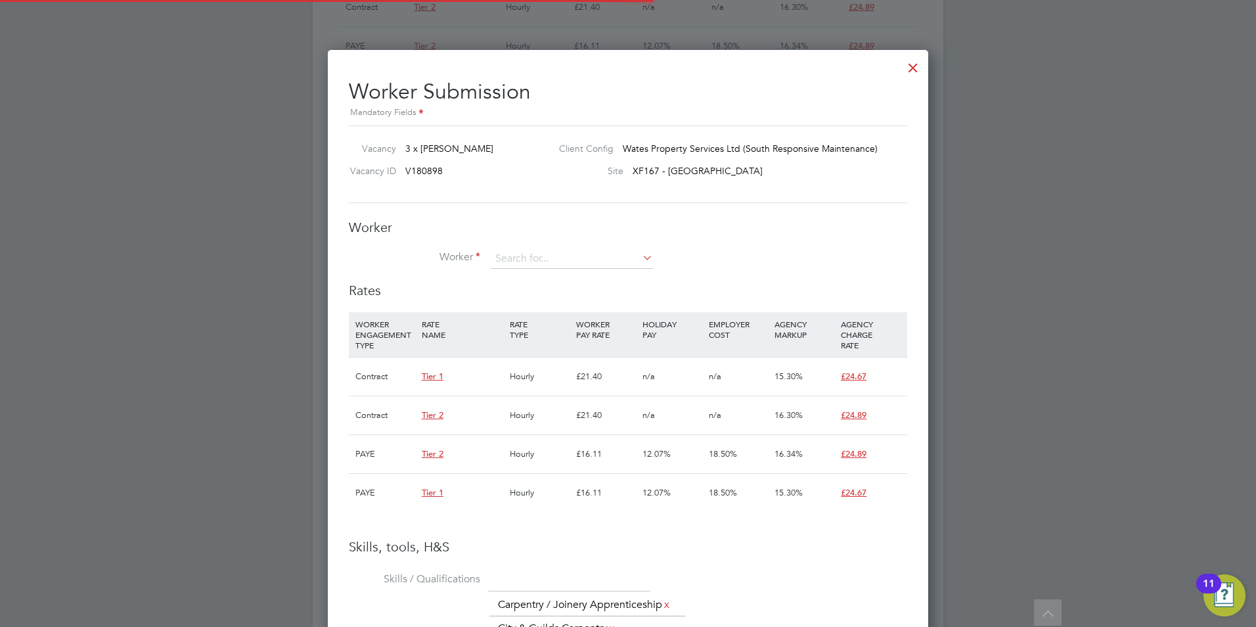
scroll to position [7, 7]
click at [551, 259] on input at bounding box center [572, 259] width 162 height 20
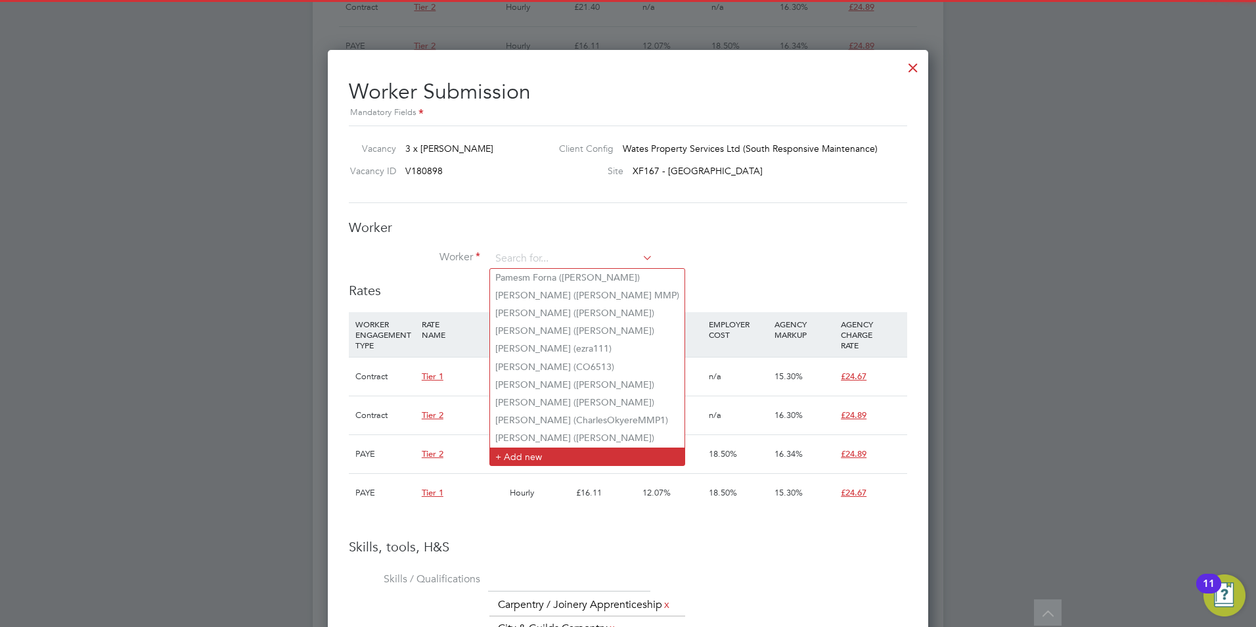
click at [528, 449] on li "+ Add new" at bounding box center [587, 456] width 194 height 18
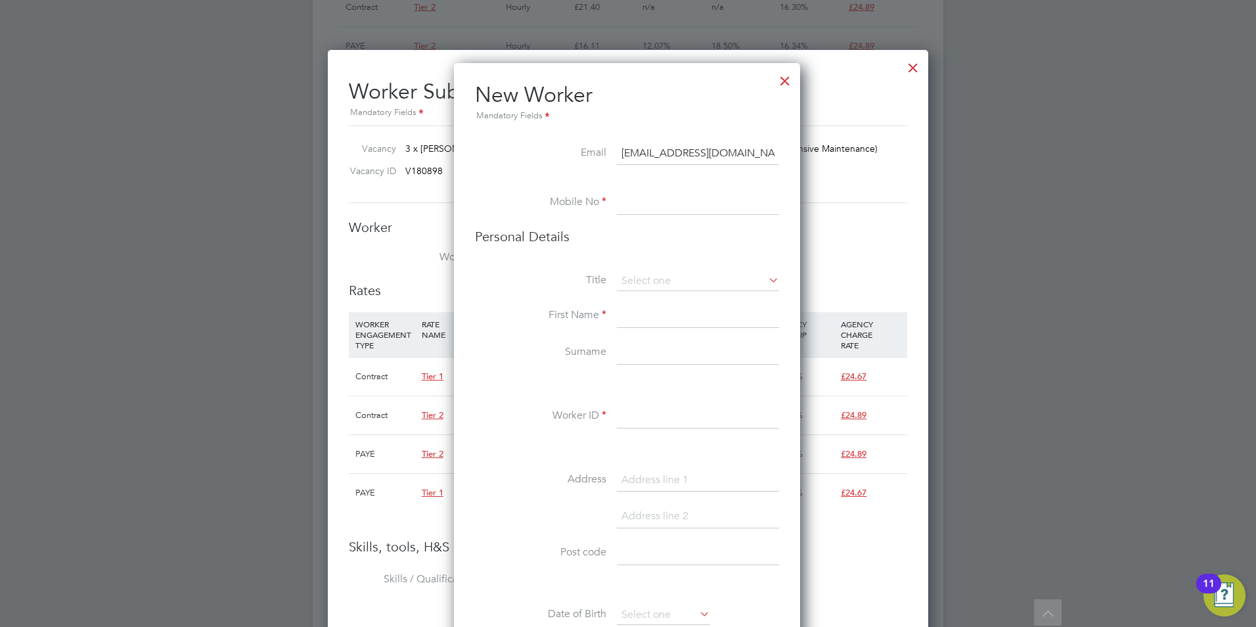
type input "[EMAIL_ADDRESS][DOMAIN_NAME]"
click at [660, 204] on input at bounding box center [698, 203] width 162 height 24
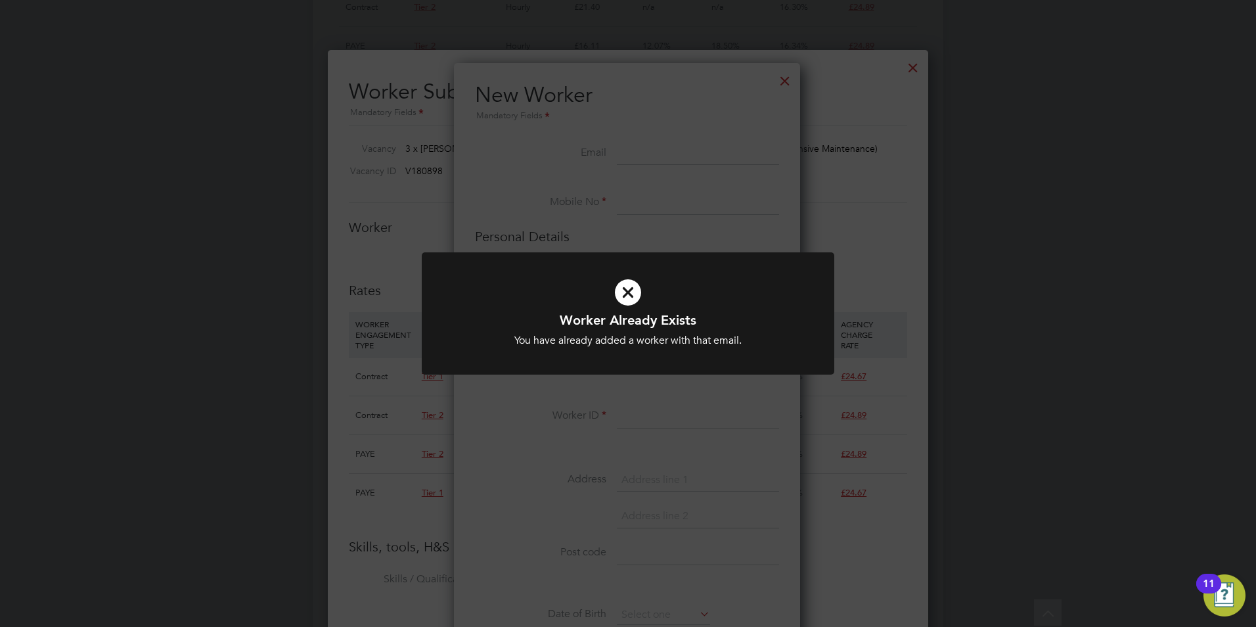
click at [531, 390] on div "Worker Already Exists You have already added a worker with that email. Cancel O…" at bounding box center [628, 321] width 413 height 139
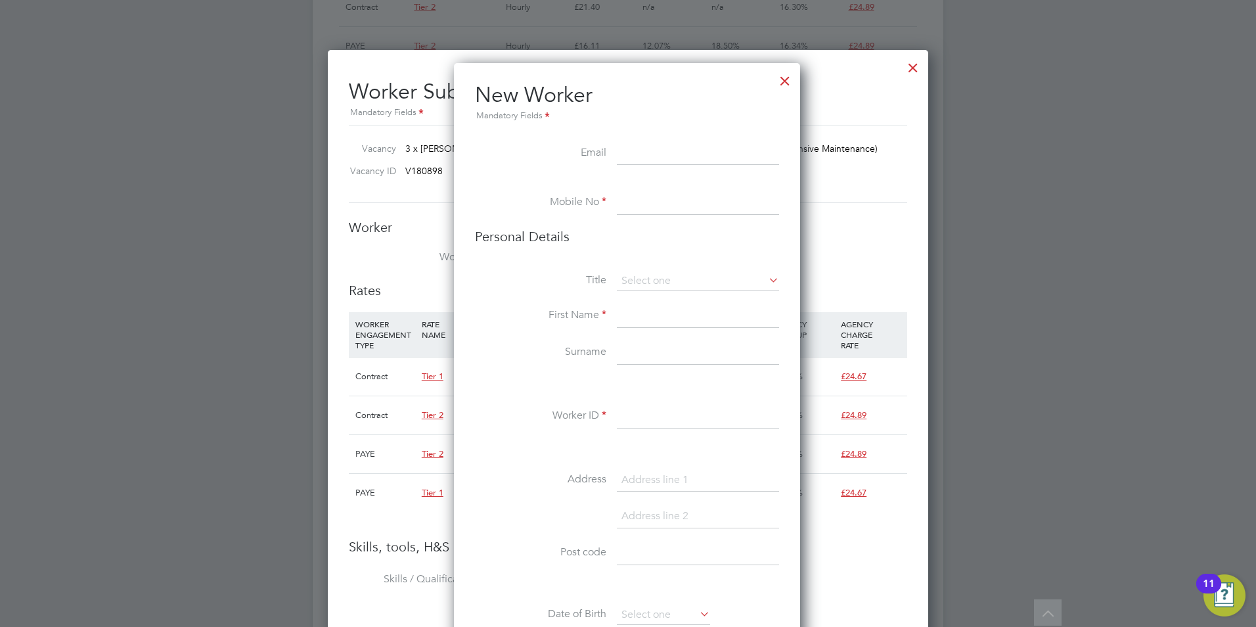
click at [788, 77] on div at bounding box center [785, 78] width 24 height 24
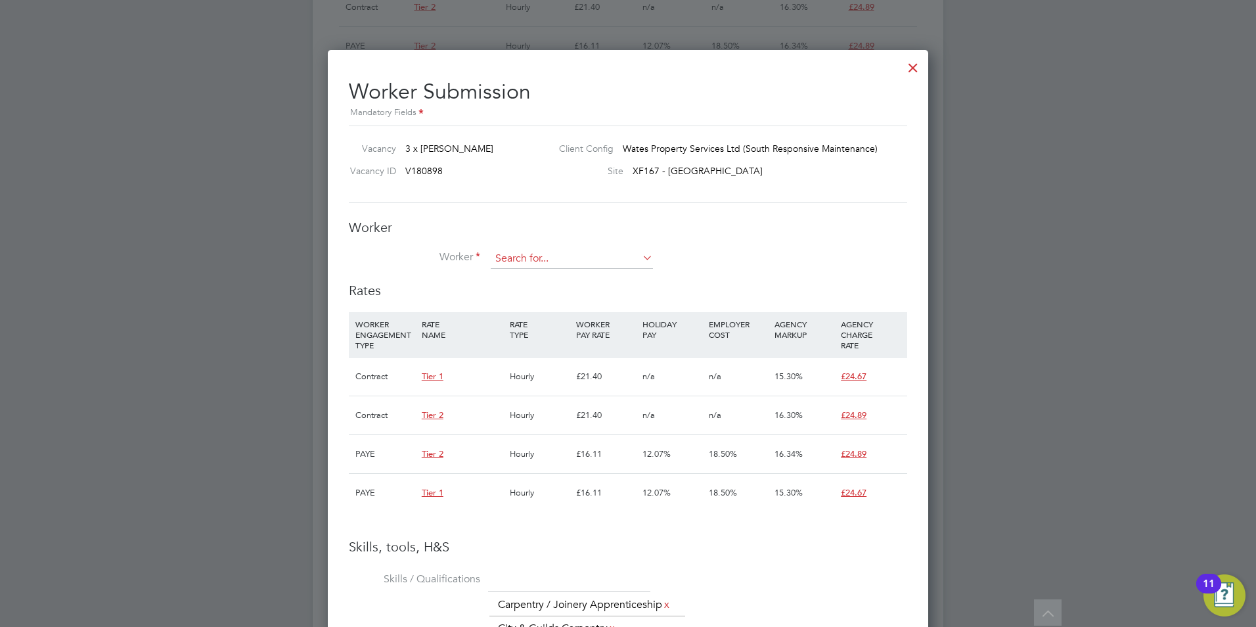
click at [534, 263] on input at bounding box center [572, 259] width 162 height 20
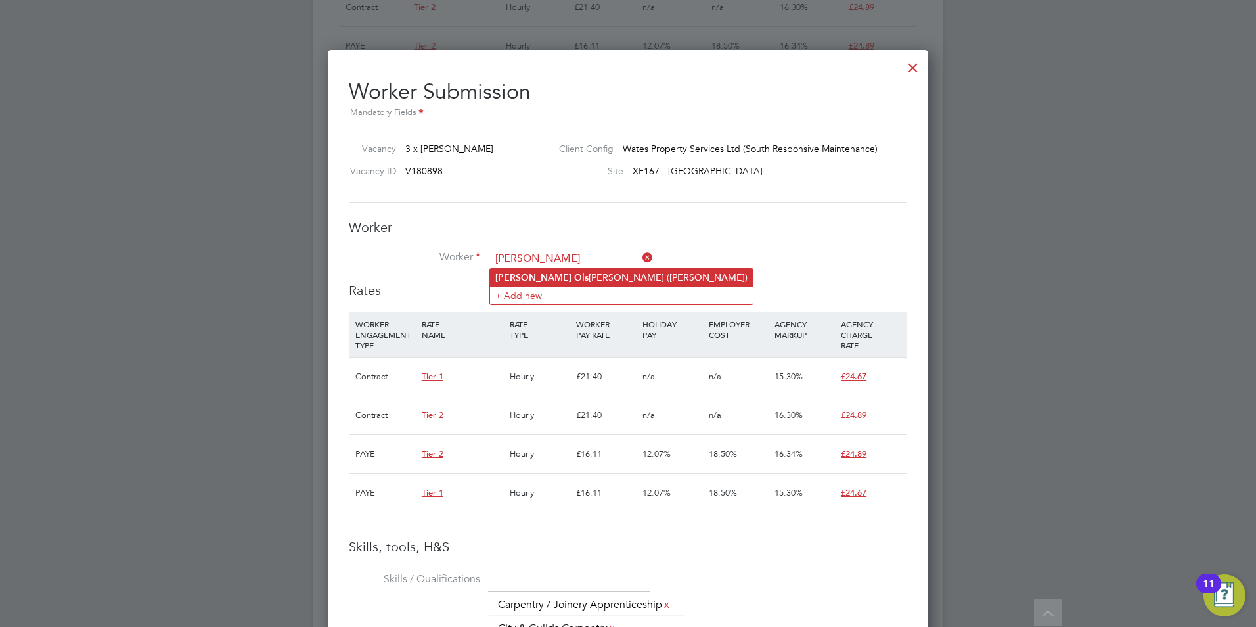
click at [519, 273] on li "Artur Ols zewski (Artur Olszewski)" at bounding box center [621, 278] width 263 height 18
type input "Artur Olszewski (Artur Olszewski)"
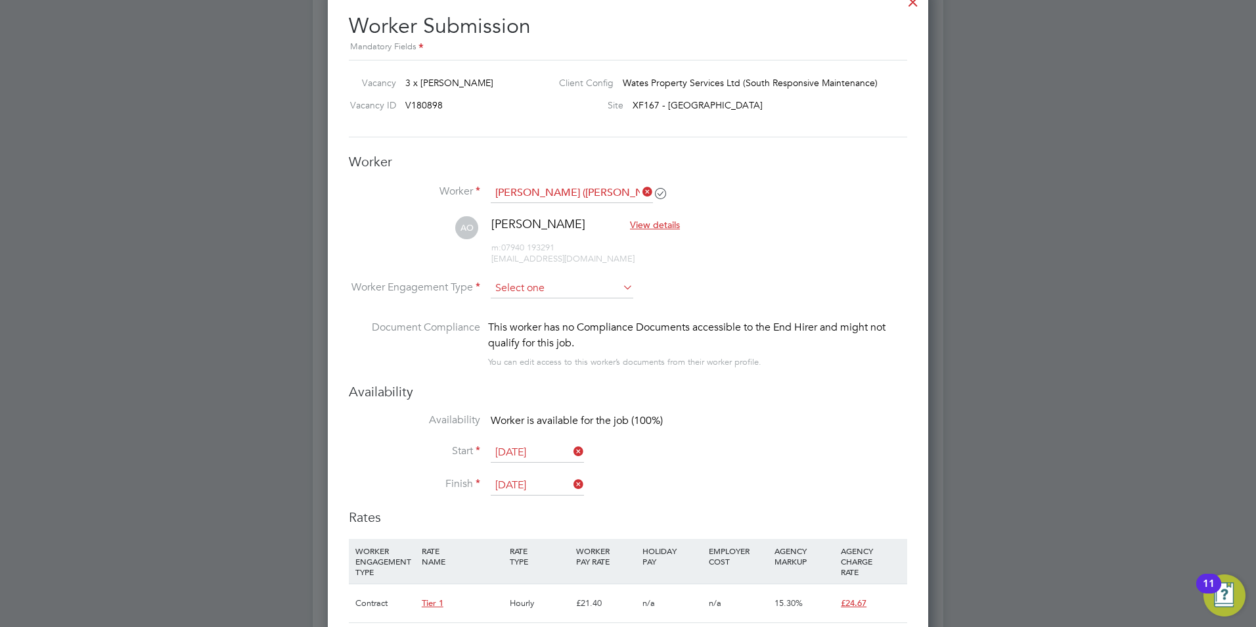
click at [577, 285] on input at bounding box center [562, 289] width 143 height 20
click at [546, 303] on li "Contract" at bounding box center [562, 306] width 144 height 17
type input "Contract"
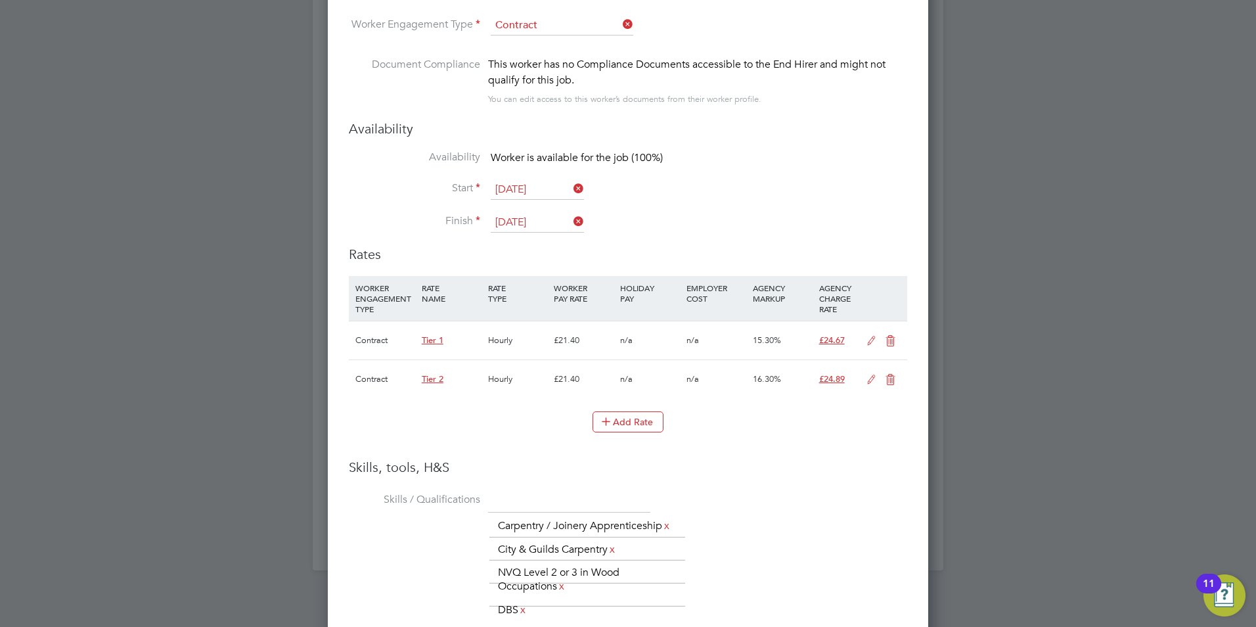
click at [888, 342] on icon at bounding box center [890, 341] width 16 height 11
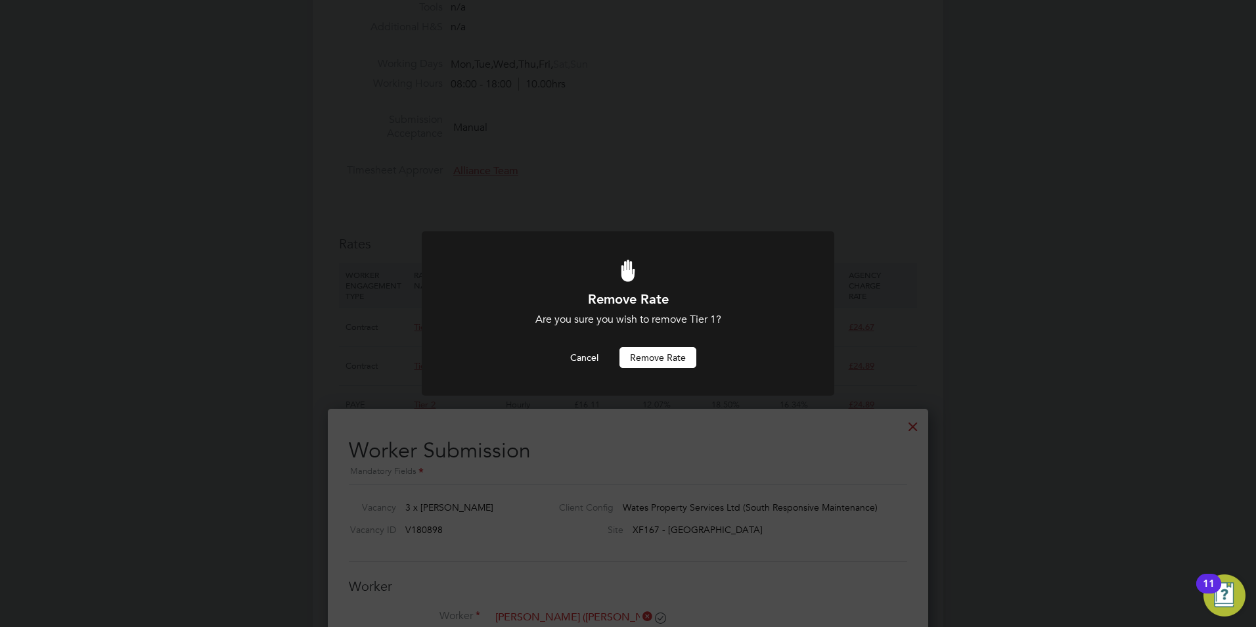
click at [657, 355] on button "Remove rate" at bounding box center [657, 357] width 77 height 21
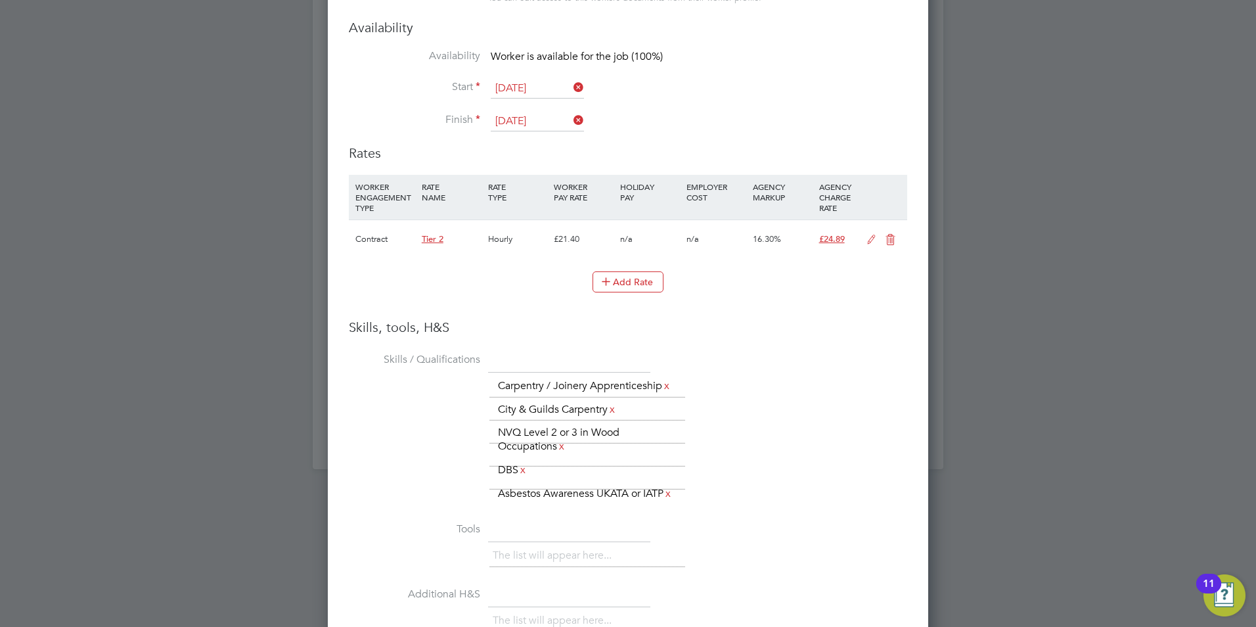
click at [868, 235] on icon at bounding box center [871, 240] width 16 height 11
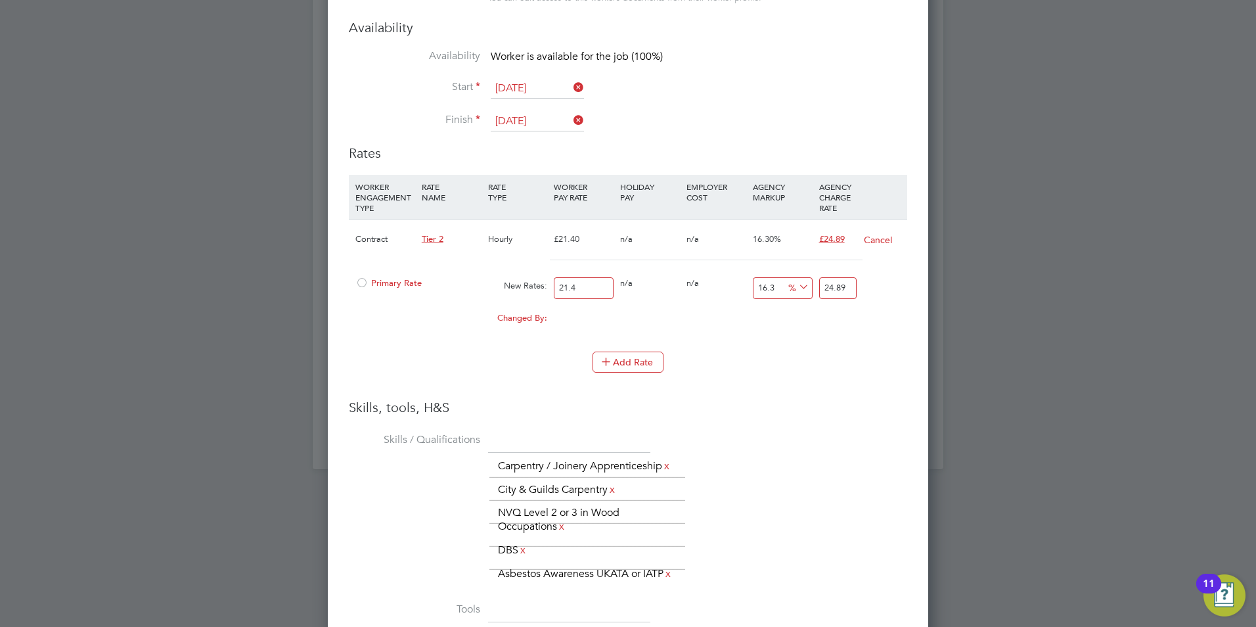
click at [378, 276] on div "Primary Rate" at bounding box center [418, 283] width 133 height 25
click at [380, 281] on span "Primary Rate" at bounding box center [388, 282] width 66 height 11
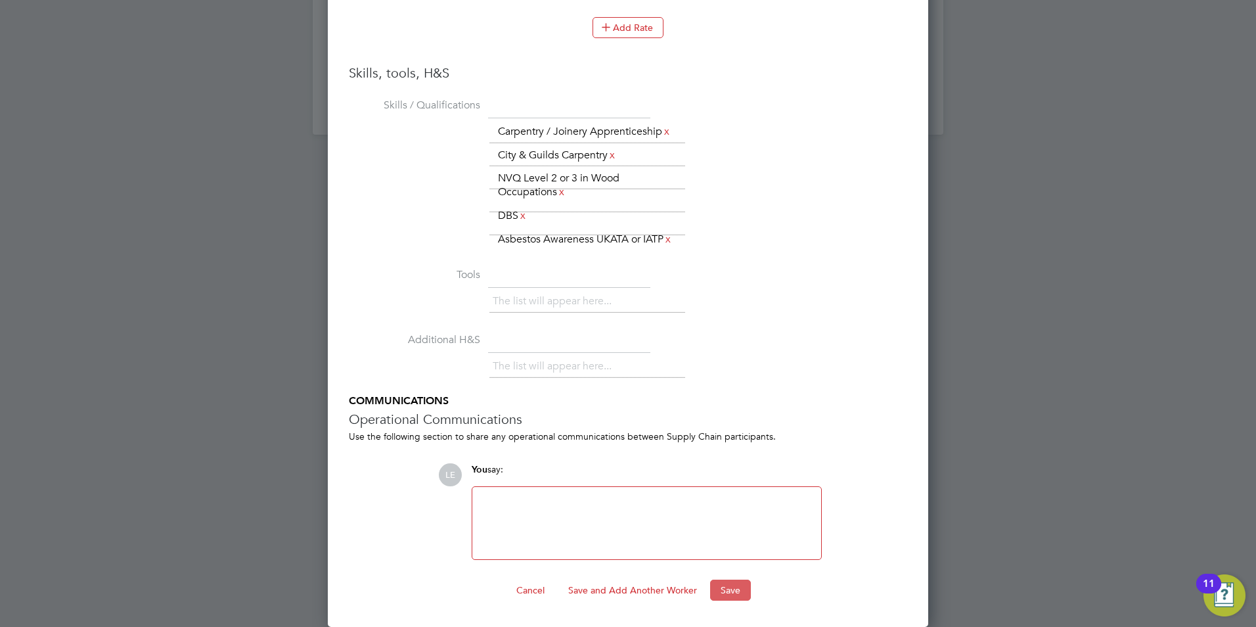
click at [740, 588] on button "Save" at bounding box center [730, 589] width 41 height 21
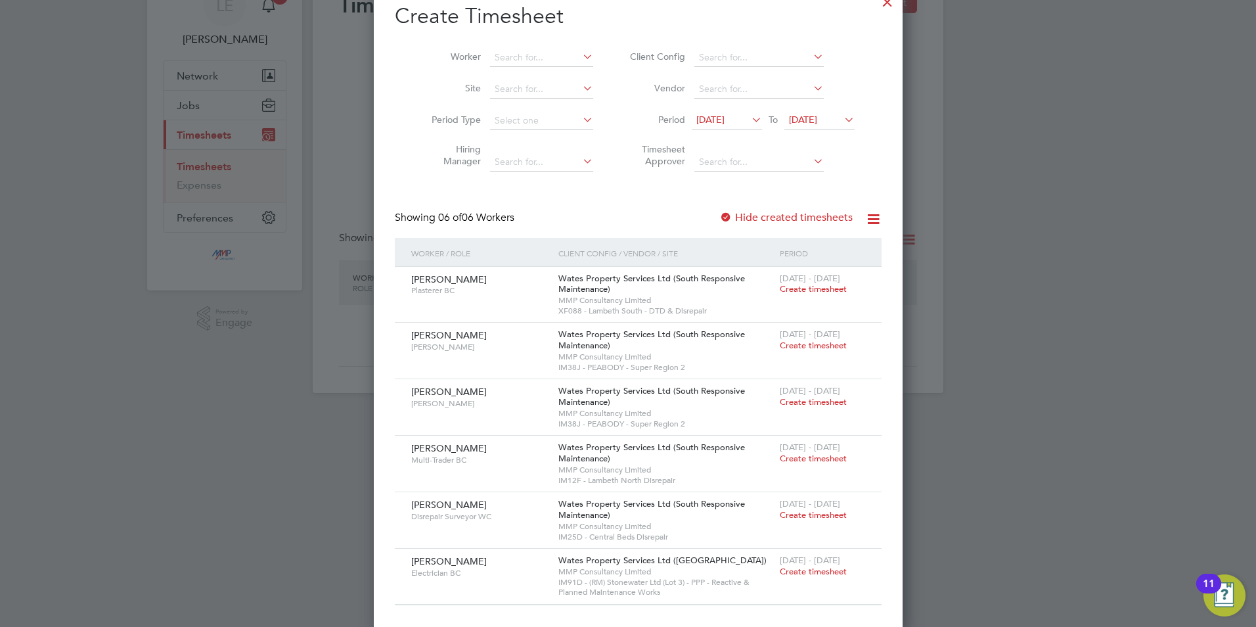
scroll to position [647, 508]
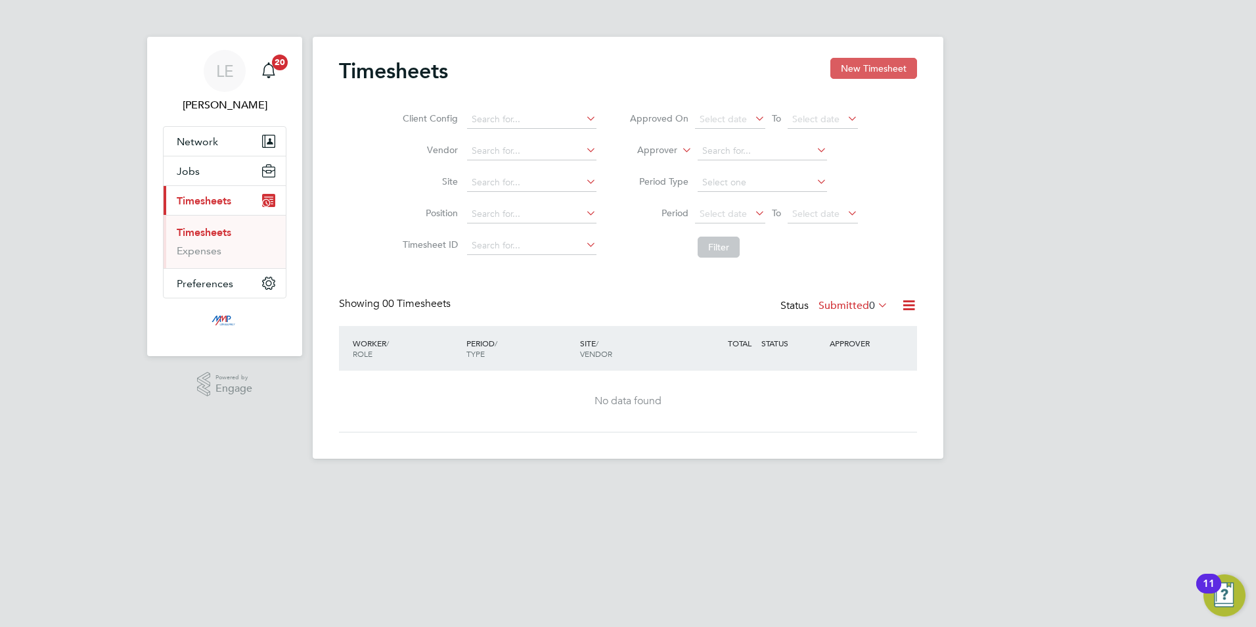
click at [868, 64] on button "New Timesheet" at bounding box center [873, 68] width 87 height 21
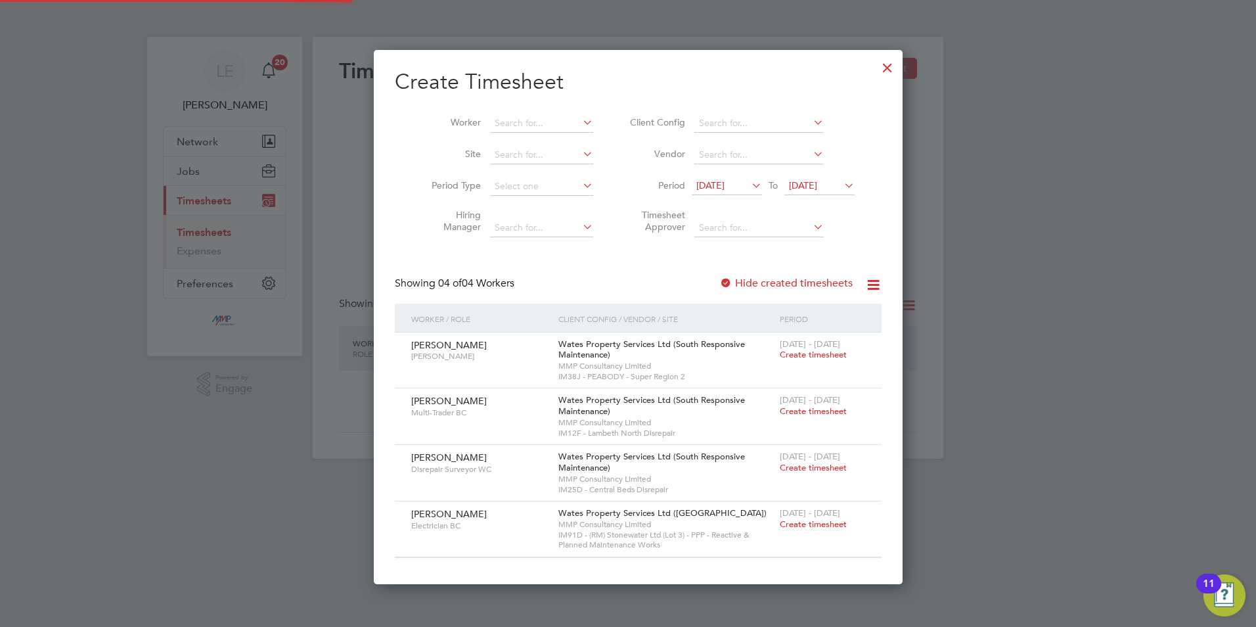
scroll to position [7, 7]
click at [514, 125] on input at bounding box center [541, 123] width 103 height 18
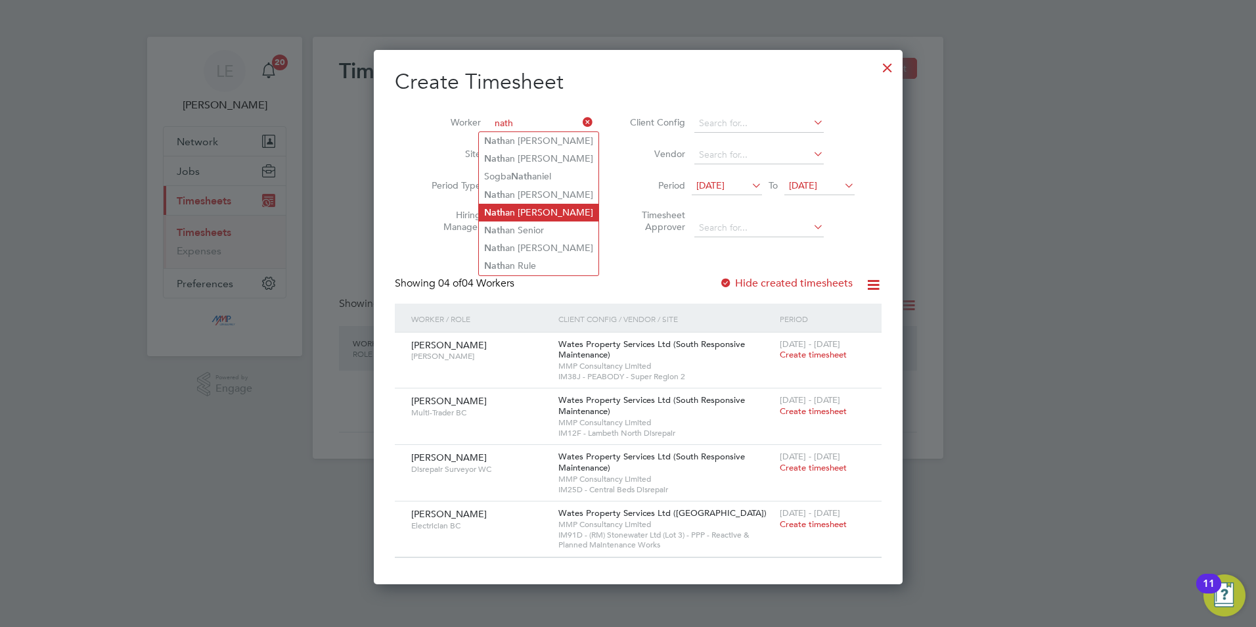
click at [525, 204] on li "Nath an Cole" at bounding box center [539, 213] width 120 height 18
type input "Nathan Cole"
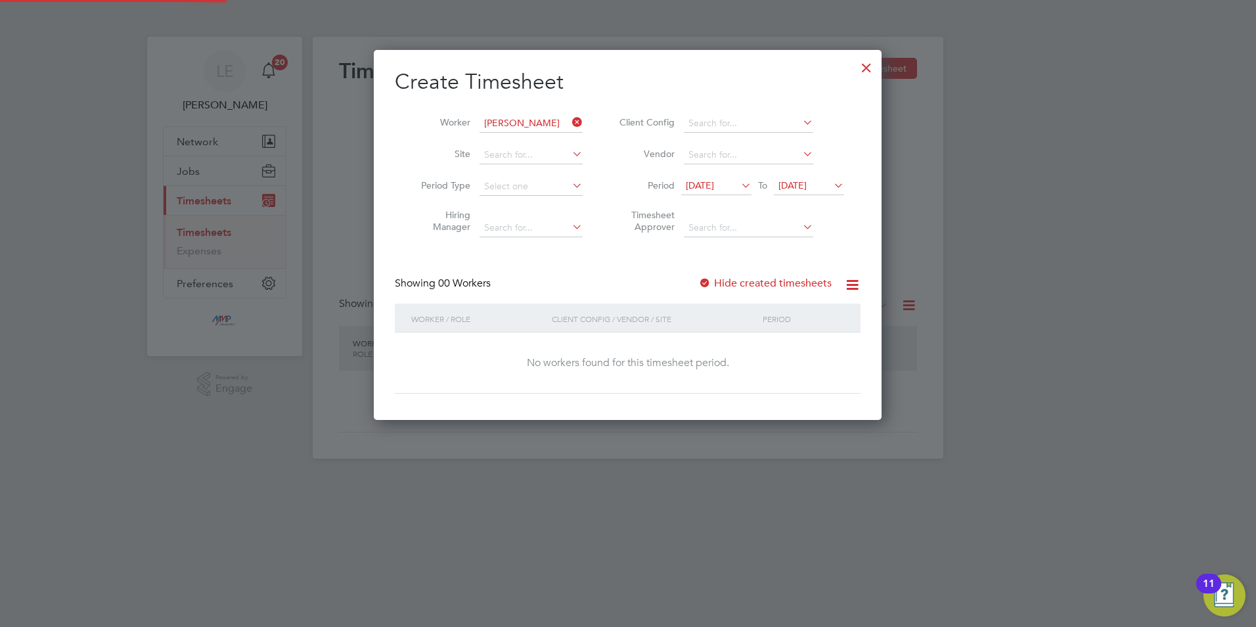
scroll to position [370, 508]
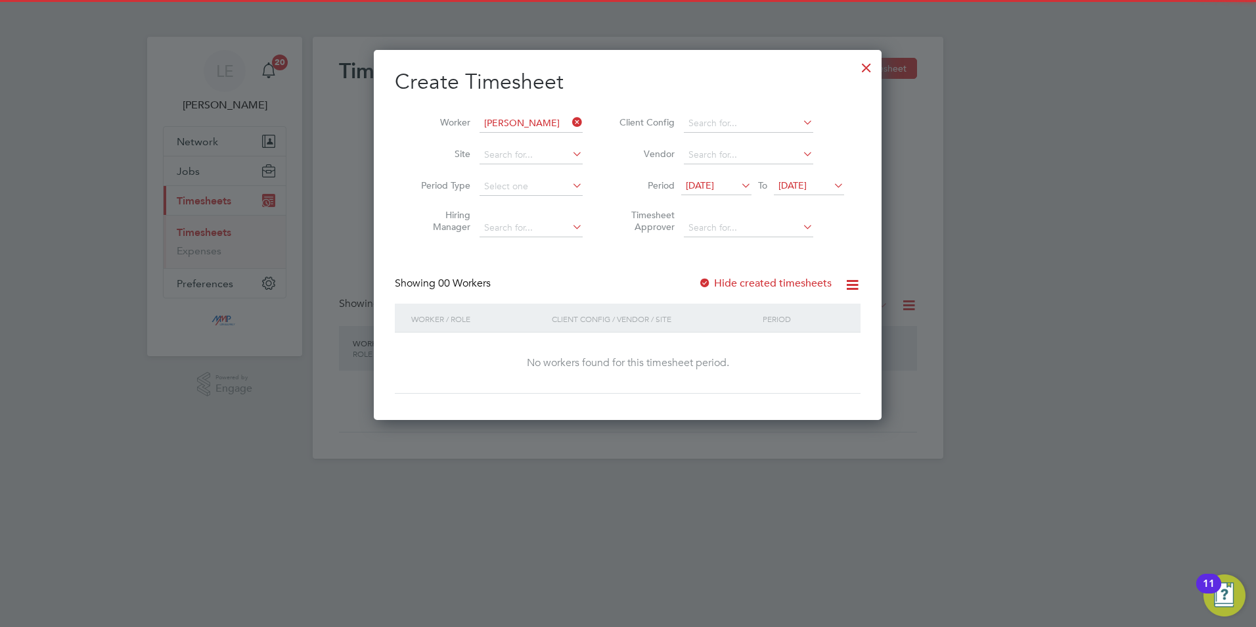
click at [718, 279] on label "Hide created timesheets" at bounding box center [764, 283] width 133 height 13
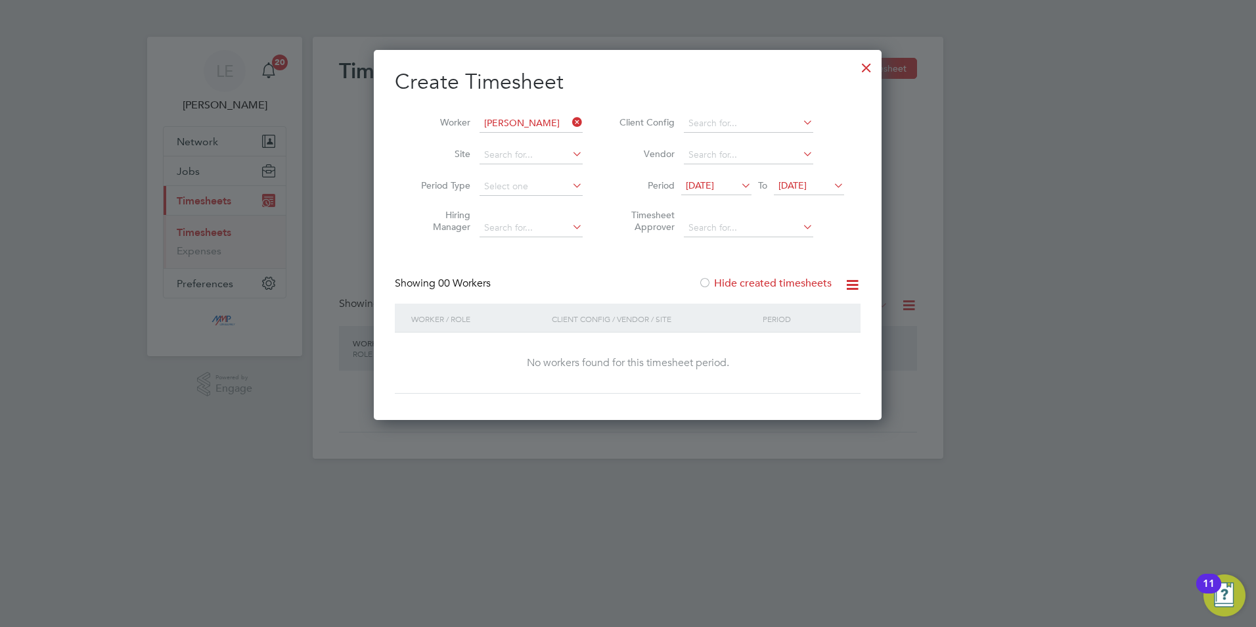
click at [707, 196] on li "Period 17 Sep 2025 To 24 Sep 2025" at bounding box center [729, 187] width 261 height 32
click at [711, 182] on span "17 Sep 2025" at bounding box center [700, 185] width 28 height 12
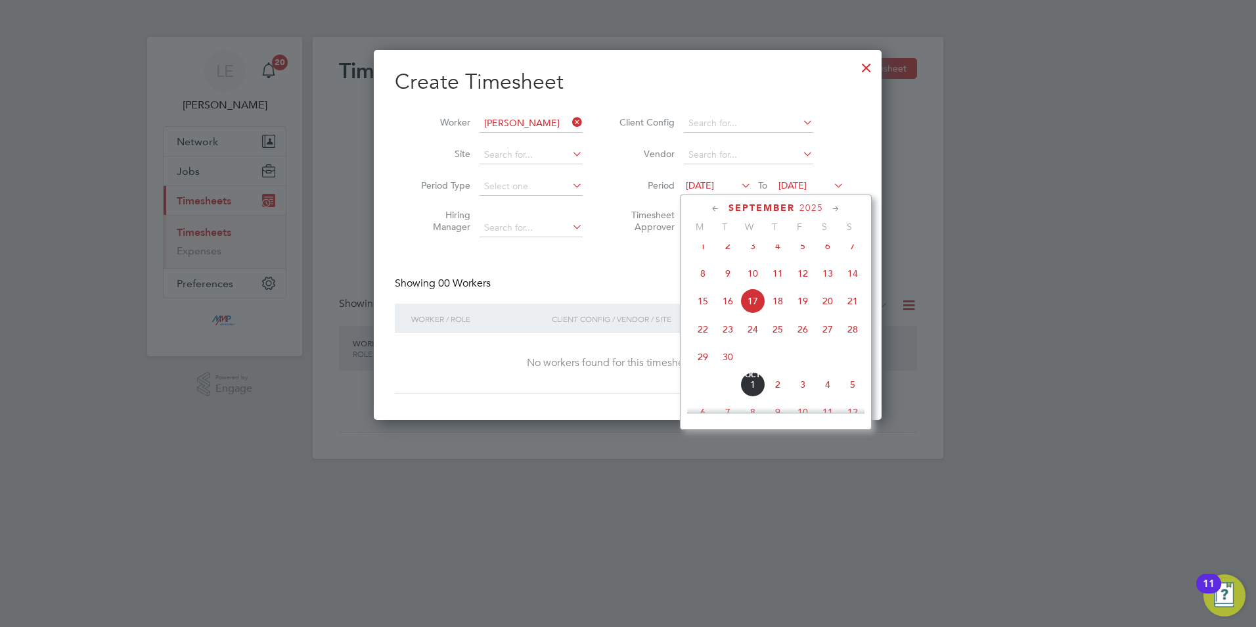
click at [818, 311] on span "20" at bounding box center [827, 300] width 25 height 25
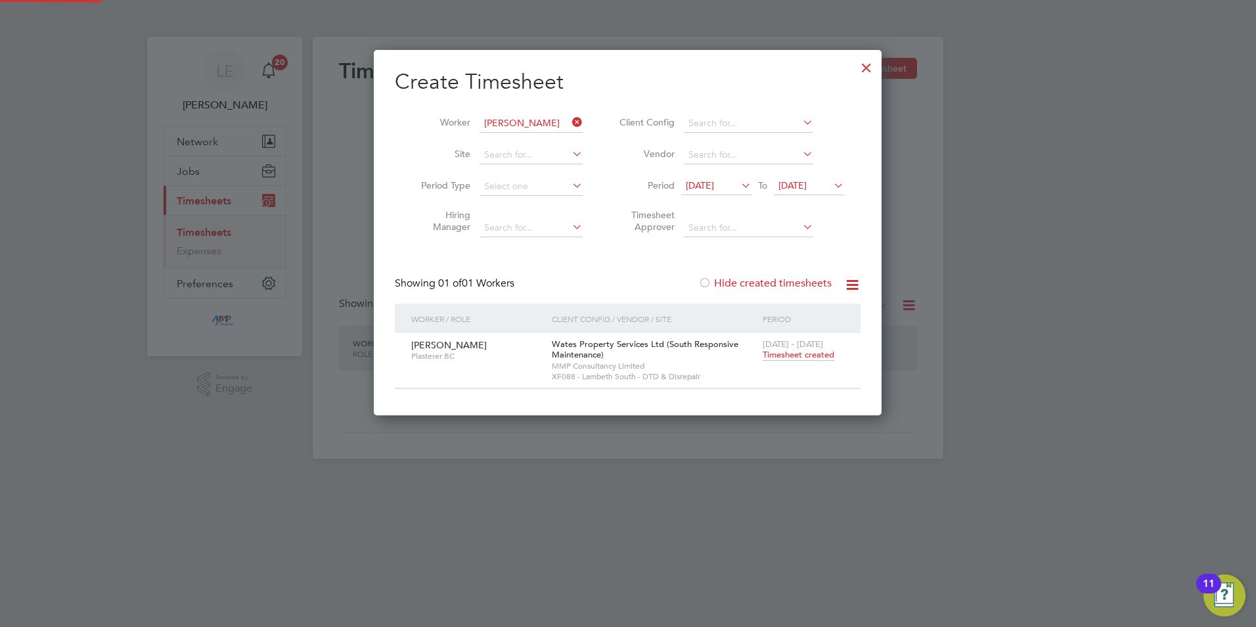
scroll to position [366, 508]
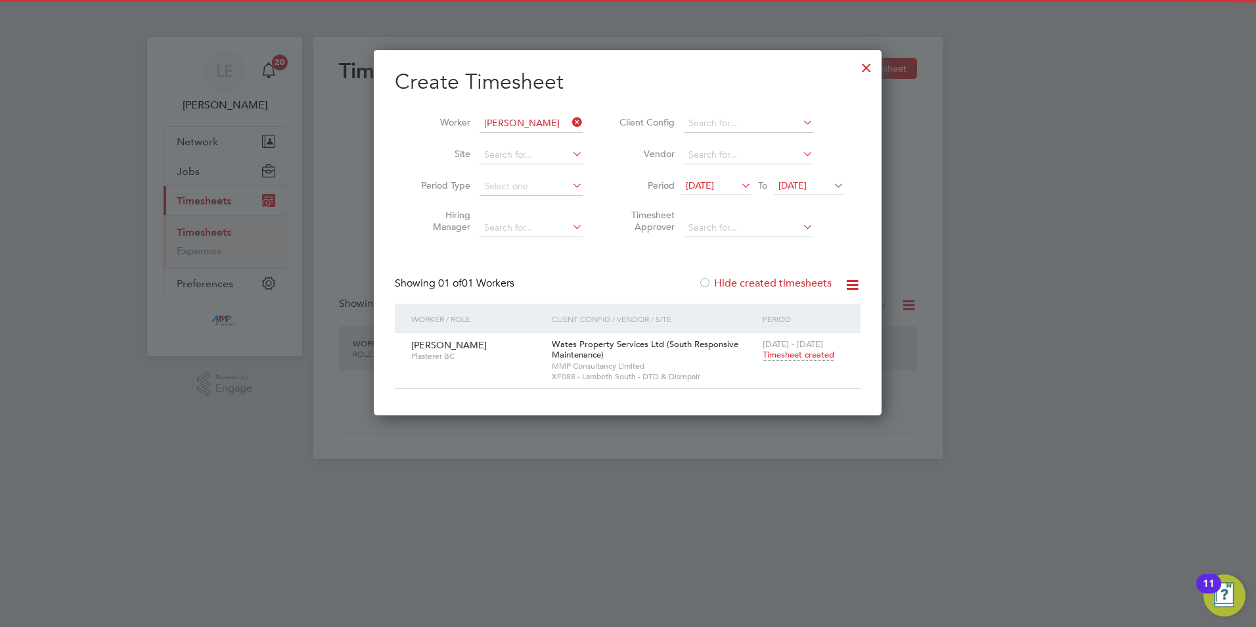
click at [771, 349] on span "Timesheet created" at bounding box center [799, 355] width 72 height 12
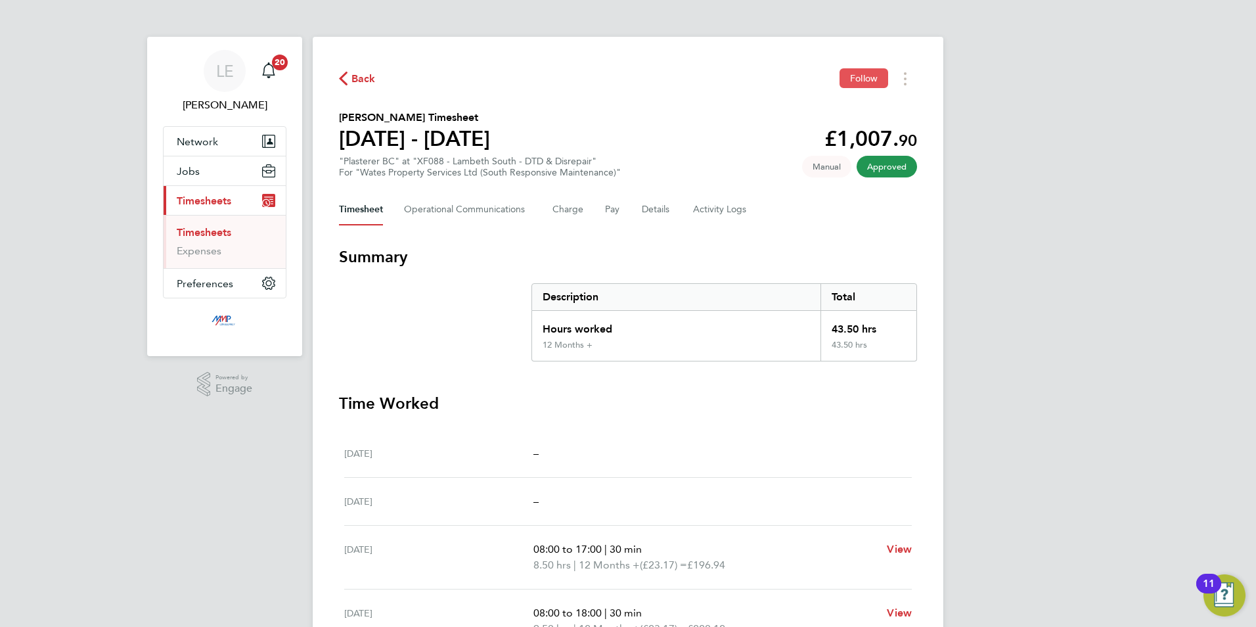
click at [846, 72] on button "Follow" at bounding box center [864, 78] width 49 height 20
click at [344, 79] on icon "button" at bounding box center [343, 79] width 9 height 14
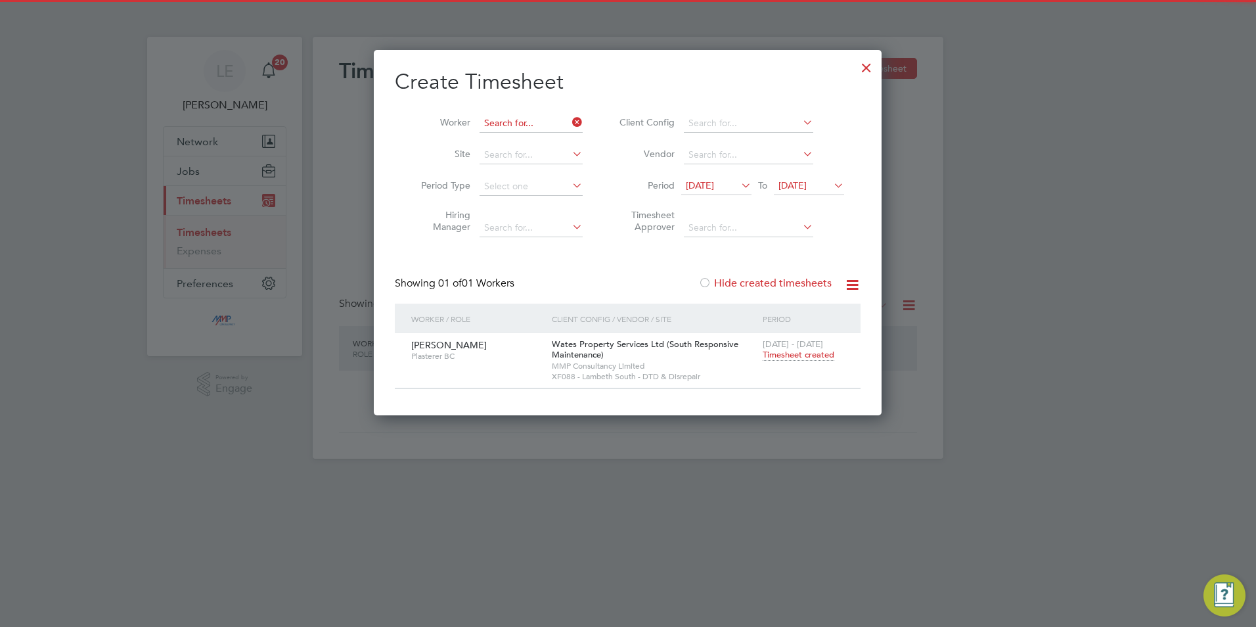
scroll to position [7, 7]
click at [514, 131] on input at bounding box center [531, 123] width 103 height 18
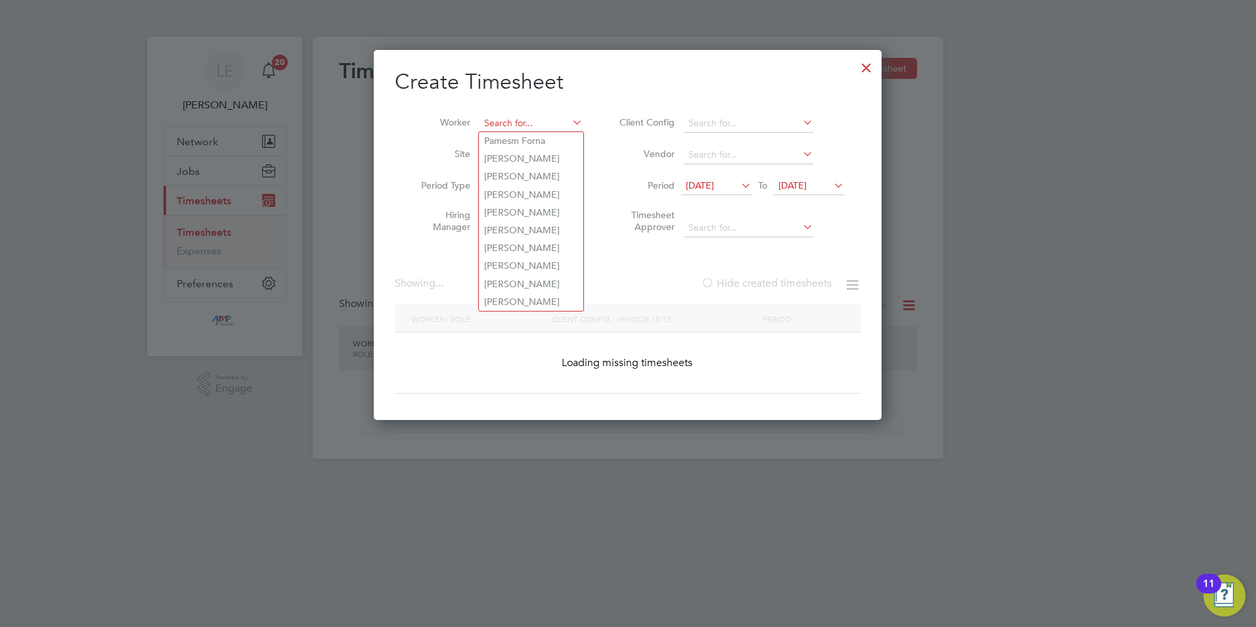
scroll to position [1257, 512]
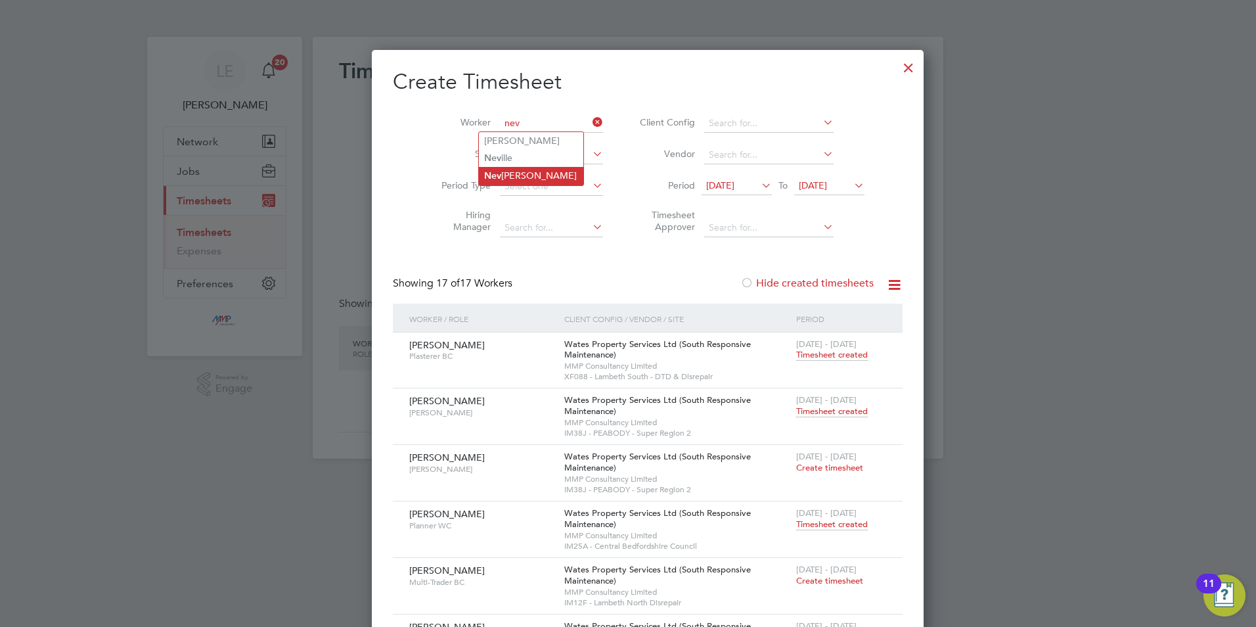
click at [539, 169] on li "Nev ille Felix" at bounding box center [531, 176] width 104 height 18
type input "Neville Felix"
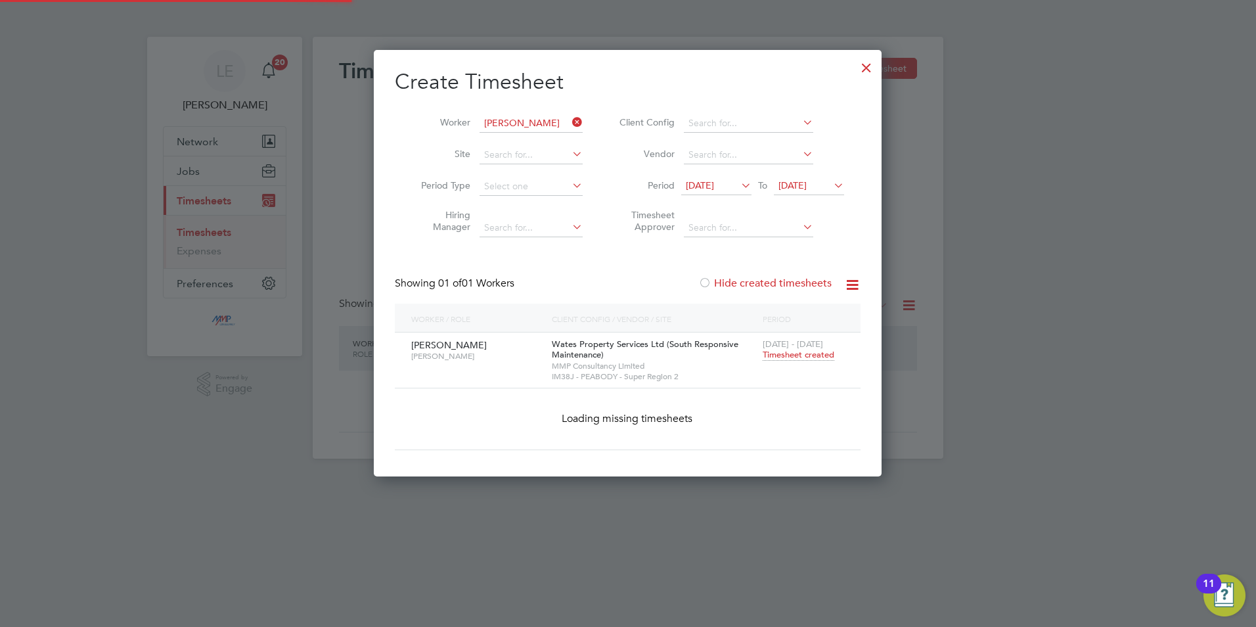
scroll to position [366, 508]
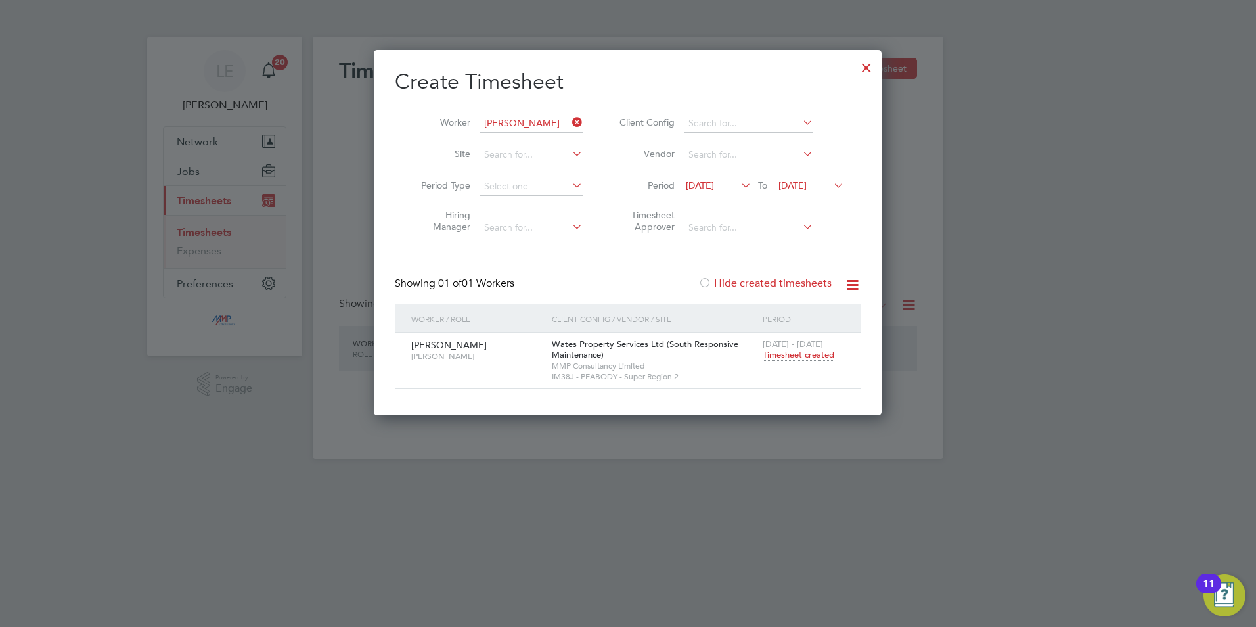
click at [783, 349] on span "Timesheet created" at bounding box center [799, 355] width 72 height 12
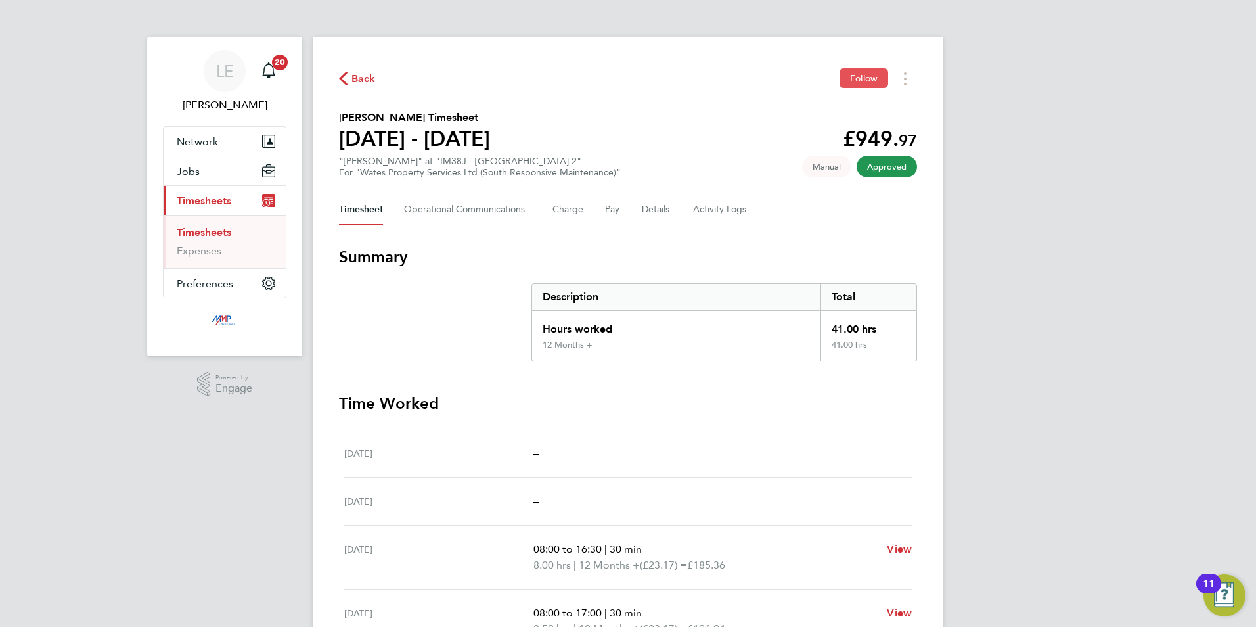
click at [851, 72] on button "Follow" at bounding box center [864, 78] width 49 height 20
click at [354, 71] on span "Back" at bounding box center [363, 79] width 24 height 16
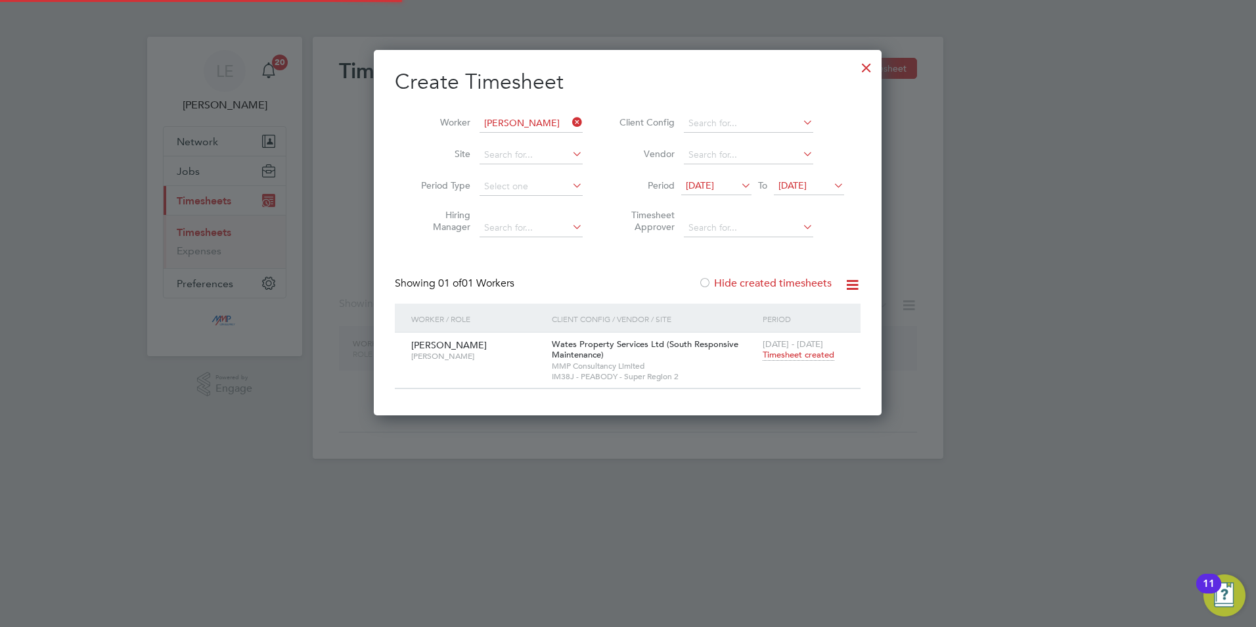
scroll to position [366, 508]
click at [549, 123] on input at bounding box center [531, 123] width 103 height 18
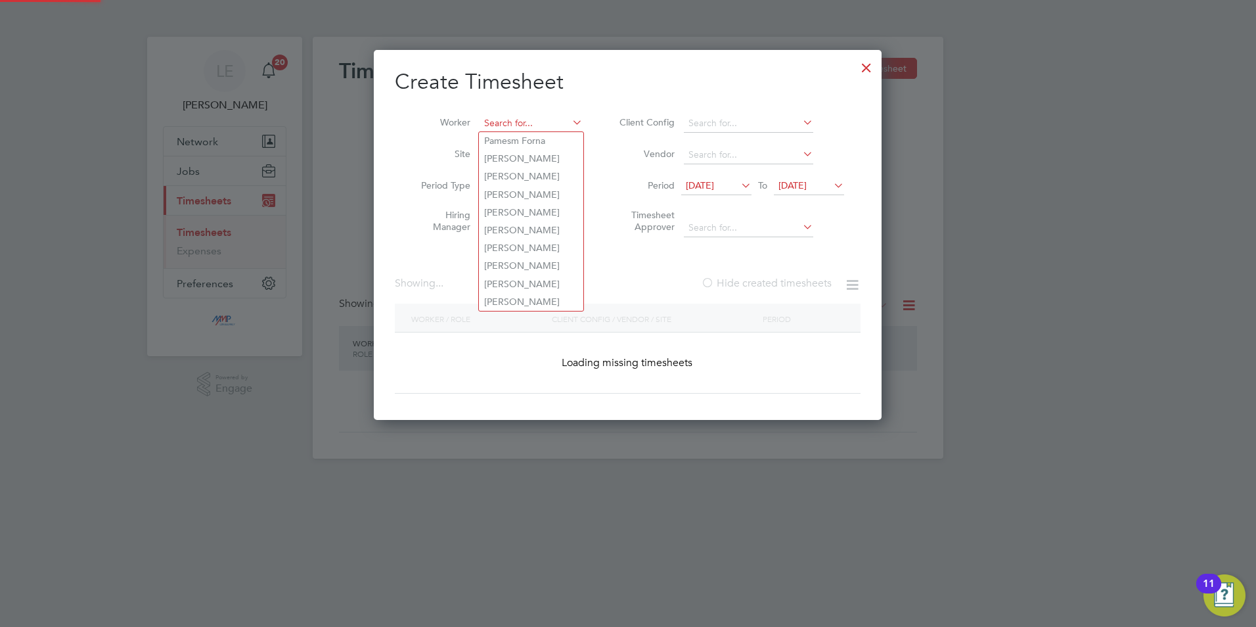
scroll to position [0, 0]
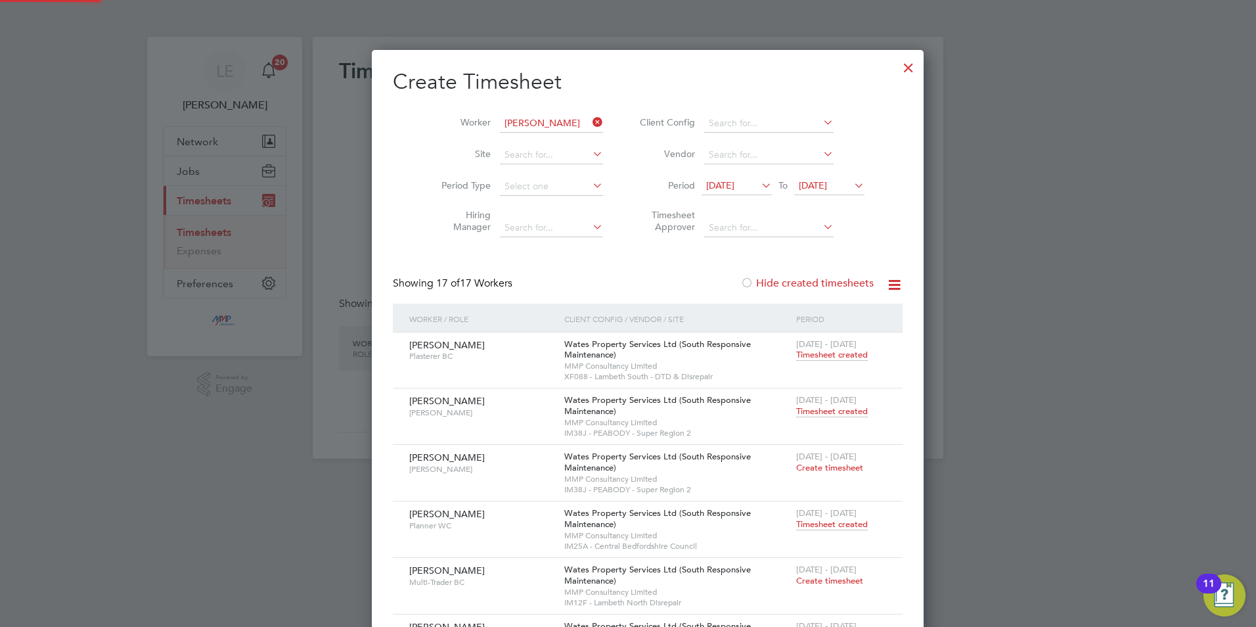
click at [533, 135] on li "Peter F arrell" at bounding box center [564, 141] width 170 height 18
type input "Peter Farrell"
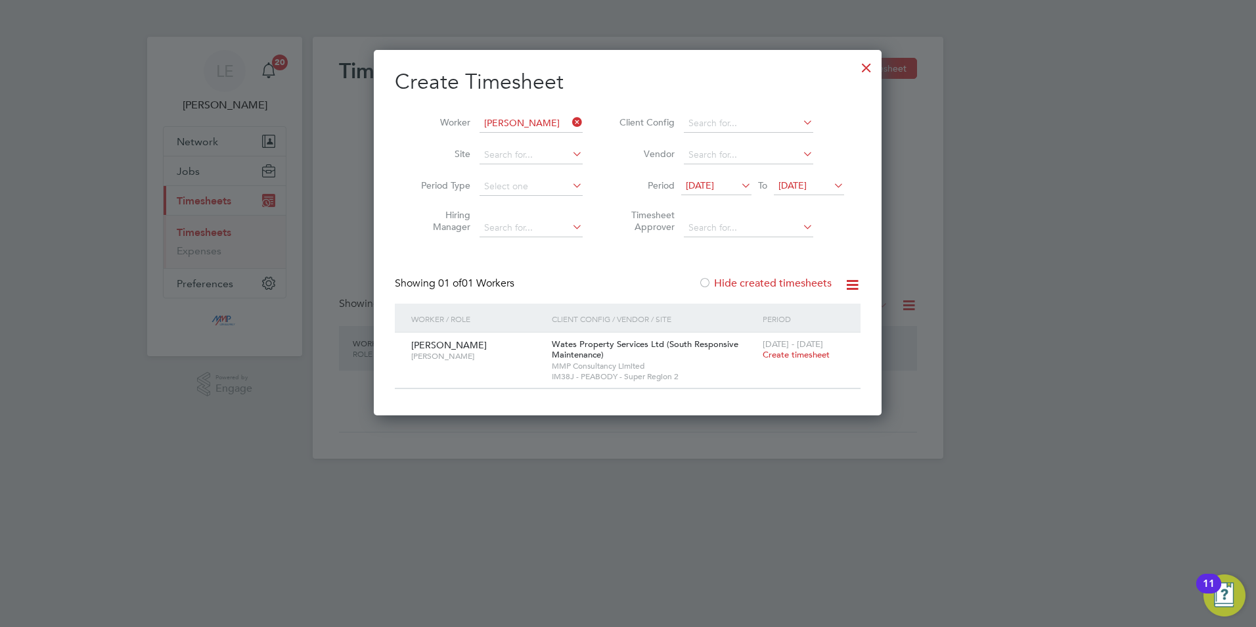
click at [861, 62] on div at bounding box center [867, 65] width 24 height 24
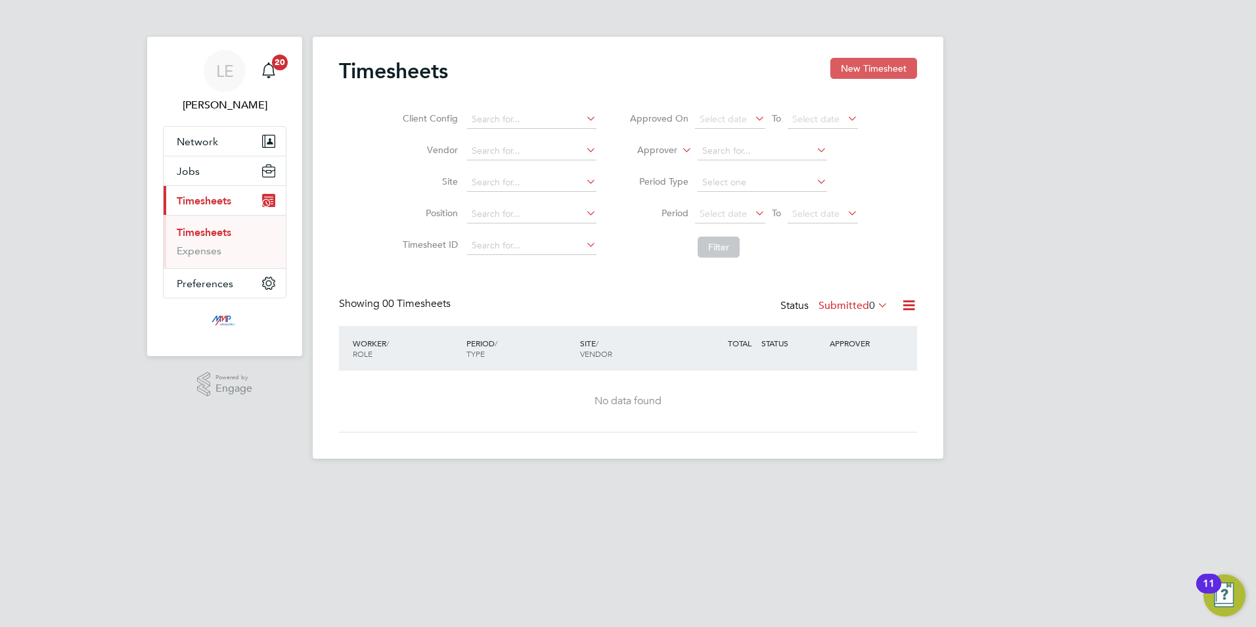
click at [880, 62] on button "New Timesheet" at bounding box center [873, 68] width 87 height 21
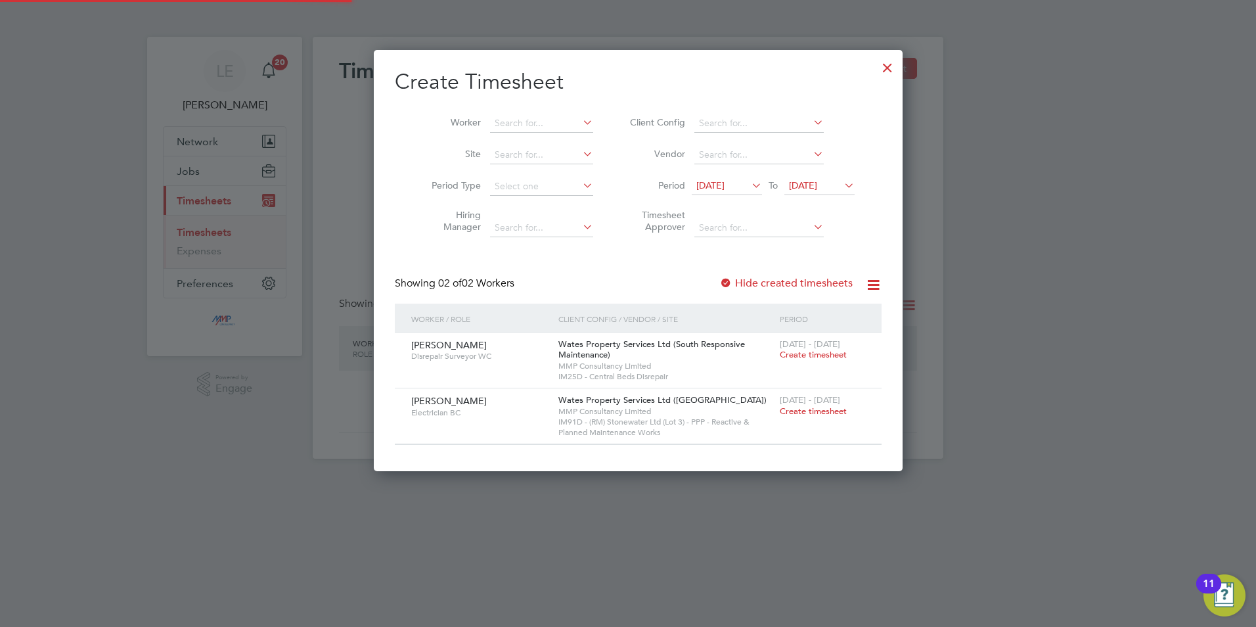
scroll to position [421, 508]
click at [497, 124] on input at bounding box center [541, 123] width 103 height 18
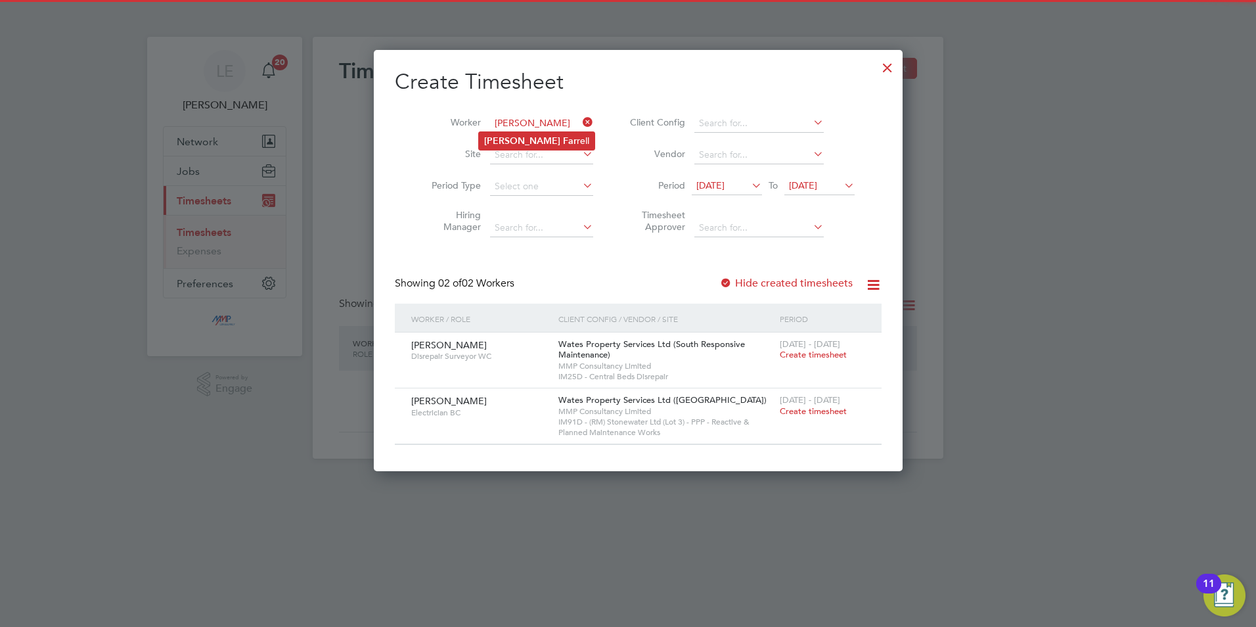
click at [506, 138] on b "Peter" at bounding box center [522, 140] width 76 height 11
type input "Peter Farrell"
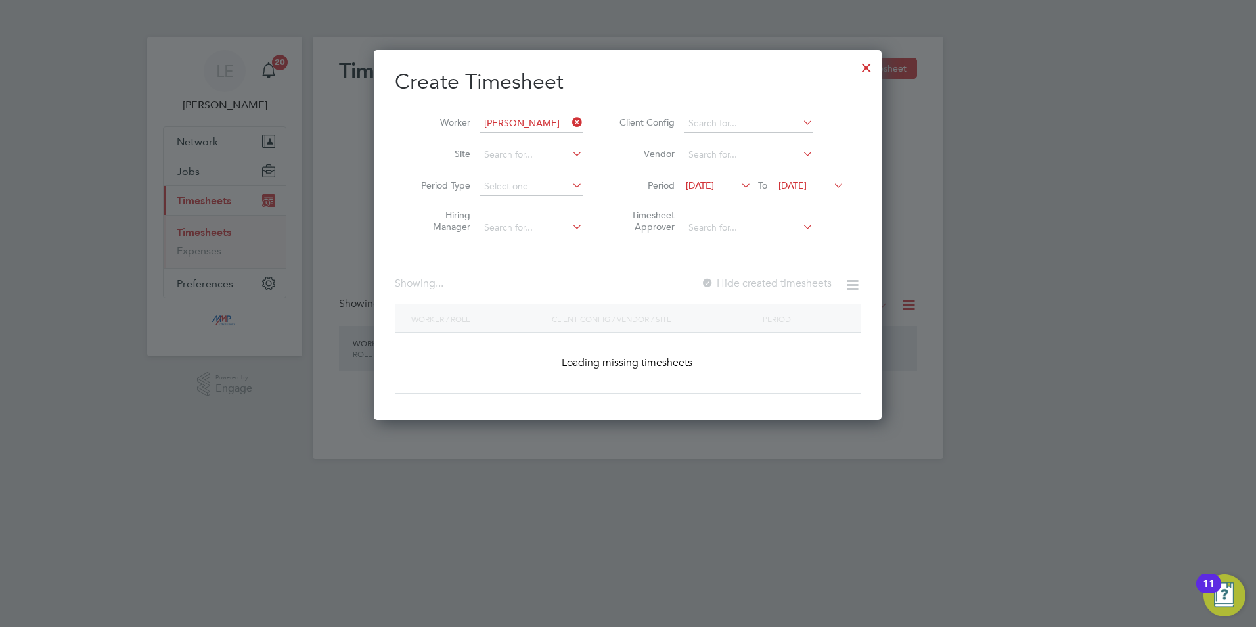
scroll to position [7, 7]
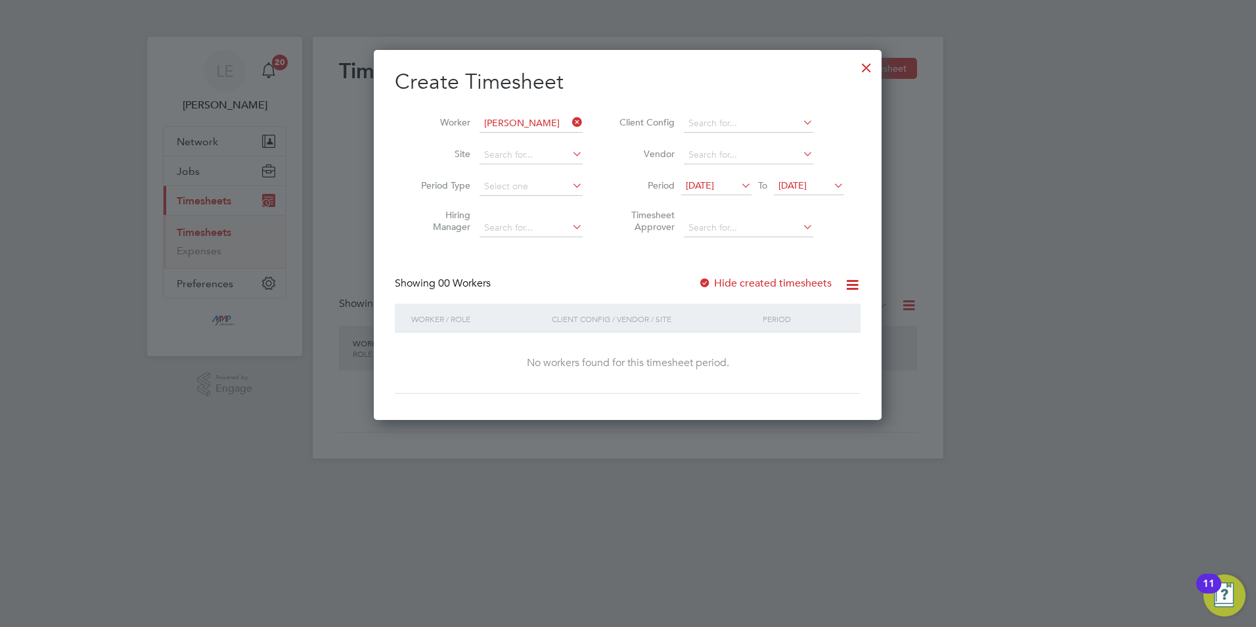
click at [710, 192] on span "17 Sep 2025" at bounding box center [716, 186] width 70 height 18
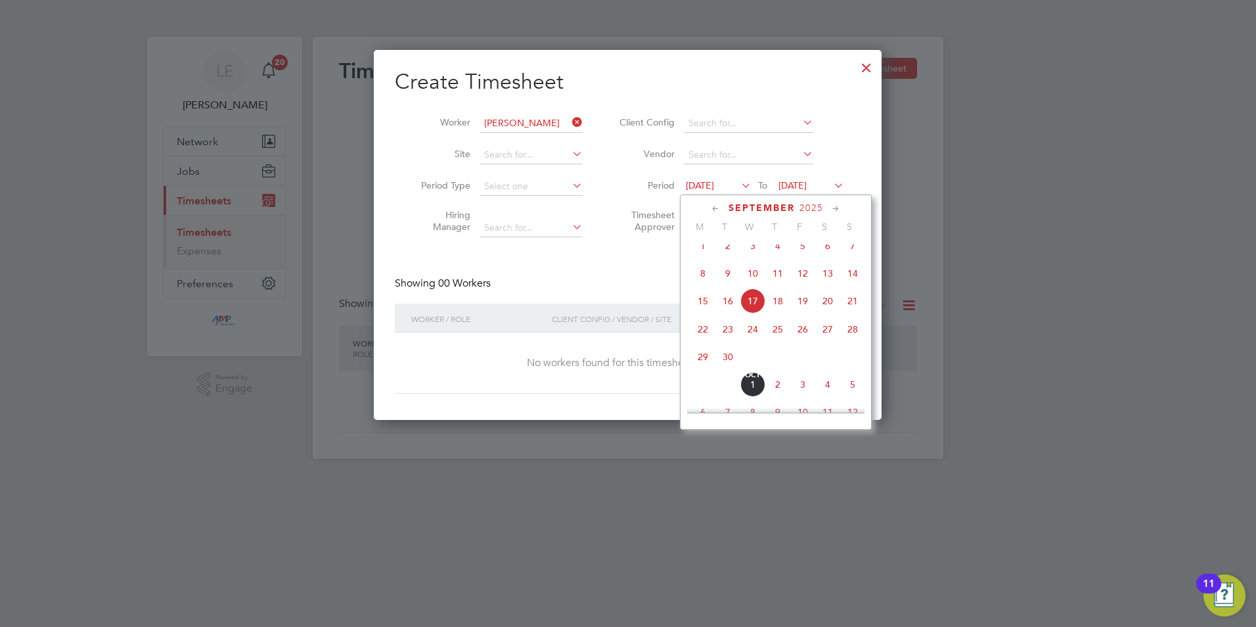
click at [830, 303] on span "20" at bounding box center [827, 300] width 25 height 25
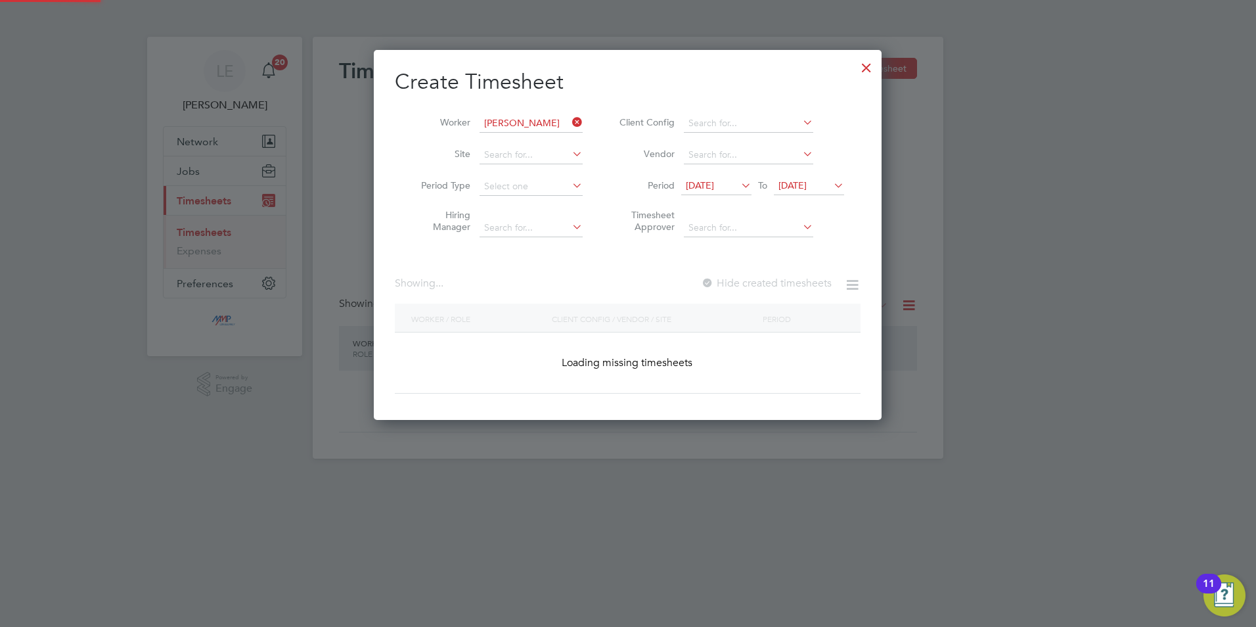
scroll to position [370, 508]
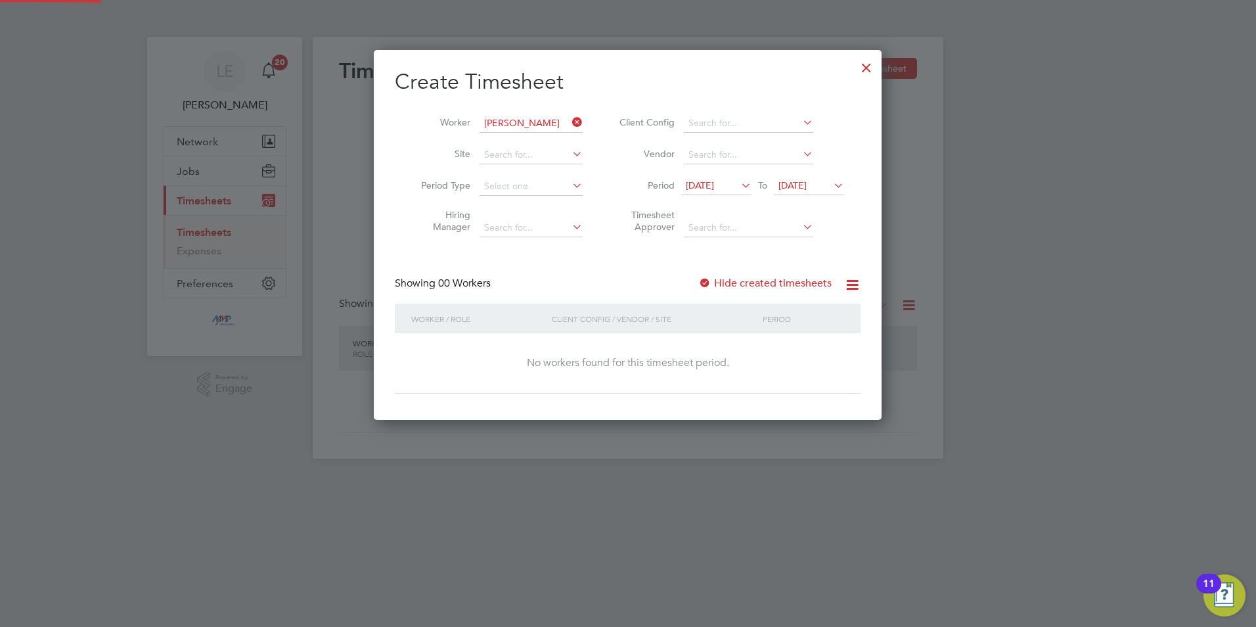
click at [759, 286] on label "Hide created timesheets" at bounding box center [764, 283] width 133 height 13
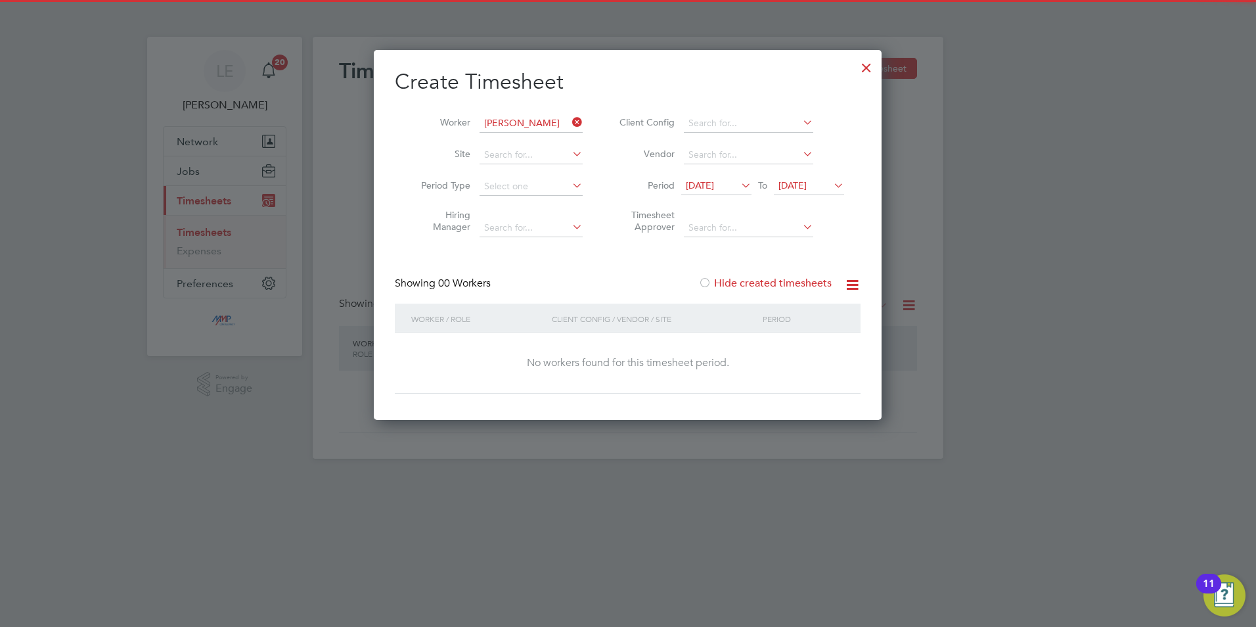
click at [717, 293] on div "Showing 00 Workers Hide created timesheets" at bounding box center [628, 290] width 466 height 27
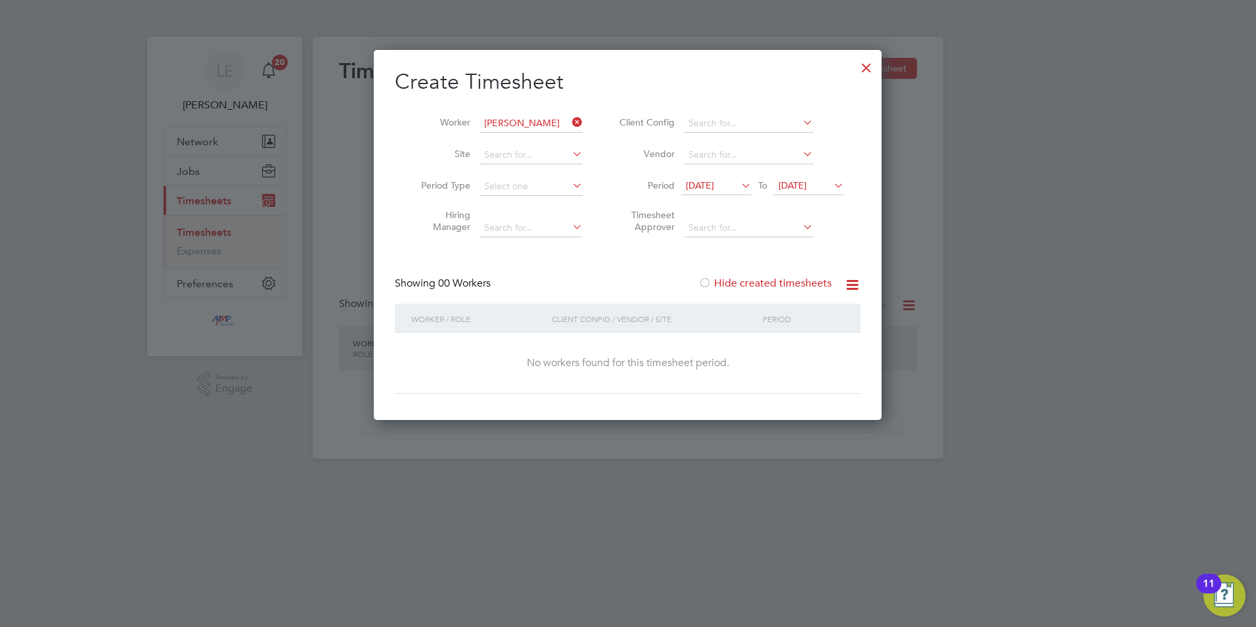
click at [713, 275] on div "Create Timesheet Worker Peter Farrell Site Period Type Hiring Manager Client Co…" at bounding box center [628, 230] width 466 height 325
click at [709, 282] on div at bounding box center [704, 283] width 13 height 13
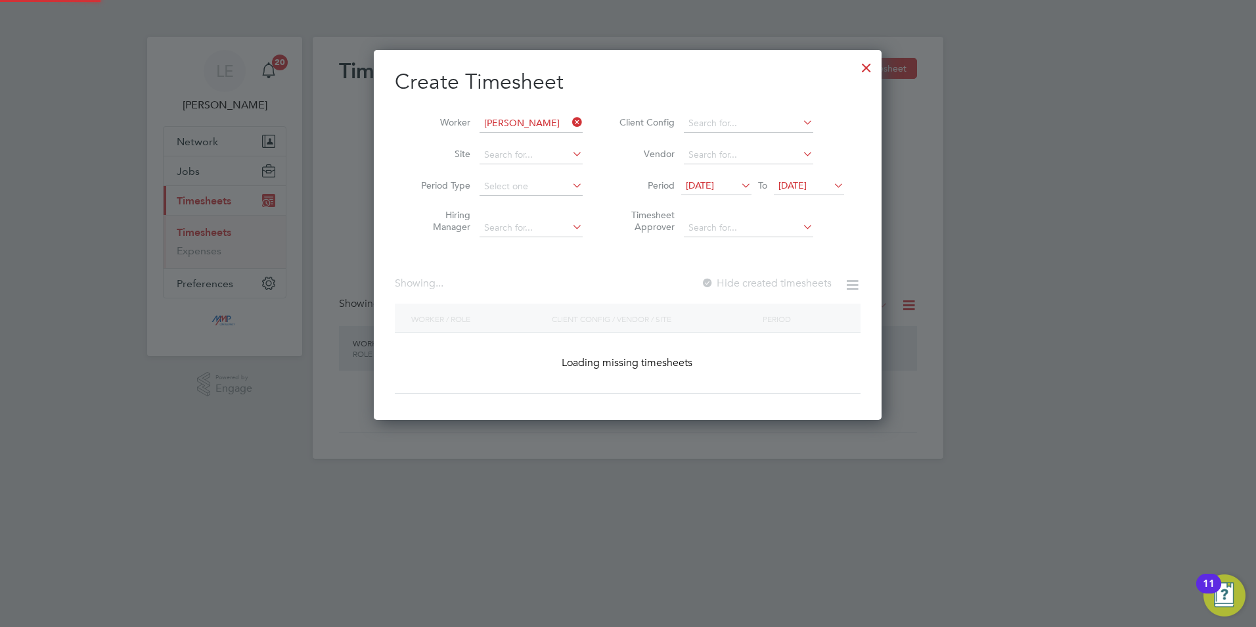
scroll to position [366, 508]
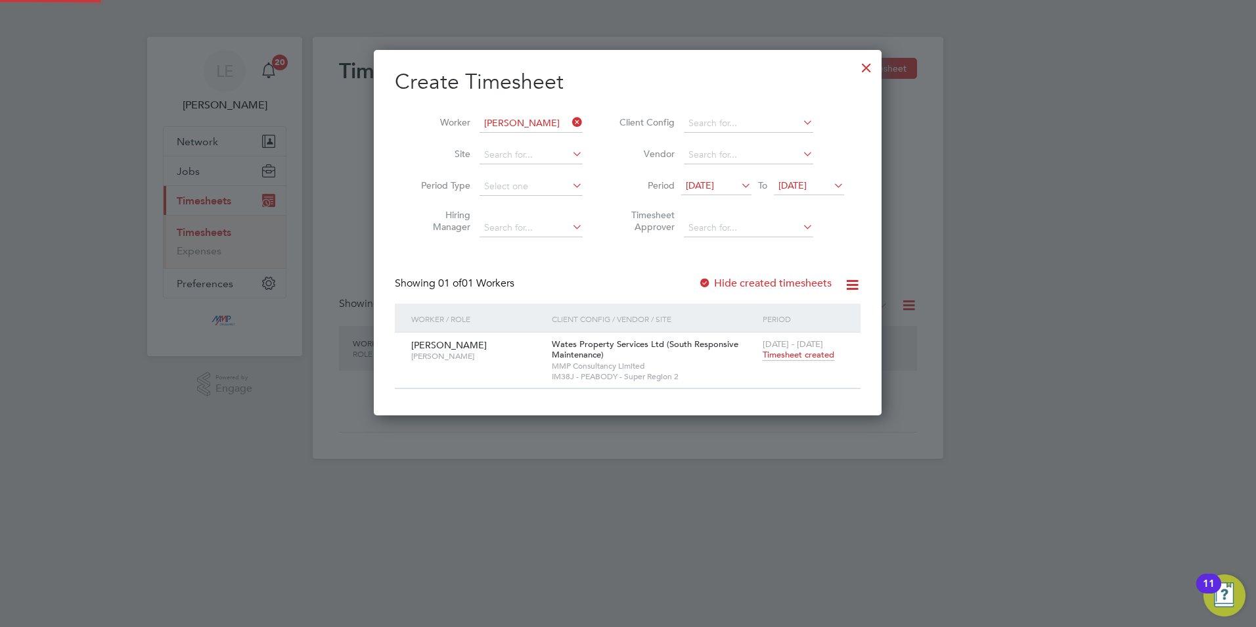
click at [709, 282] on div at bounding box center [704, 283] width 13 height 13
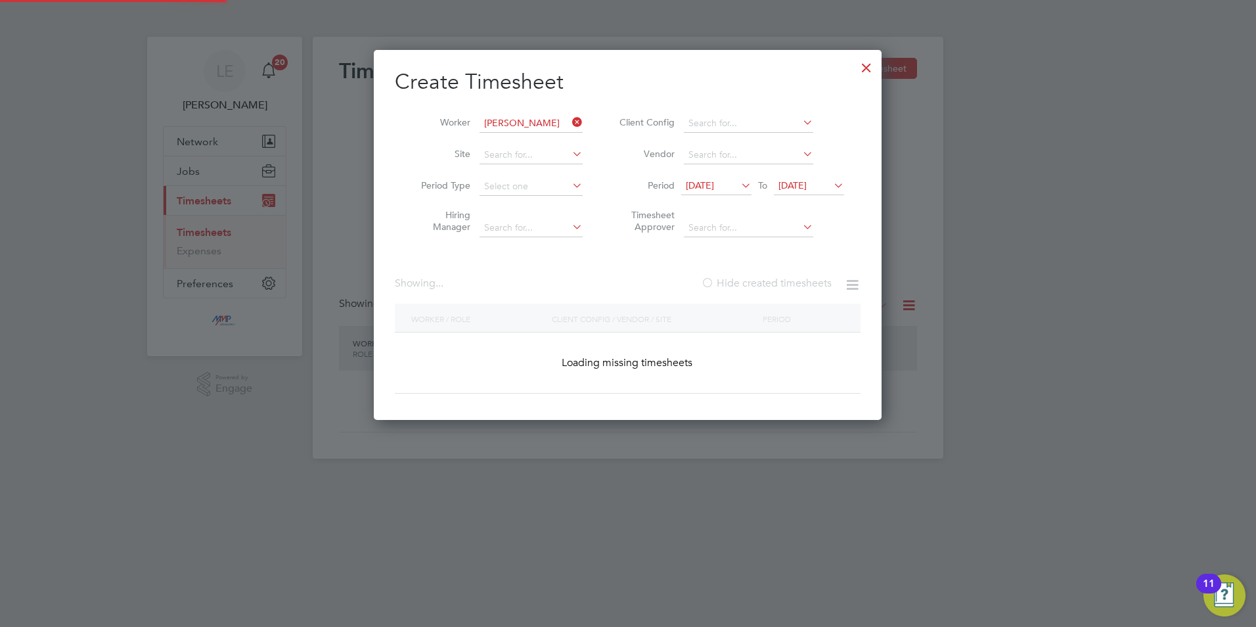
scroll to position [370, 508]
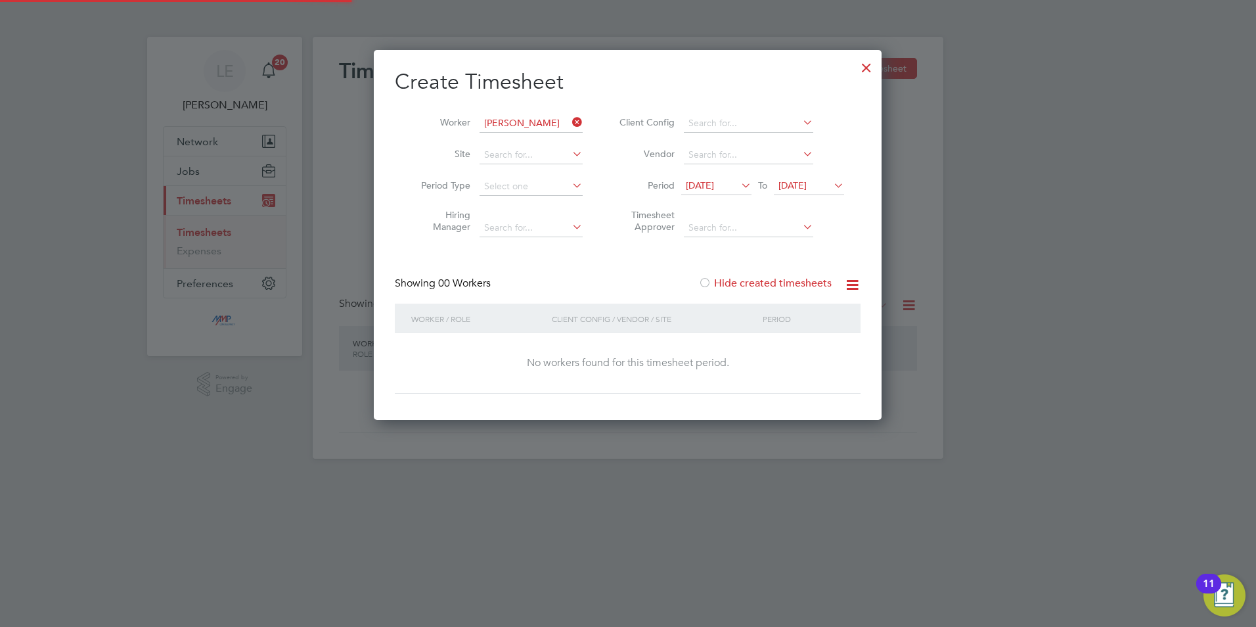
click at [709, 282] on div at bounding box center [704, 283] width 13 height 13
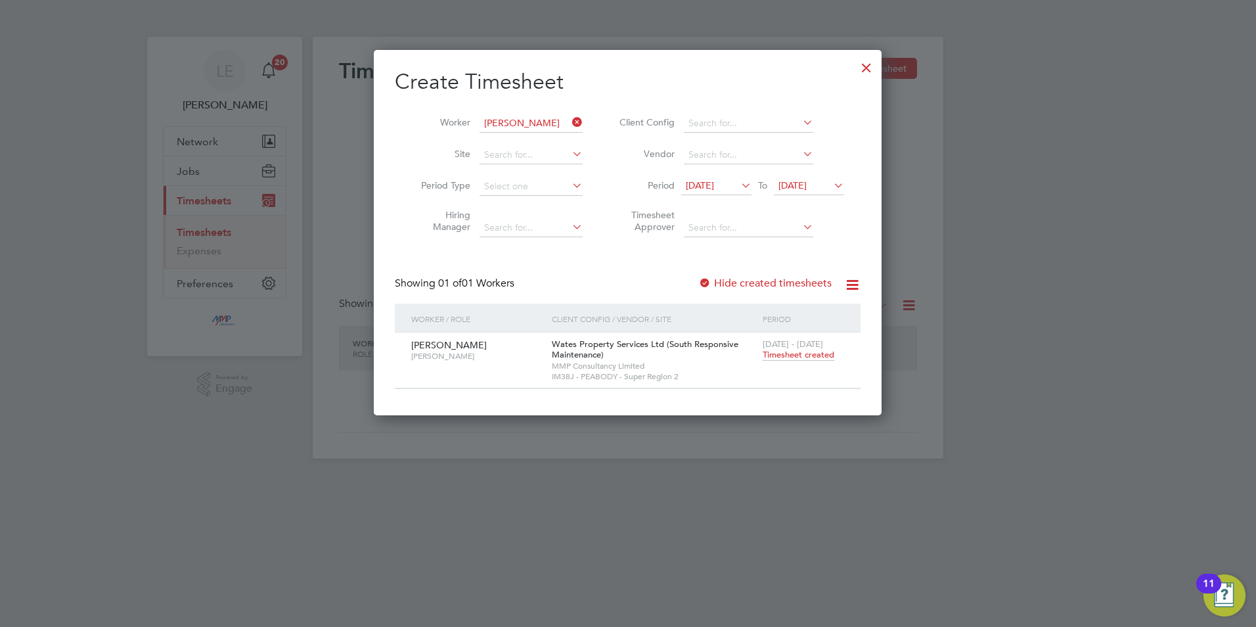
scroll to position [7, 7]
click at [774, 350] on span "Timesheet created" at bounding box center [799, 355] width 72 height 12
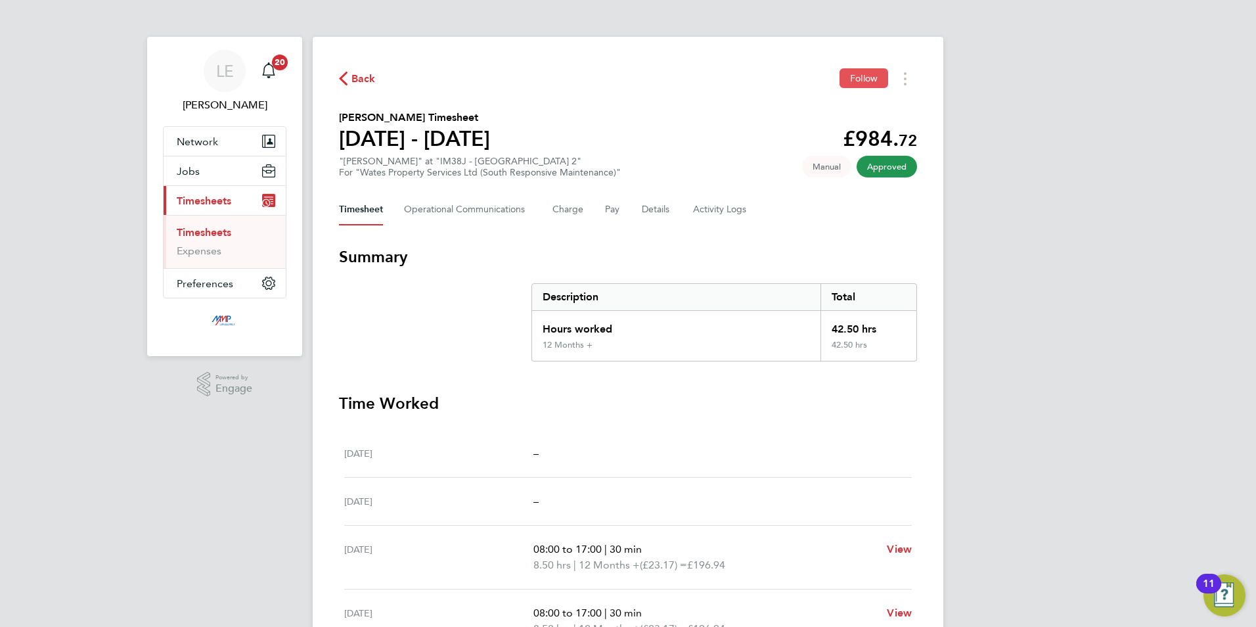
click at [850, 78] on span "Follow" at bounding box center [864, 78] width 28 height 12
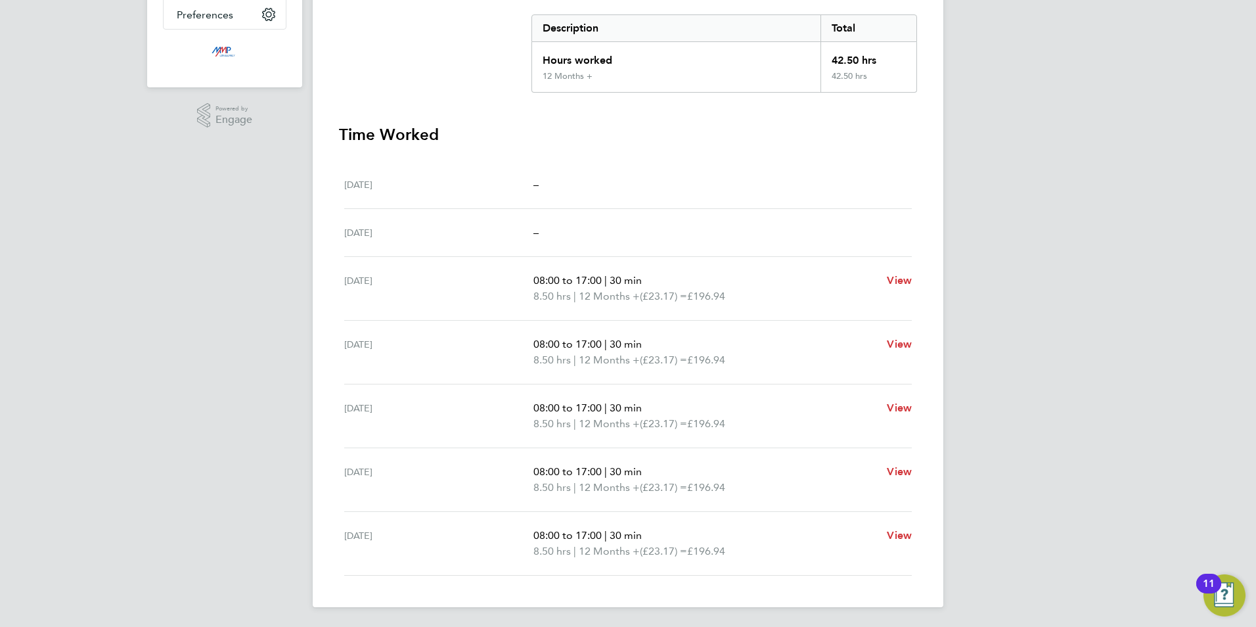
scroll to position [270, 0]
